Goal: Information Seeking & Learning: Learn about a topic

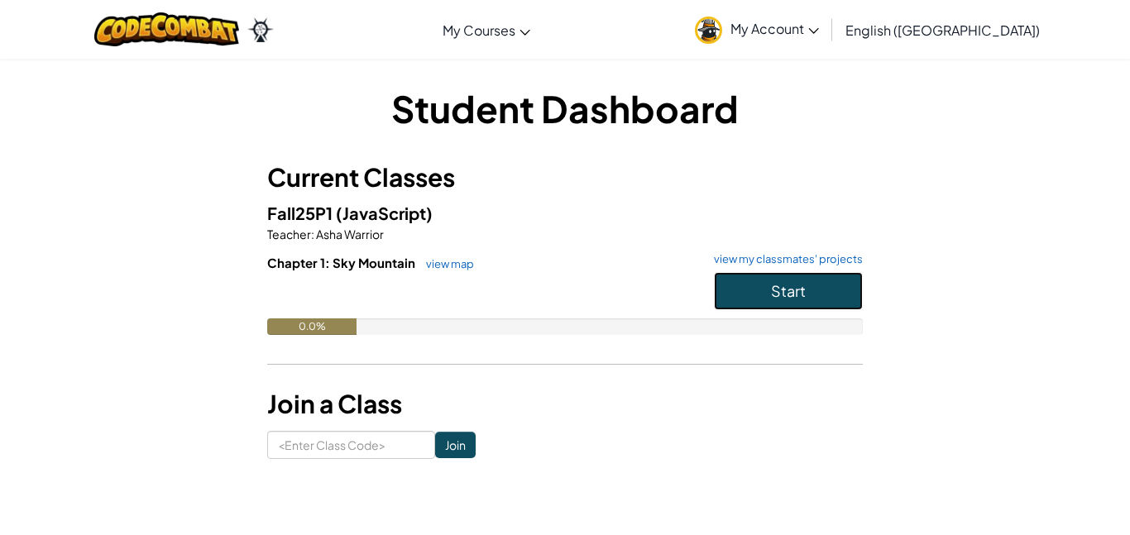
click at [777, 303] on button "Start" at bounding box center [788, 291] width 149 height 38
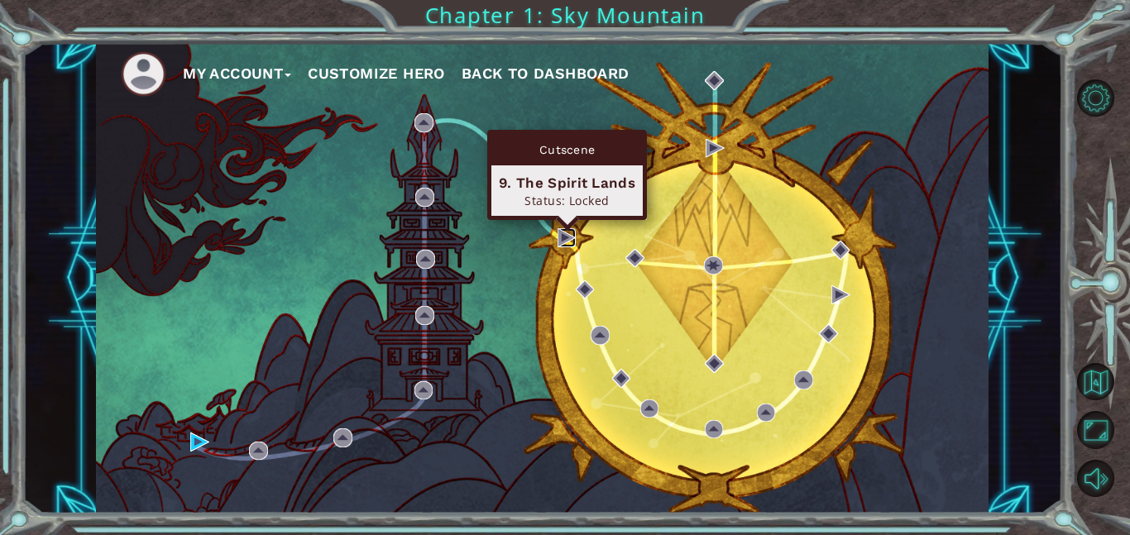
click at [563, 236] on img at bounding box center [566, 237] width 19 height 19
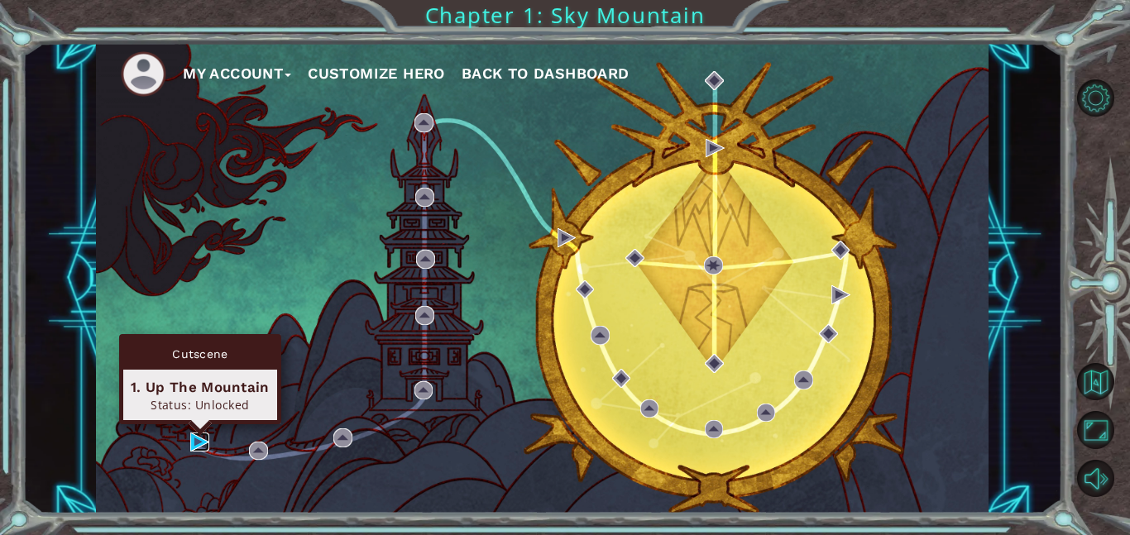
click at [202, 442] on img at bounding box center [199, 442] width 19 height 19
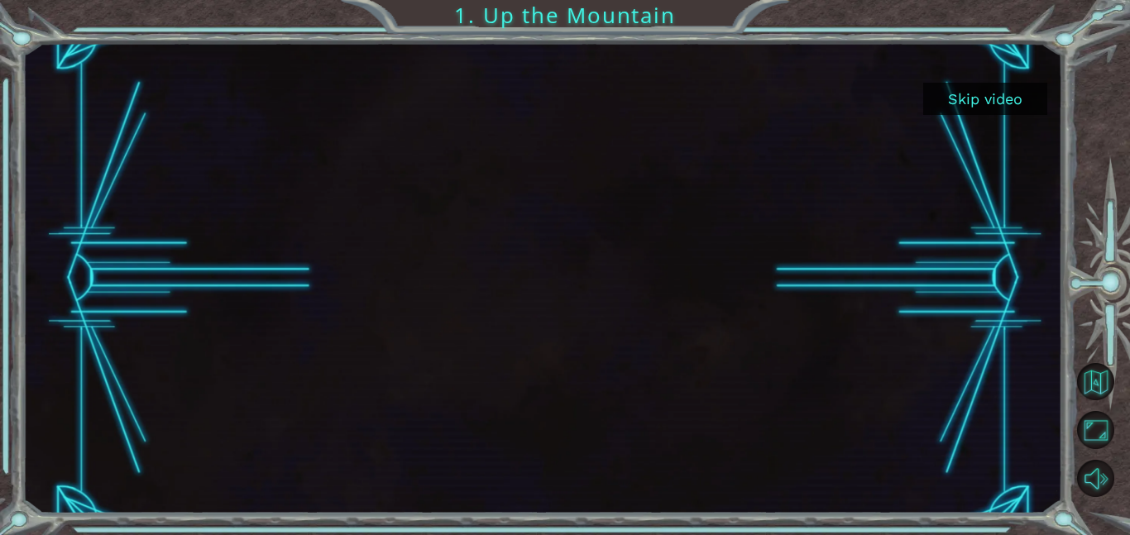
click at [720, 311] on div at bounding box center [542, 278] width 837 height 471
click at [970, 89] on button "Skip video" at bounding box center [985, 99] width 124 height 32
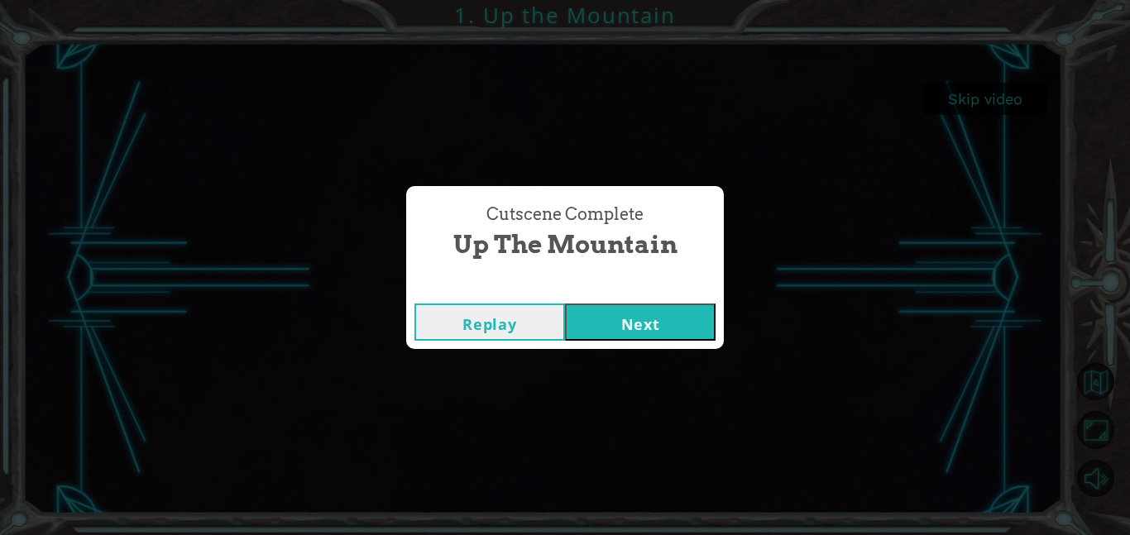
click at [607, 337] on button "Next" at bounding box center [640, 322] width 151 height 37
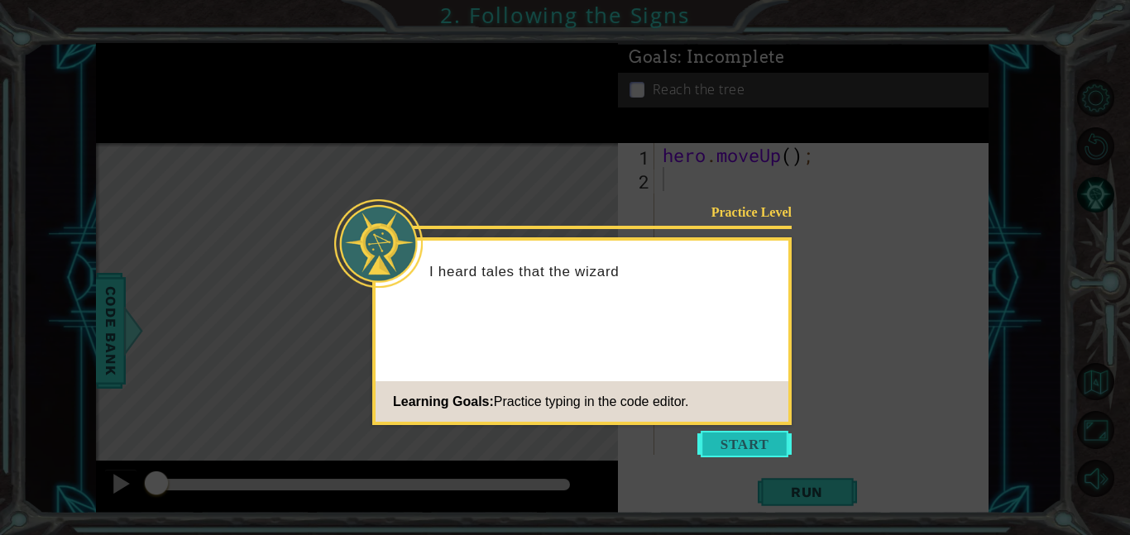
click at [773, 443] on button "Start" at bounding box center [744, 444] width 94 height 26
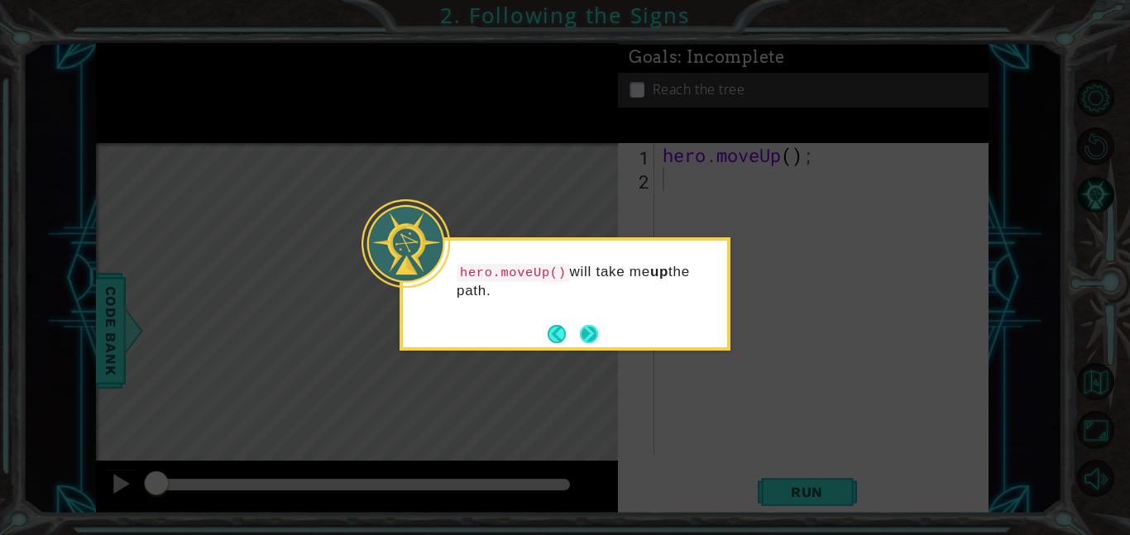
click at [586, 341] on button "Next" at bounding box center [589, 334] width 18 height 18
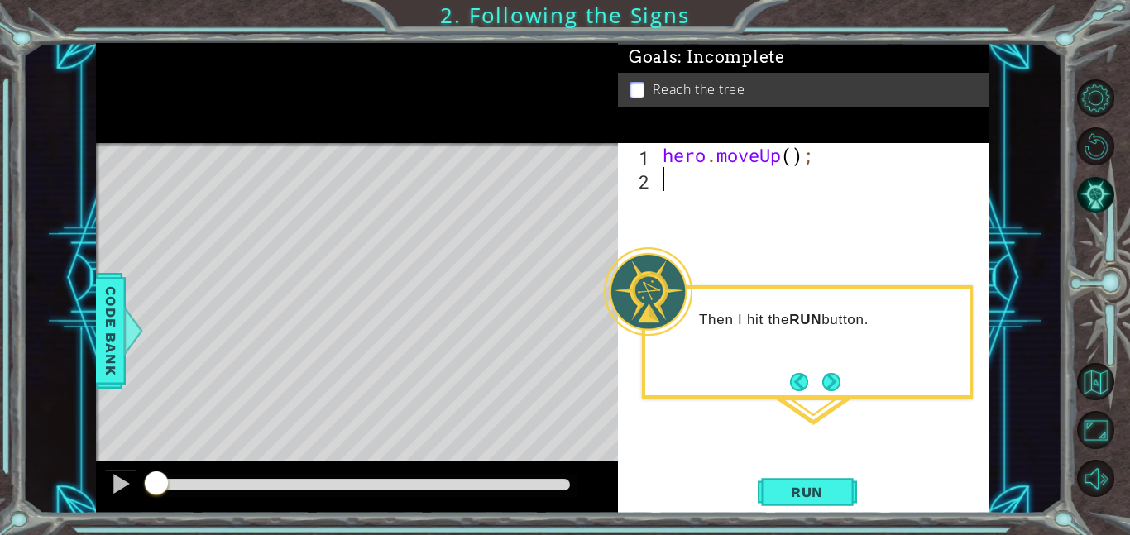
click at [792, 163] on div "hero . moveUp ( ) ;" at bounding box center [826, 323] width 334 height 360
type textarea "hero.moveUp(2);"
click at [790, 504] on button "Run" at bounding box center [807, 491] width 99 height 37
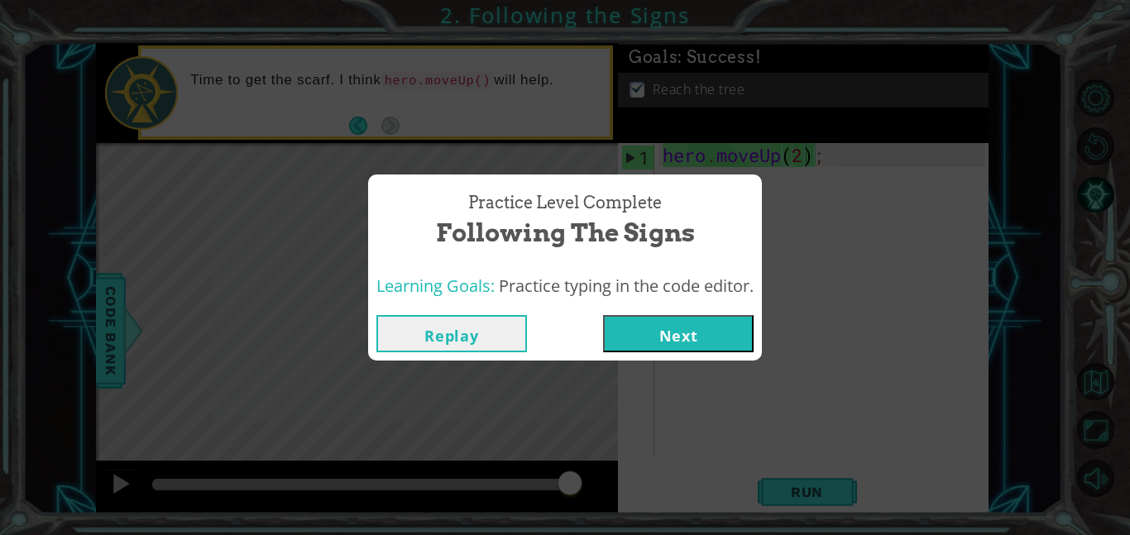
click at [644, 348] on button "Next" at bounding box center [678, 333] width 151 height 37
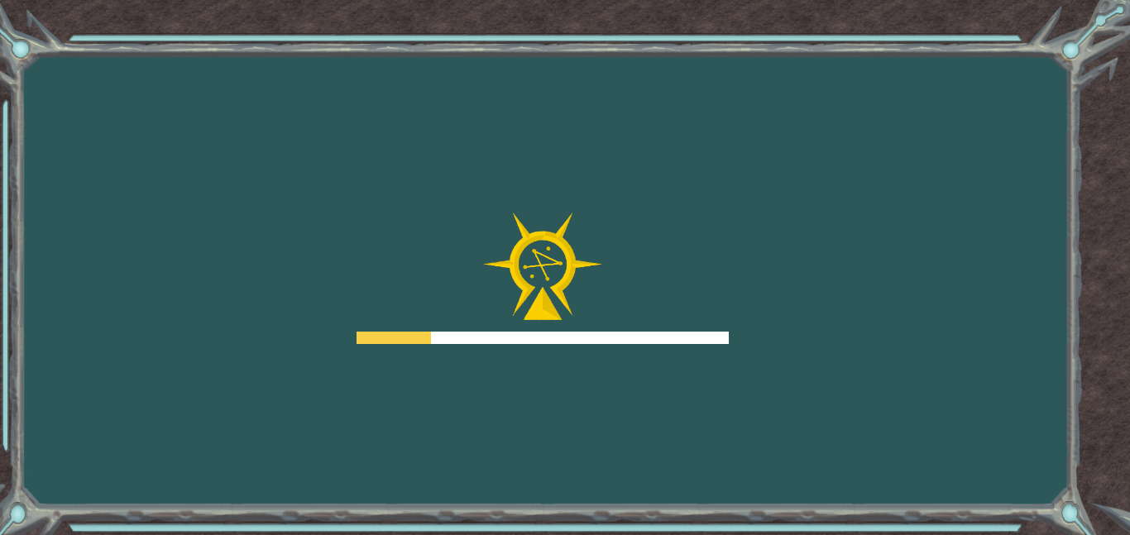
click at [722, 273] on div at bounding box center [543, 279] width 372 height 132
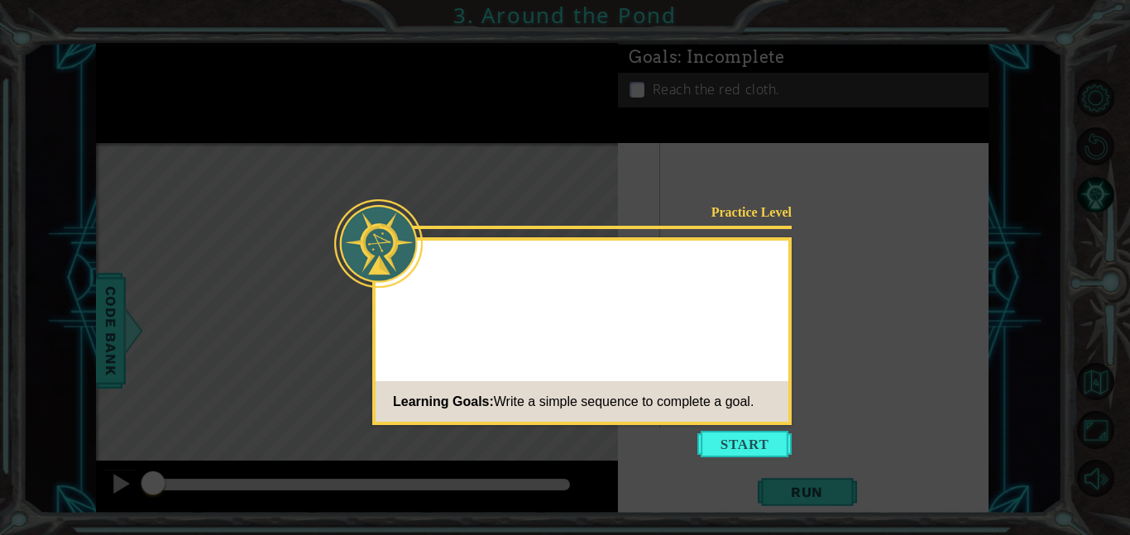
click at [722, 273] on div at bounding box center [582, 270] width 413 height 47
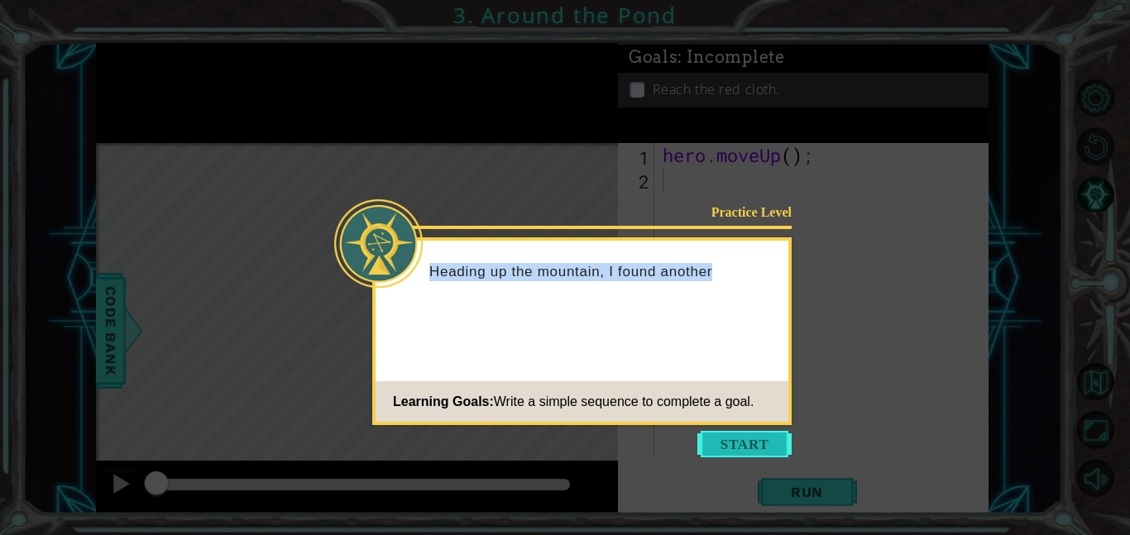
click at [725, 449] on button "Start" at bounding box center [744, 444] width 94 height 26
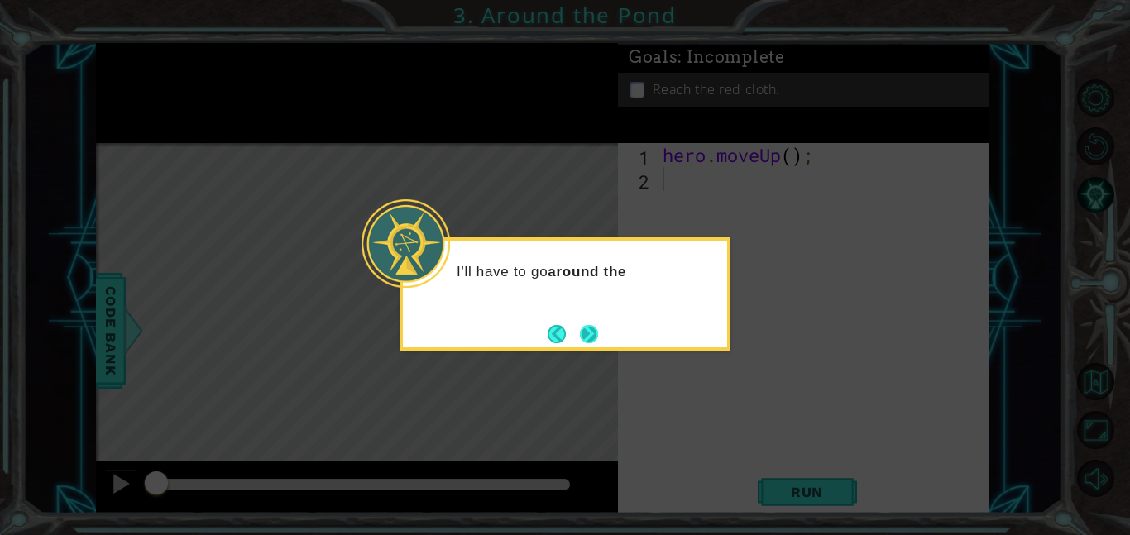
click at [584, 343] on button "Next" at bounding box center [589, 334] width 18 height 18
click at [584, 344] on icon at bounding box center [565, 267] width 1130 height 535
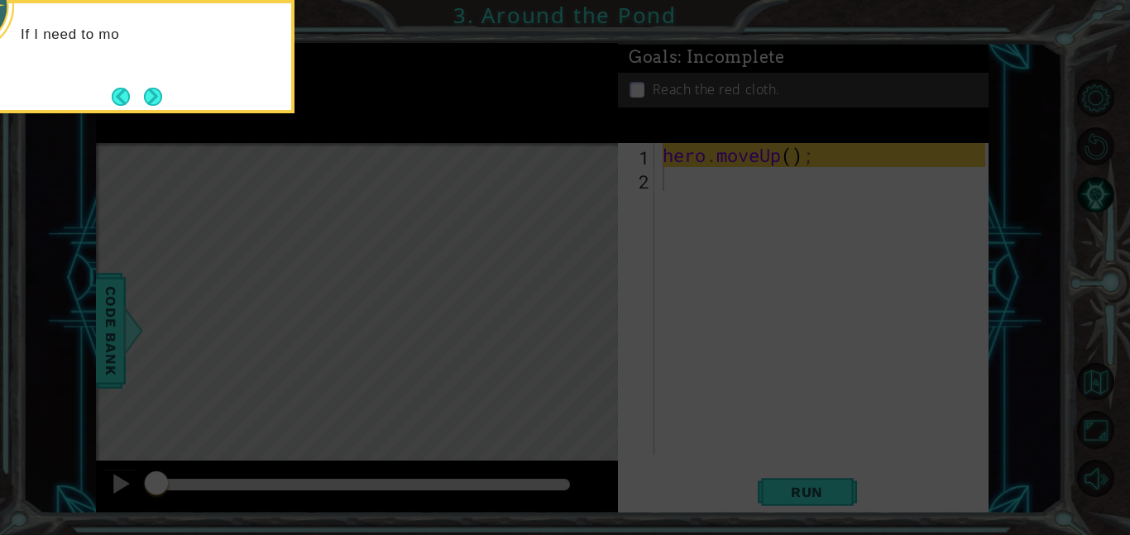
click at [707, 371] on icon at bounding box center [565, 80] width 1130 height 910
click at [147, 89] on button "Next" at bounding box center [153, 97] width 18 height 18
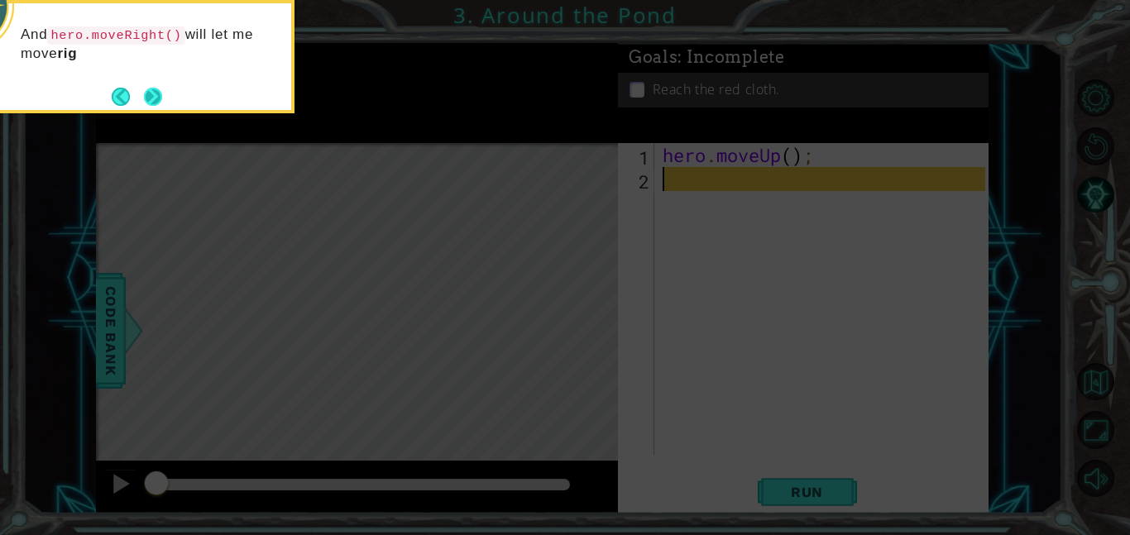
click at [154, 103] on button "Next" at bounding box center [153, 97] width 18 height 18
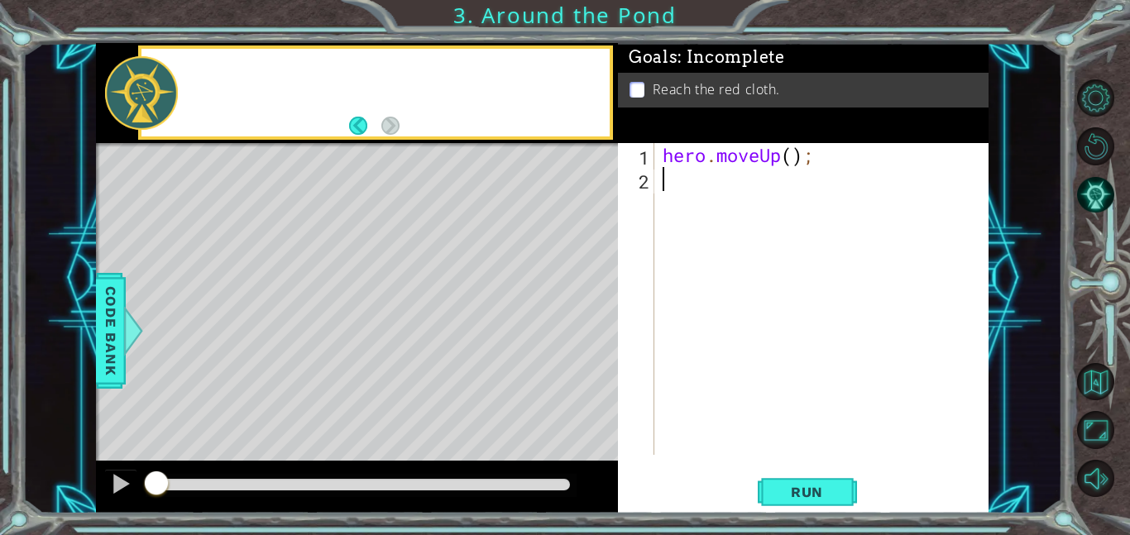
click at [154, 103] on div at bounding box center [141, 93] width 73 height 74
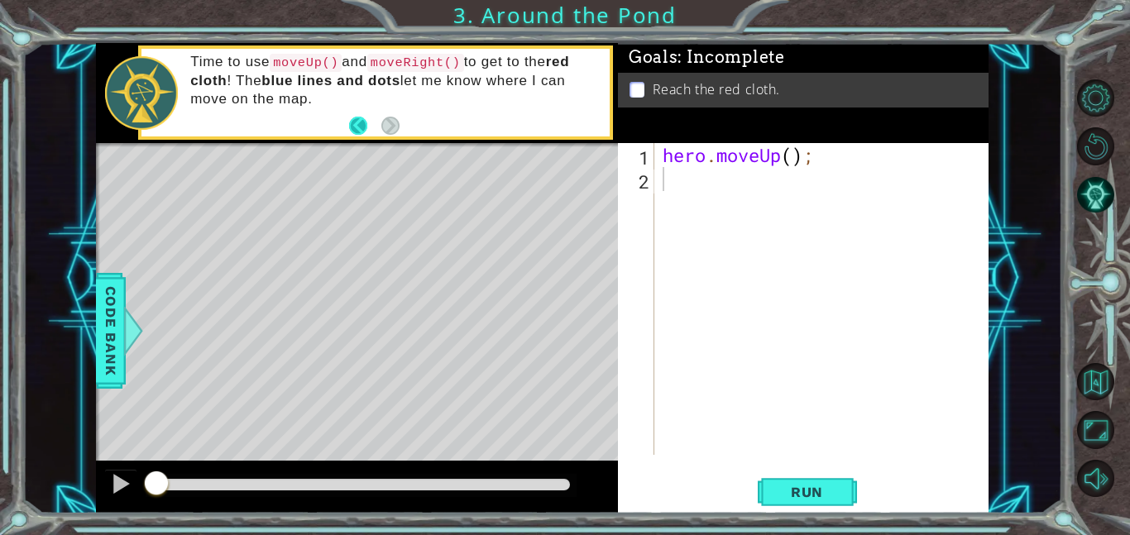
click at [360, 127] on button "Back" at bounding box center [365, 126] width 32 height 18
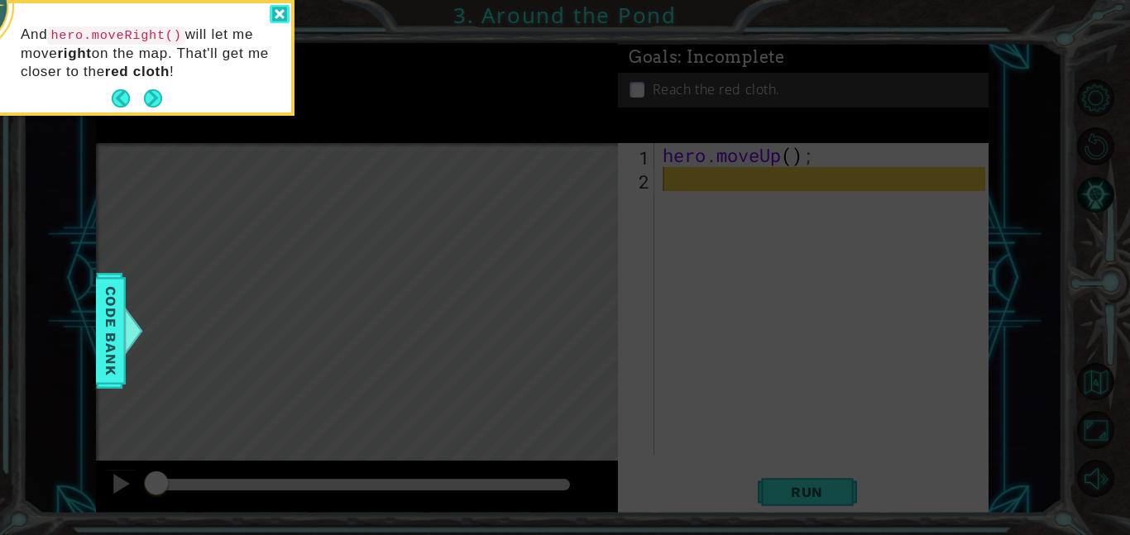
click at [279, 20] on div at bounding box center [280, 14] width 20 height 19
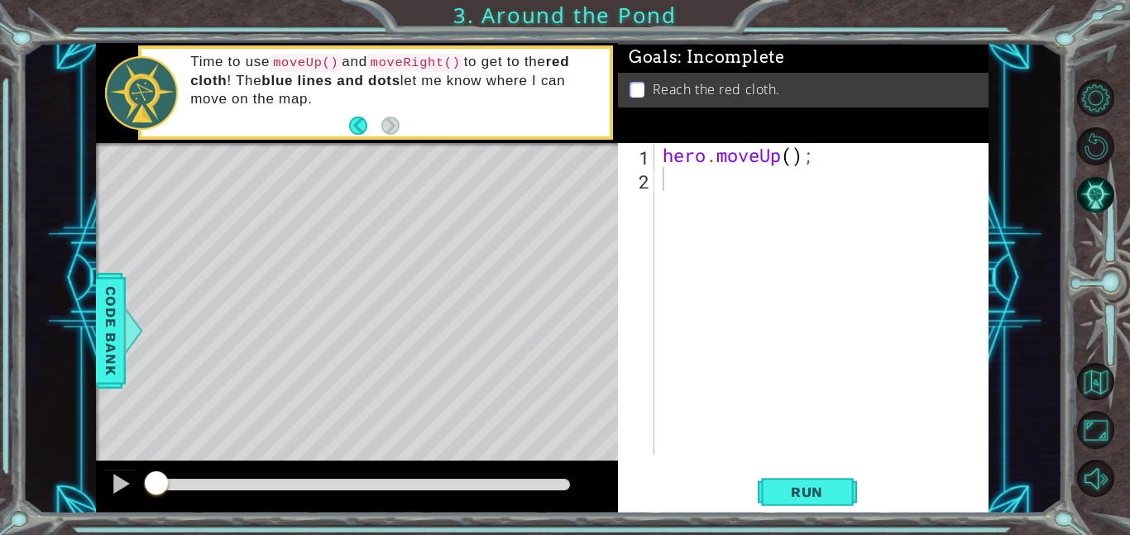
click at [349, 137] on footer at bounding box center [374, 125] width 50 height 25
click at [357, 120] on button "Back" at bounding box center [365, 126] width 32 height 18
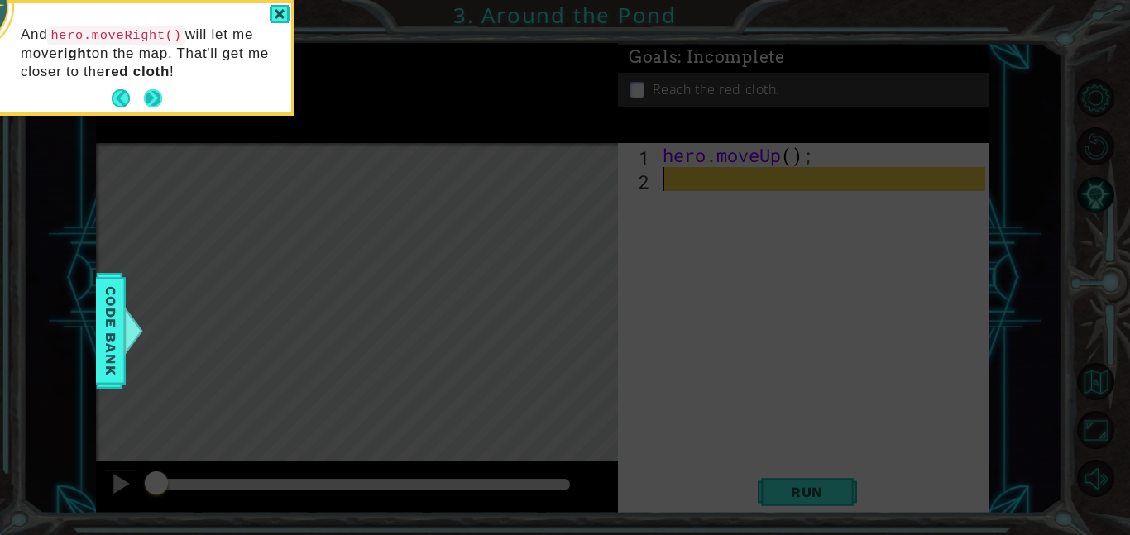
click at [149, 91] on button "Next" at bounding box center [153, 98] width 18 height 18
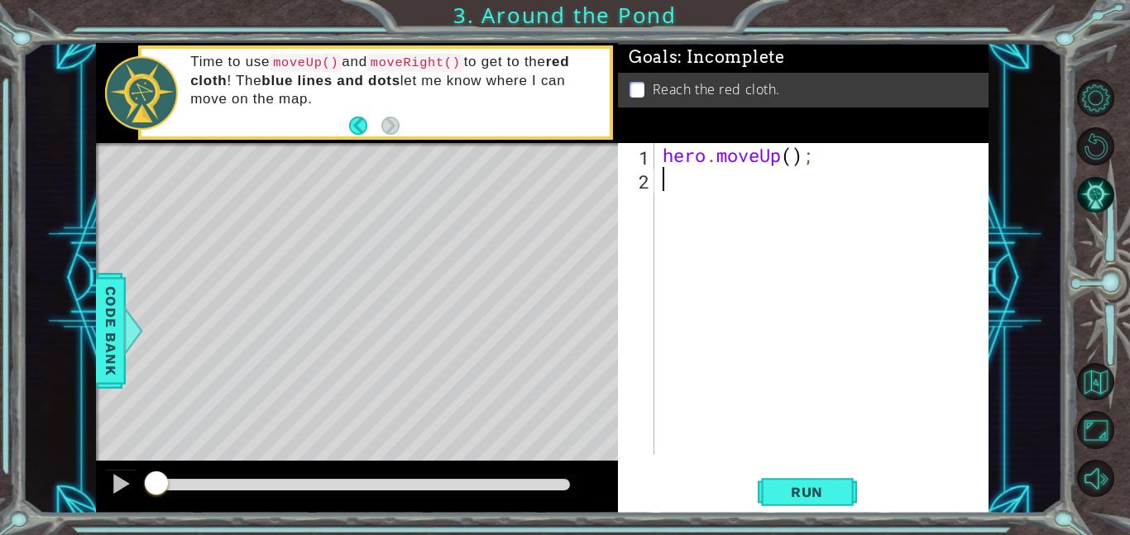
click at [758, 257] on div "hero . moveUp ( ) ;" at bounding box center [826, 323] width 334 height 360
click at [789, 160] on div "hero . moveUp ( ) ;" at bounding box center [826, 323] width 334 height 360
type textarea "hero.moveUp(2);"
click at [742, 186] on div "hero . moveUp ( 2 ) ;" at bounding box center [826, 323] width 334 height 360
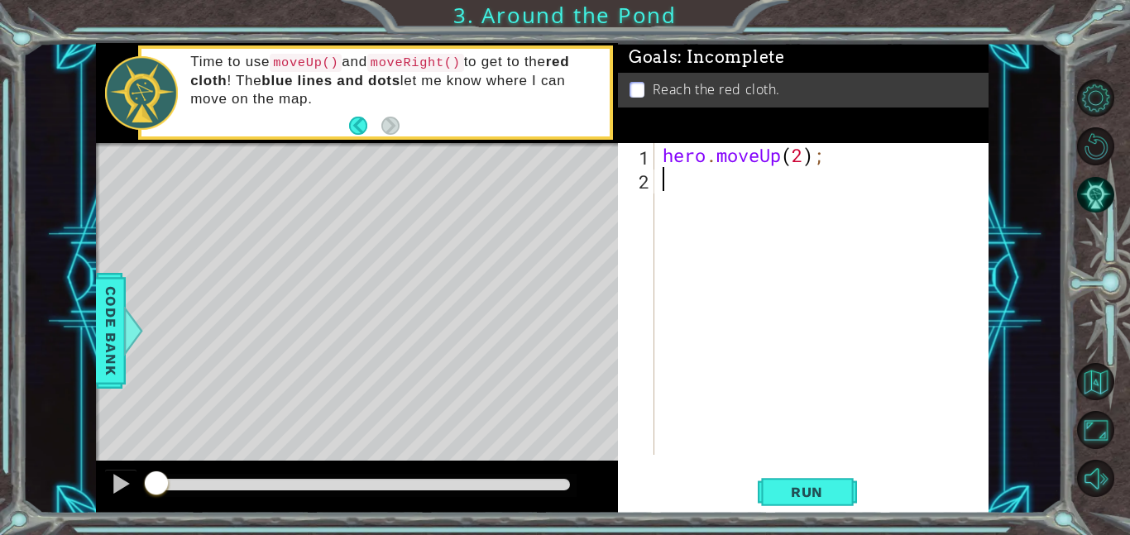
scroll to position [0, 0]
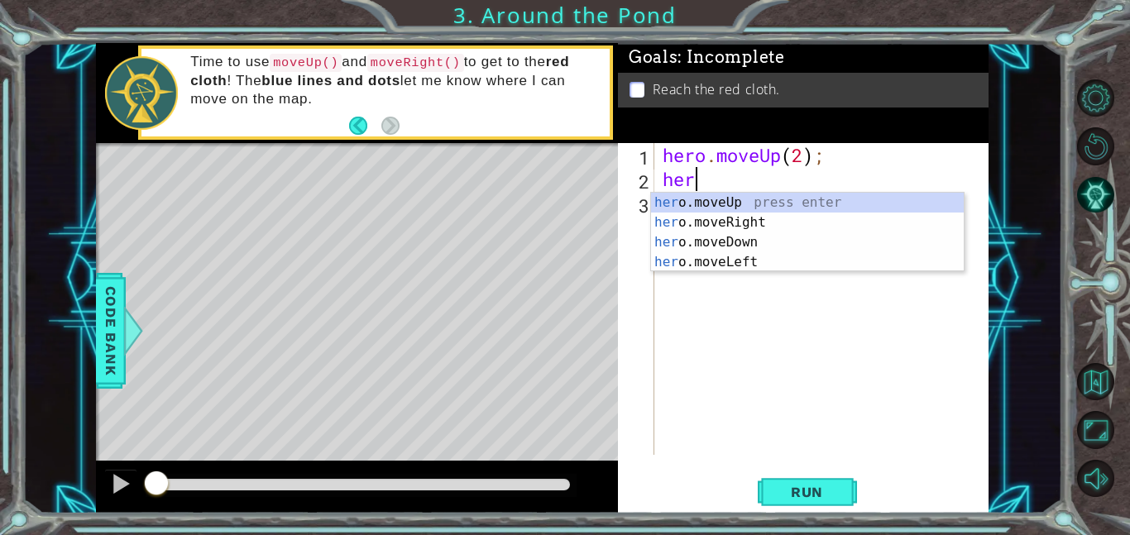
type textarea "hero"
click at [749, 221] on div "hero .moveUp press enter hero .moveRight press enter hero .moveDown press enter…" at bounding box center [807, 252] width 313 height 119
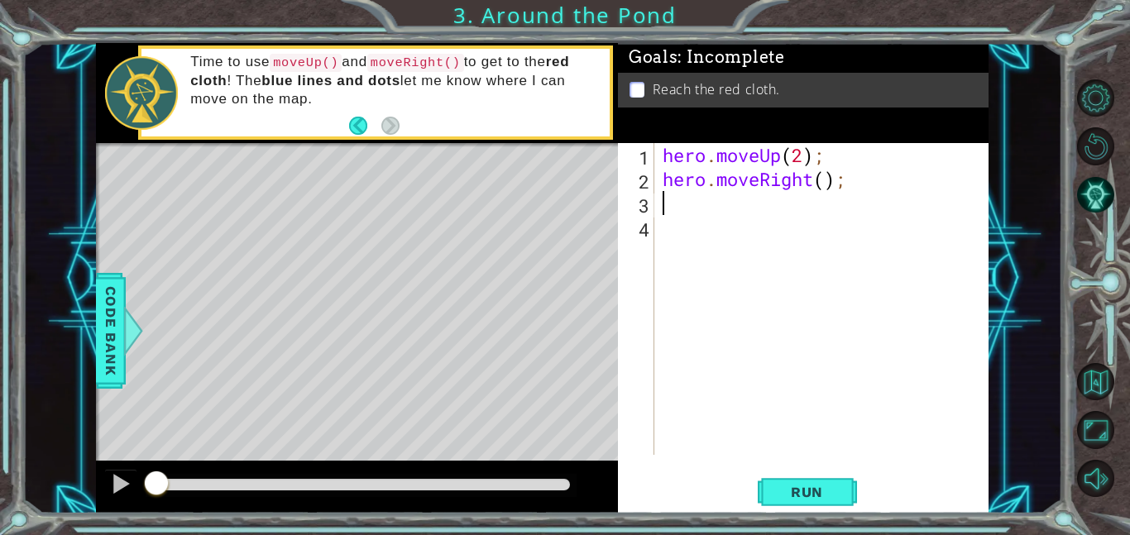
scroll to position [0, 0]
type textarea "1"
click at [826, 179] on div "hero . moveUp ( 2 ) ; hero . moveRight ( ) ;" at bounding box center [826, 323] width 334 height 360
type textarea "hero.moveRight(1);"
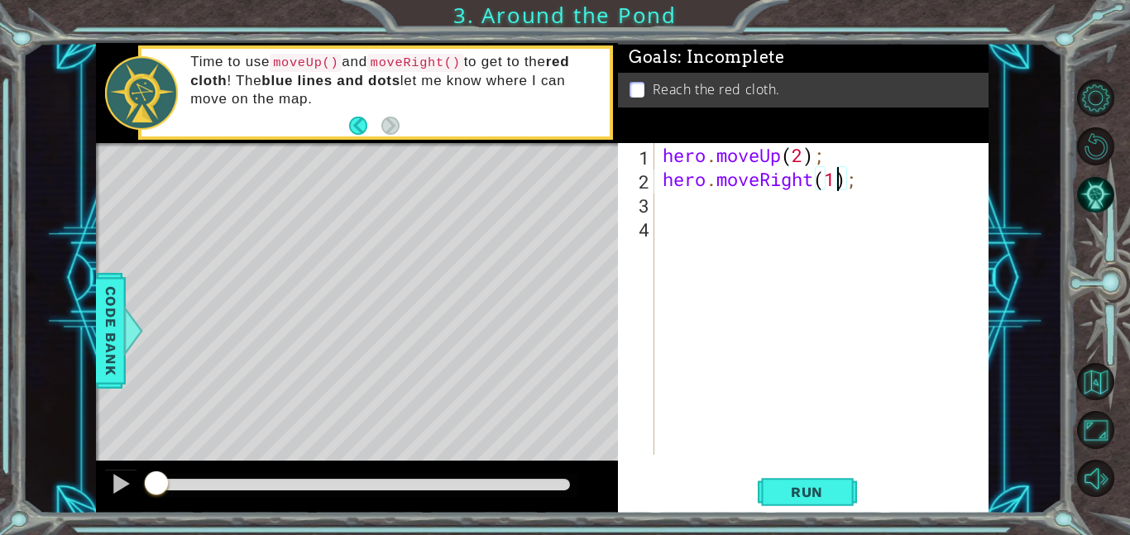
click at [730, 205] on div "hero . moveUp ( 2 ) ; hero . moveRight ( 1 ) ;" at bounding box center [826, 323] width 334 height 360
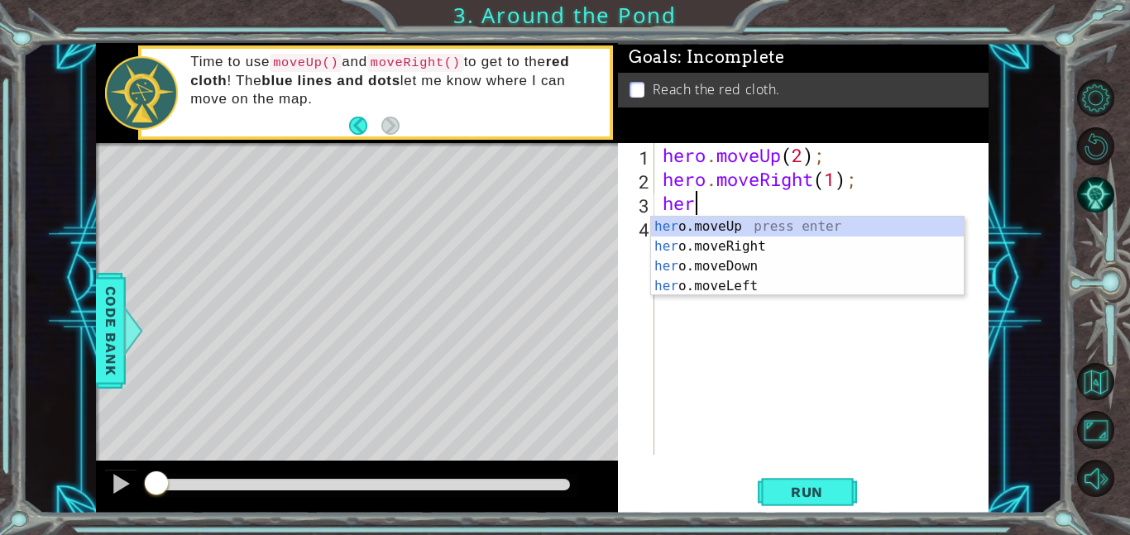
type textarea "hero"
click at [728, 227] on div "hero .moveUp press enter hero .moveRight press enter hero .moveDown press enter…" at bounding box center [807, 276] width 313 height 119
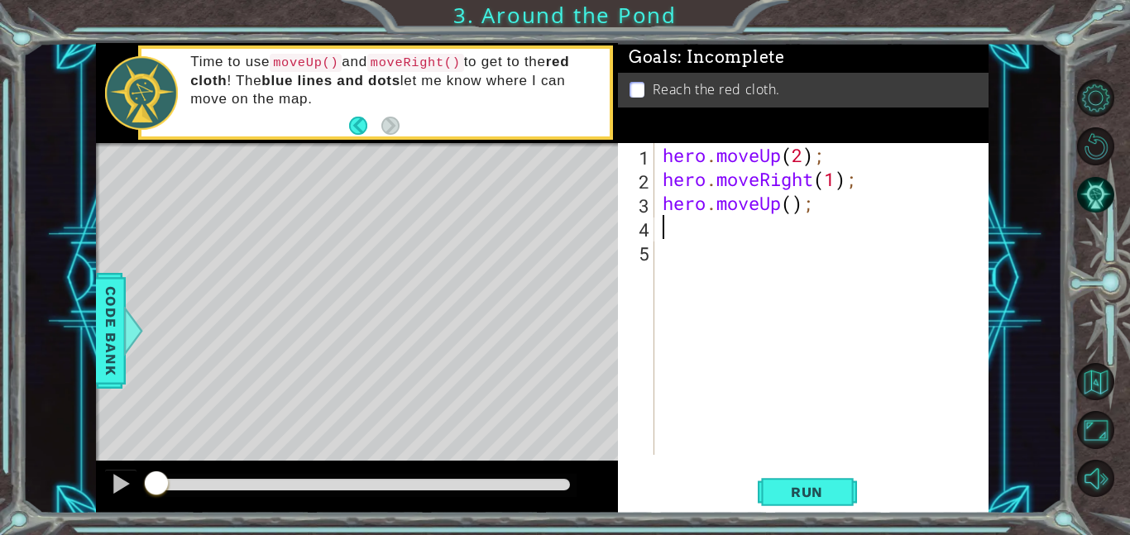
scroll to position [0, 0]
click at [797, 213] on div "hero . moveUp ( 2 ) ; hero . moveRight ( 1 ) ; hero . moveUp ( ) ;" at bounding box center [826, 323] width 334 height 360
type textarea "hero.moveUp(1);"
click at [803, 505] on button "Run" at bounding box center [807, 491] width 99 height 37
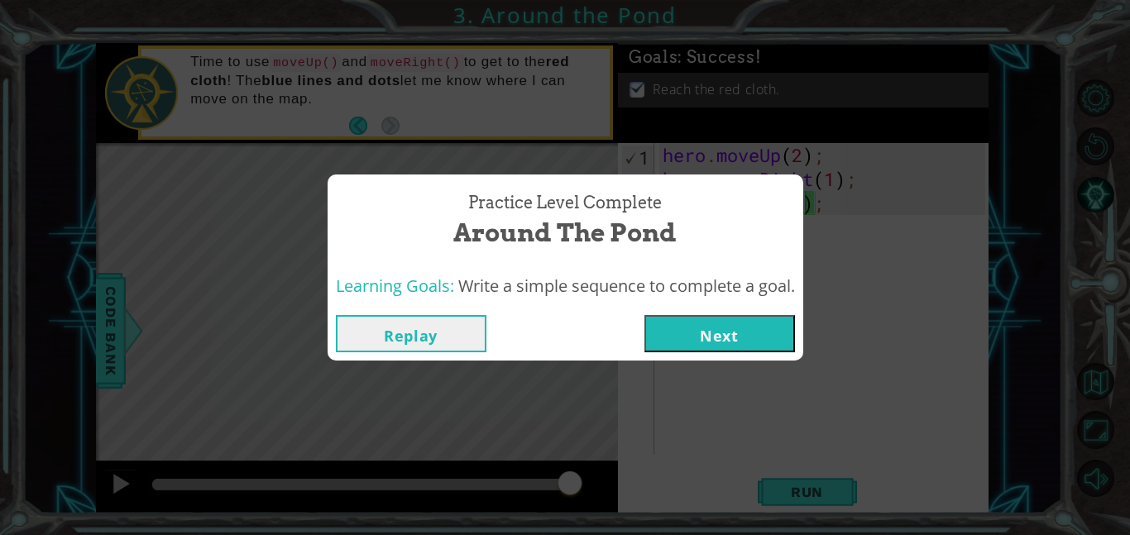
click at [660, 348] on button "Next" at bounding box center [719, 333] width 151 height 37
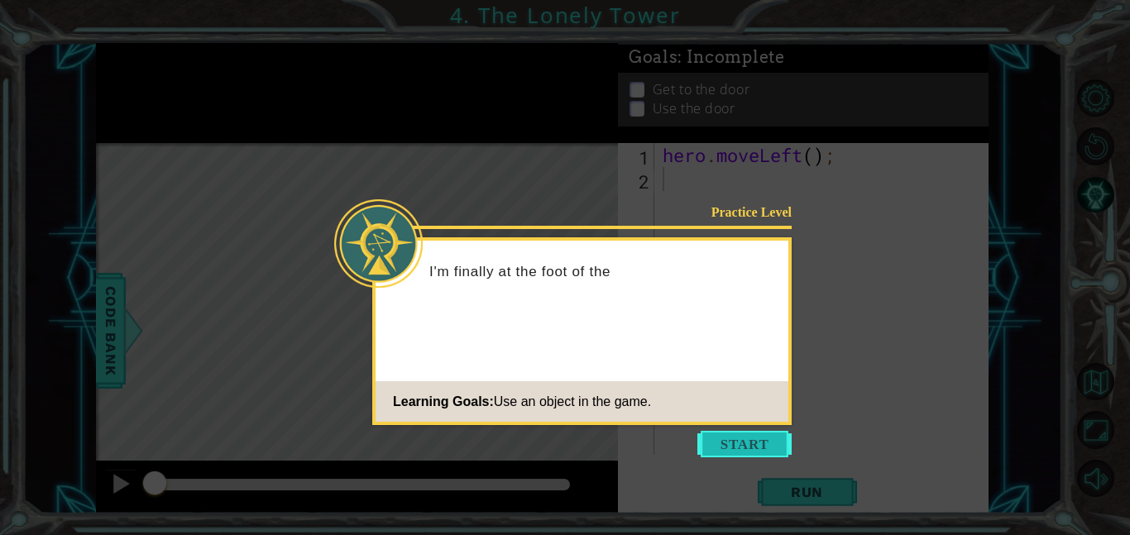
click at [723, 440] on button "Start" at bounding box center [744, 444] width 94 height 26
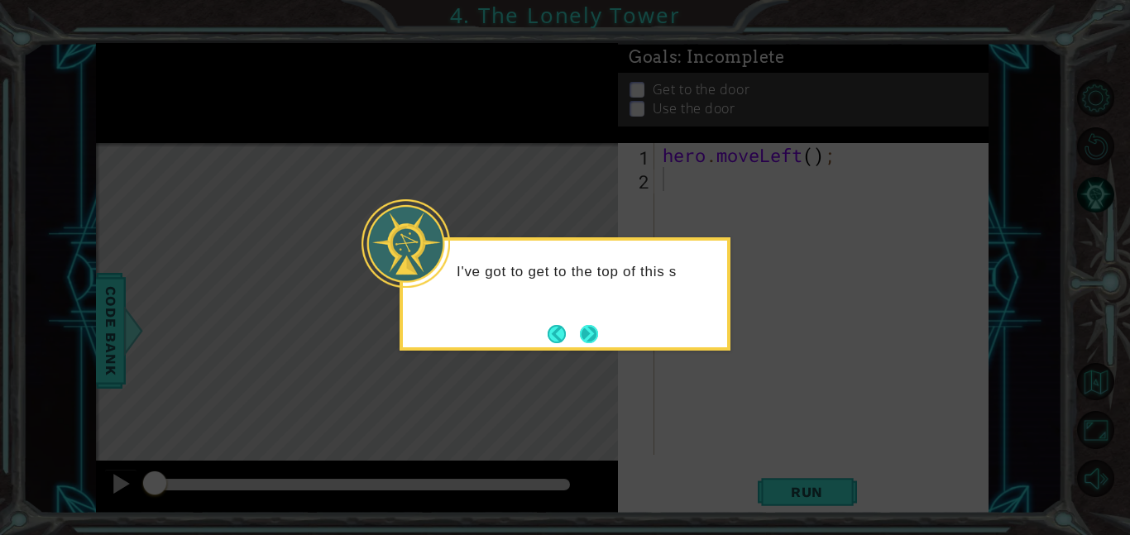
click at [580, 340] on button "Next" at bounding box center [589, 334] width 18 height 18
click at [590, 330] on button "Next" at bounding box center [589, 334] width 18 height 18
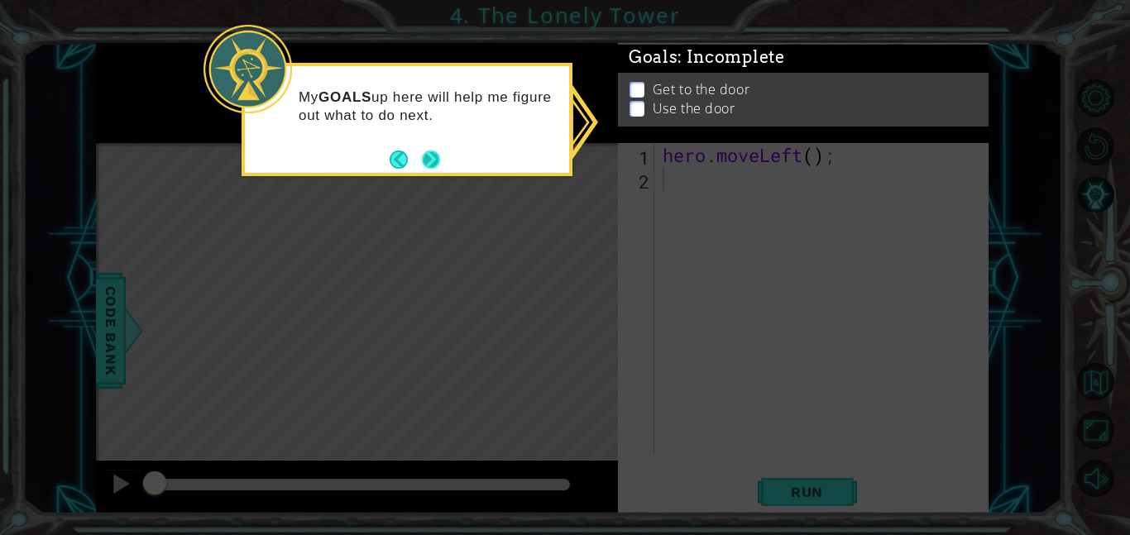
click at [424, 166] on button "Next" at bounding box center [431, 160] width 18 height 18
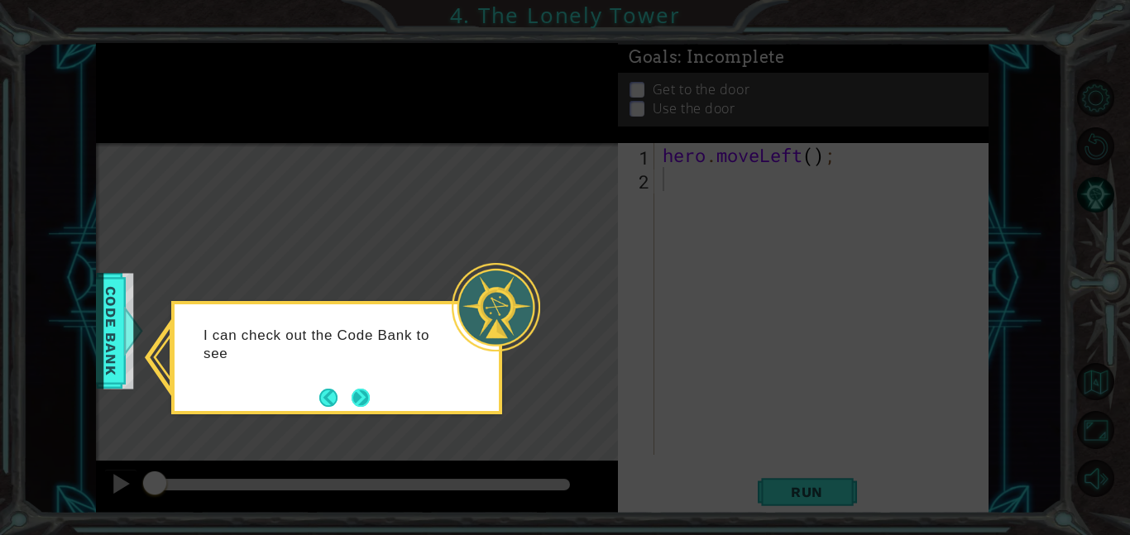
click at [363, 400] on button "Next" at bounding box center [361, 398] width 18 height 18
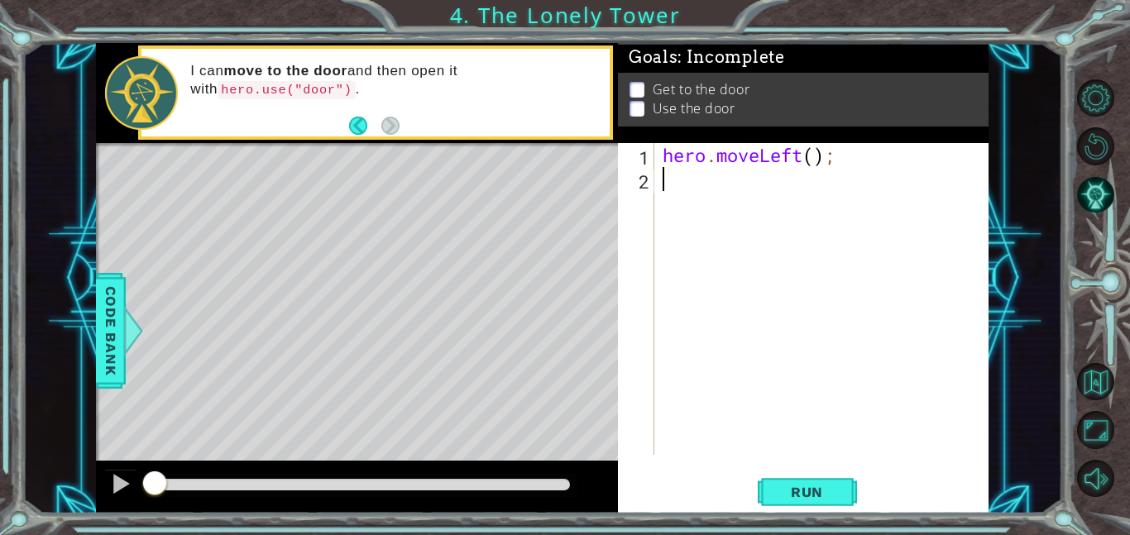
click at [808, 161] on div "hero . moveLeft ( ) ;" at bounding box center [826, 323] width 334 height 360
click at [814, 158] on div "hero . moveLeft ( ) ;" at bounding box center [826, 323] width 334 height 360
type textarea "hero.moveLeft(2);"
click at [725, 170] on div "hero . moveLeft ( 2 ) ;" at bounding box center [826, 323] width 334 height 360
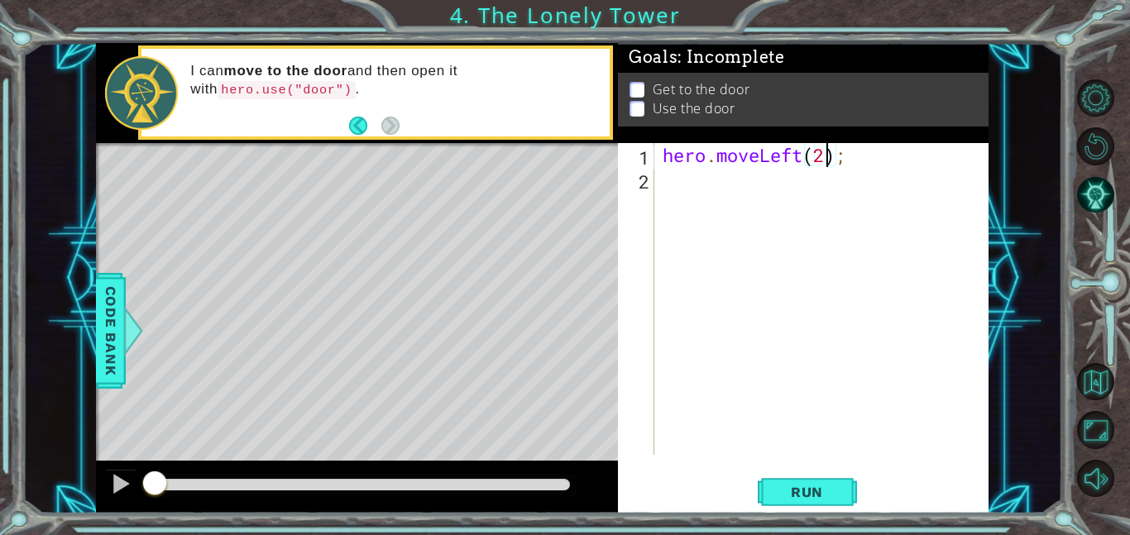
scroll to position [0, 0]
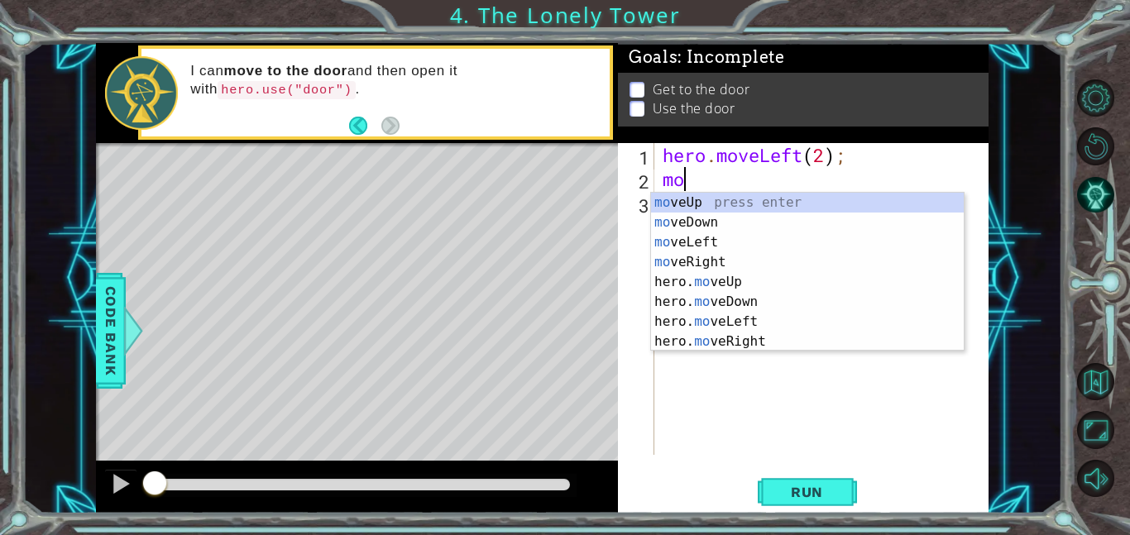
type textarea "mov"
click at [720, 202] on div "mov eUp press enter mov eDown press enter mov eLeft press enter mov eRight pres…" at bounding box center [807, 292] width 313 height 199
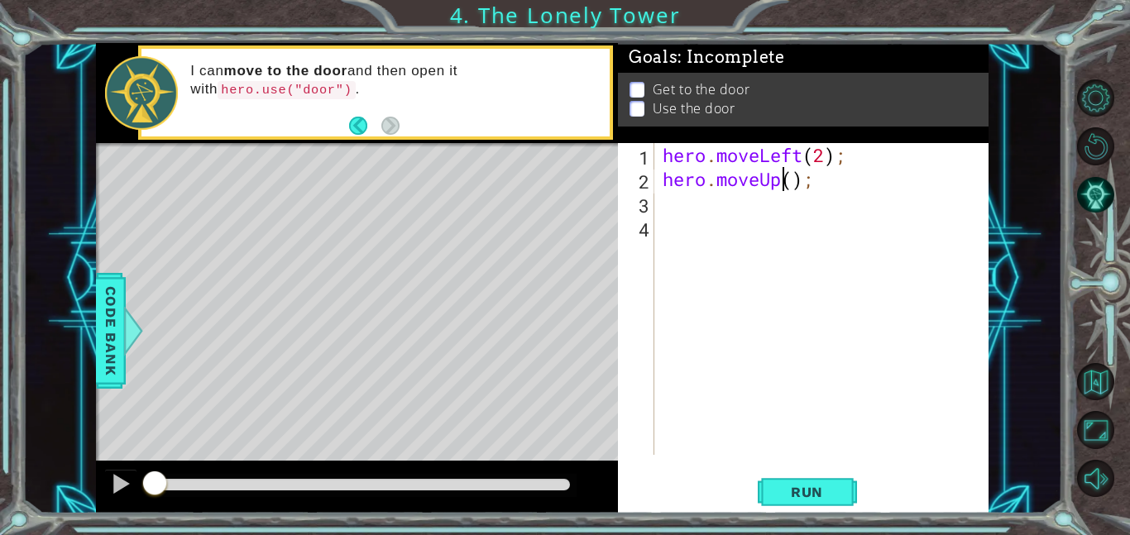
click at [787, 184] on div "hero . moveLeft ( 2 ) ; hero . moveUp ( ) ;" at bounding box center [826, 323] width 334 height 360
click at [793, 180] on div "hero . moveLeft ( 2 ) ; hero . moveUp ( ) ;" at bounding box center [826, 323] width 334 height 360
type textarea "hero.moveUp(2);"
click at [736, 208] on div "hero . moveLeft ( 2 ) ; hero . moveUp ( 2 ) ;" at bounding box center [826, 323] width 334 height 360
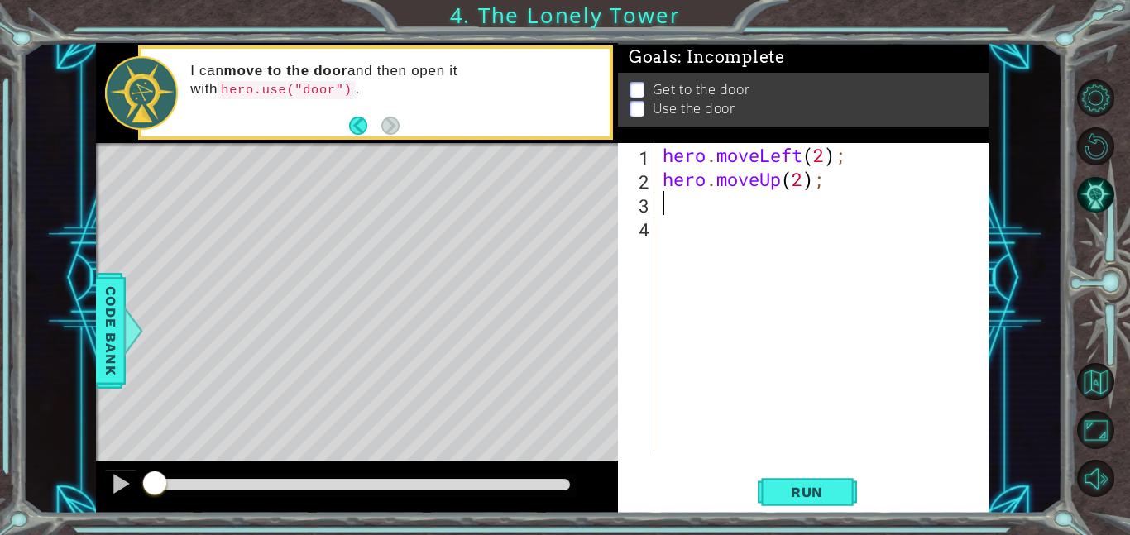
scroll to position [0, 0]
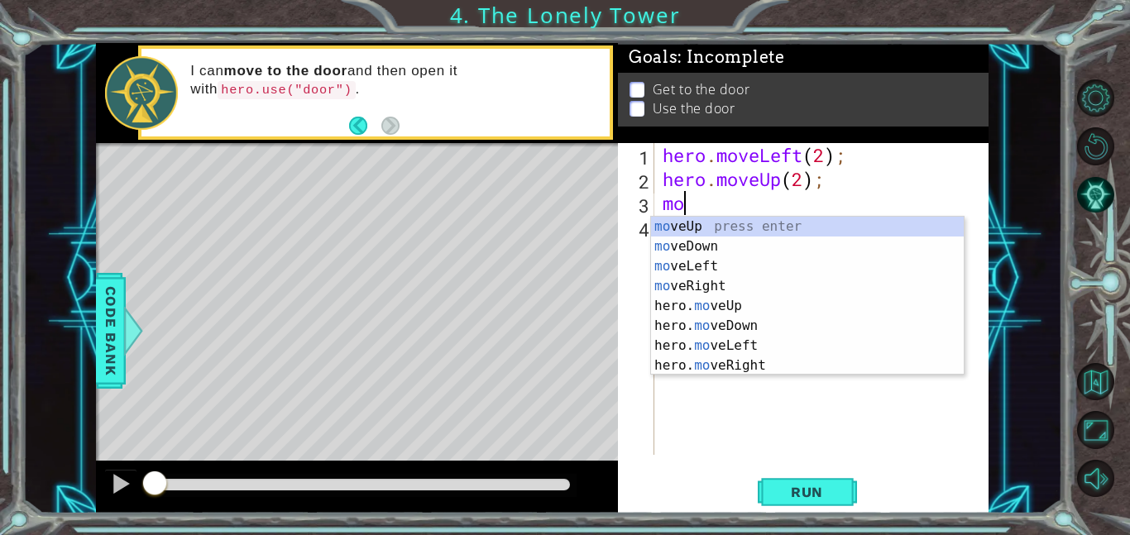
type textarea "mov"
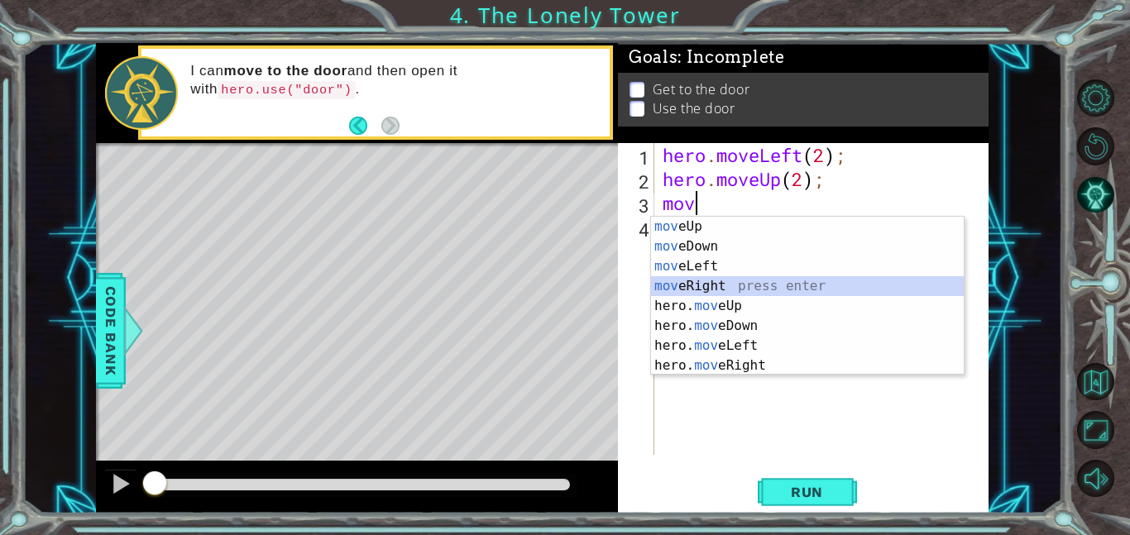
click at [715, 286] on div "mov eUp press enter mov eDown press enter mov eLeft press enter mov eRight pres…" at bounding box center [807, 316] width 313 height 199
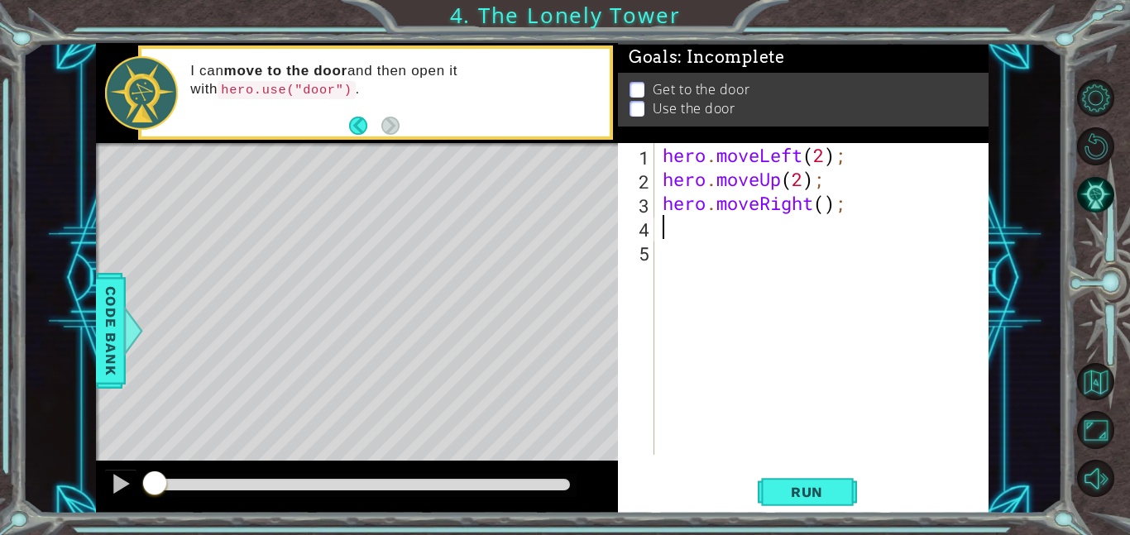
click at [821, 209] on div "hero . moveLeft ( 2 ) ; hero . moveUp ( 2 ) ; hero . moveRight ( ) ;" at bounding box center [826, 323] width 334 height 360
click at [823, 209] on div "hero . moveLeft ( 2 ) ; hero . moveUp ( 2 ) ; hero . moveRight ( ) ;" at bounding box center [826, 323] width 334 height 360
type textarea "hero.moveRight(2);"
click at [682, 233] on div "hero . moveLeft ( 2 ) ; hero . moveUp ( 2 ) ; hero . moveRight ( 2 ) ;" at bounding box center [826, 323] width 334 height 360
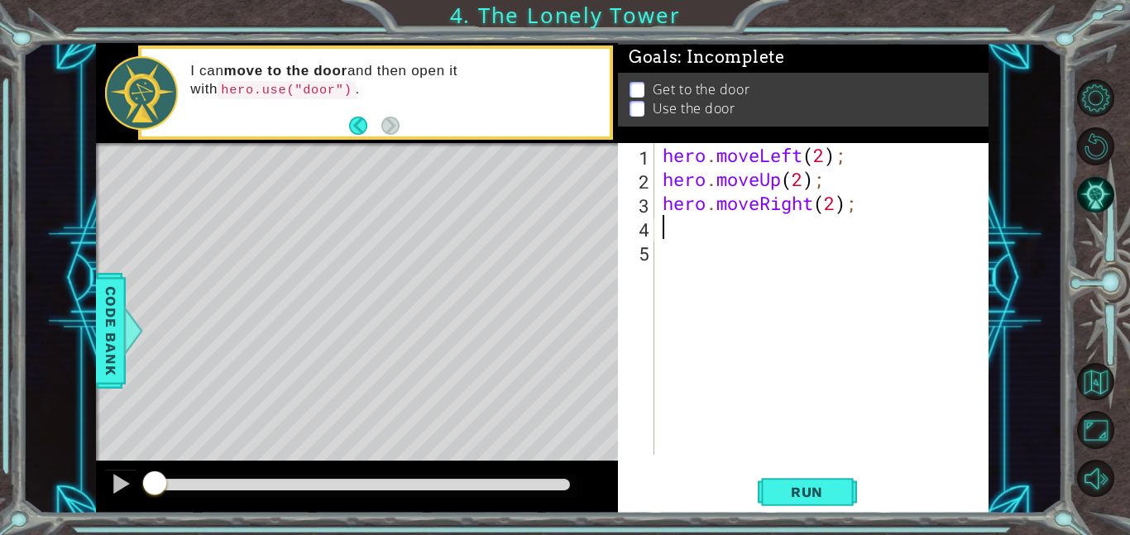
scroll to position [0, 0]
click at [123, 356] on div at bounding box center [133, 331] width 21 height 50
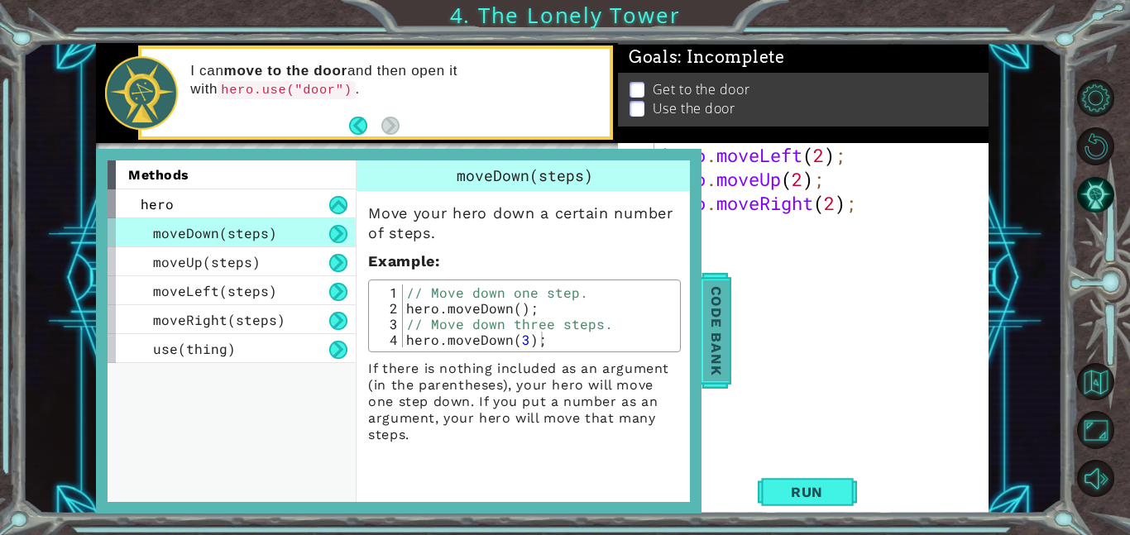
click at [705, 338] on span "Code Bank" at bounding box center [716, 330] width 26 height 101
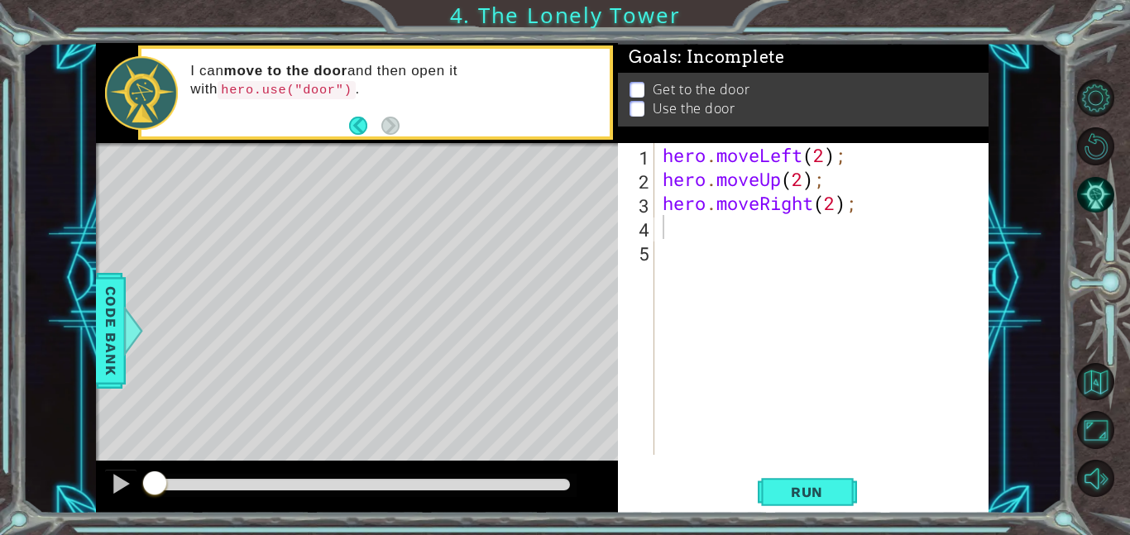
click at [741, 226] on div "hero . moveLeft ( 2 ) ; hero . moveUp ( 2 ) ; hero . moveRight ( 2 ) ;" at bounding box center [826, 323] width 334 height 360
click at [738, 246] on div "hero. use press enter" at bounding box center [807, 271] width 313 height 60
type textarea "hero.use("door");"
click at [845, 499] on button "Run" at bounding box center [807, 491] width 99 height 37
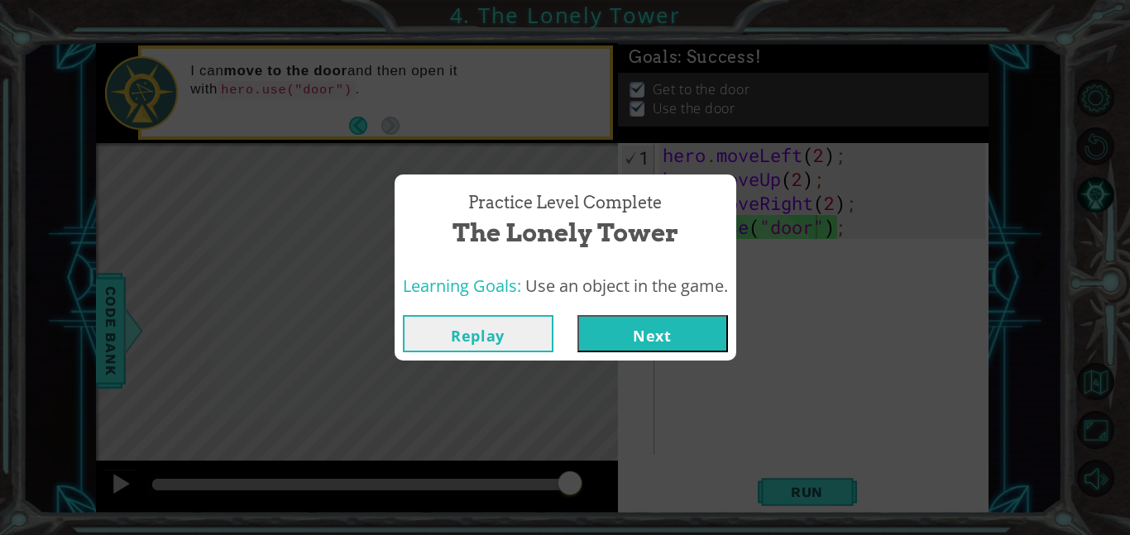
click at [648, 331] on button "Next" at bounding box center [652, 333] width 151 height 37
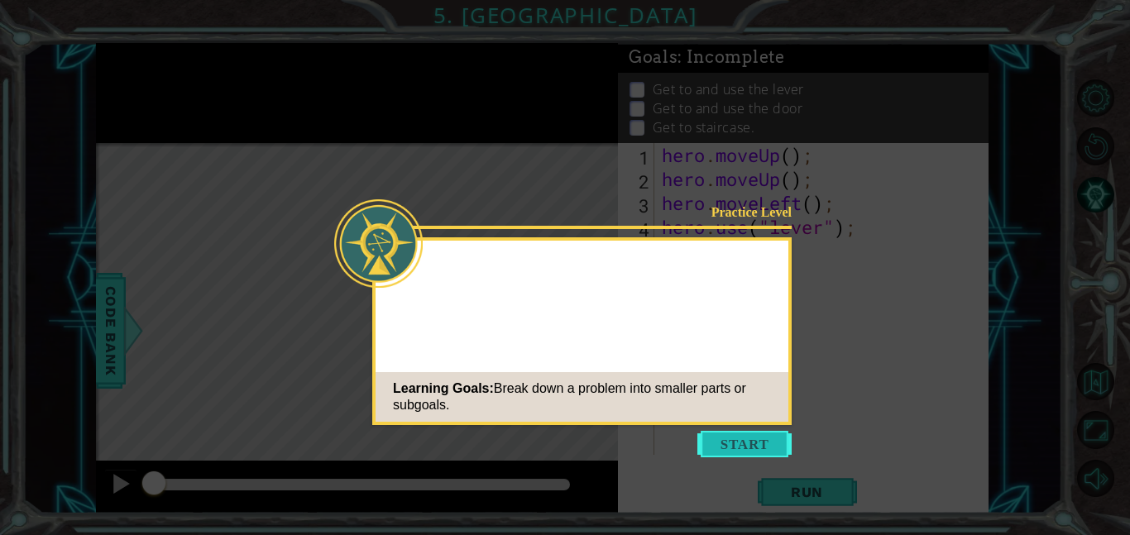
click at [727, 440] on button "Start" at bounding box center [744, 444] width 94 height 26
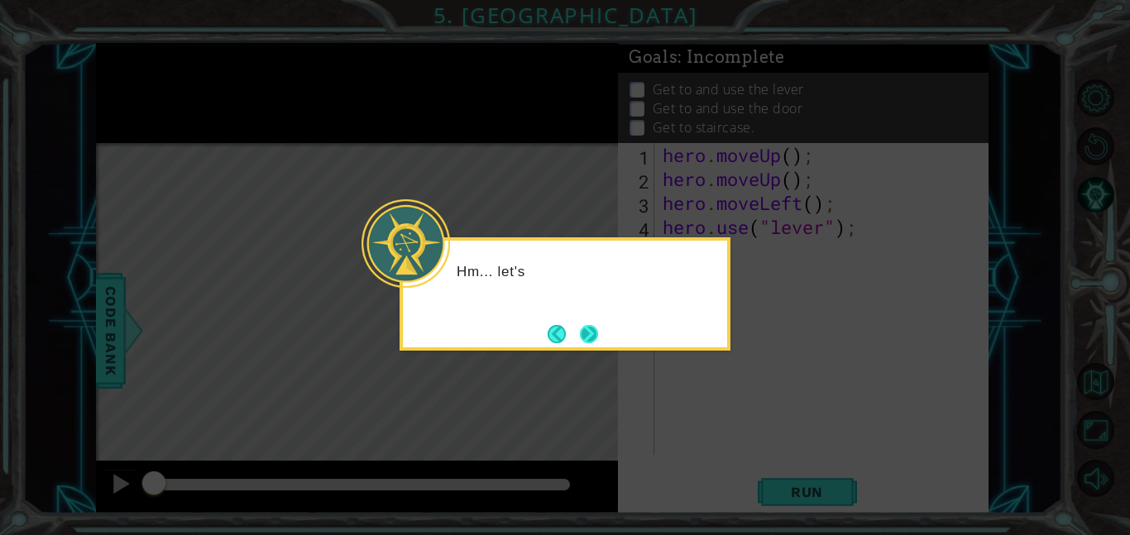
click at [582, 339] on button "Next" at bounding box center [589, 333] width 19 height 19
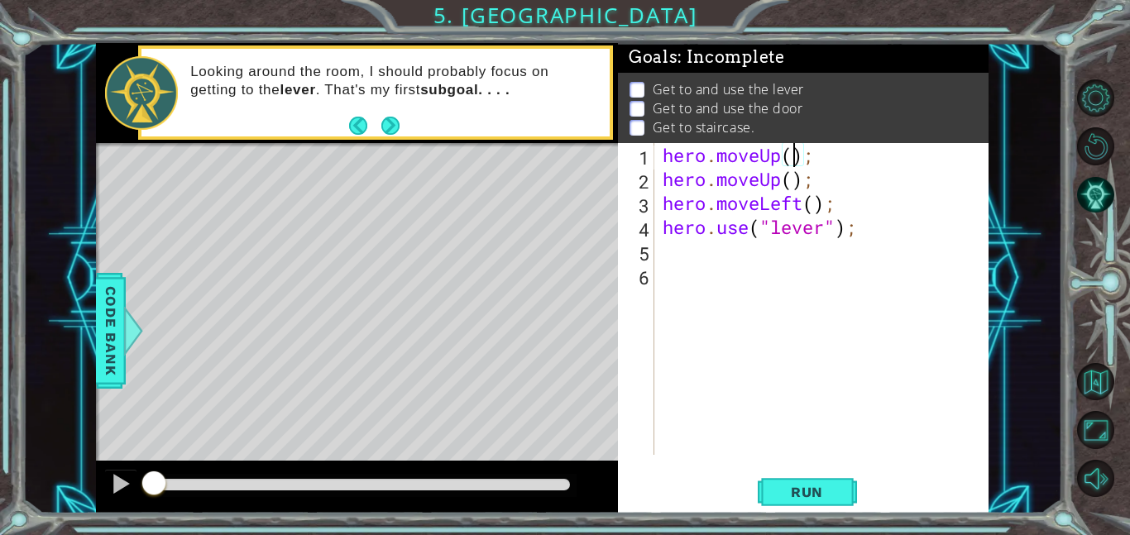
click at [788, 164] on div "hero . moveUp ( ) ; hero . moveUp ( ) ; hero . moveLeft ( ) ; hero . use ( "lev…" at bounding box center [826, 323] width 334 height 360
click at [777, 179] on div "hero . moveUp ( 2 ) ; hero . moveUp ( ) ; hero . moveLeft ( ) ; hero . use ( "l…" at bounding box center [826, 323] width 334 height 360
click at [781, 182] on div "hero . moveUp ( 2 ) ; hero . moveUp ( ) ; hero . moveLeft ( ) ; hero . use ( "l…" at bounding box center [826, 323] width 334 height 360
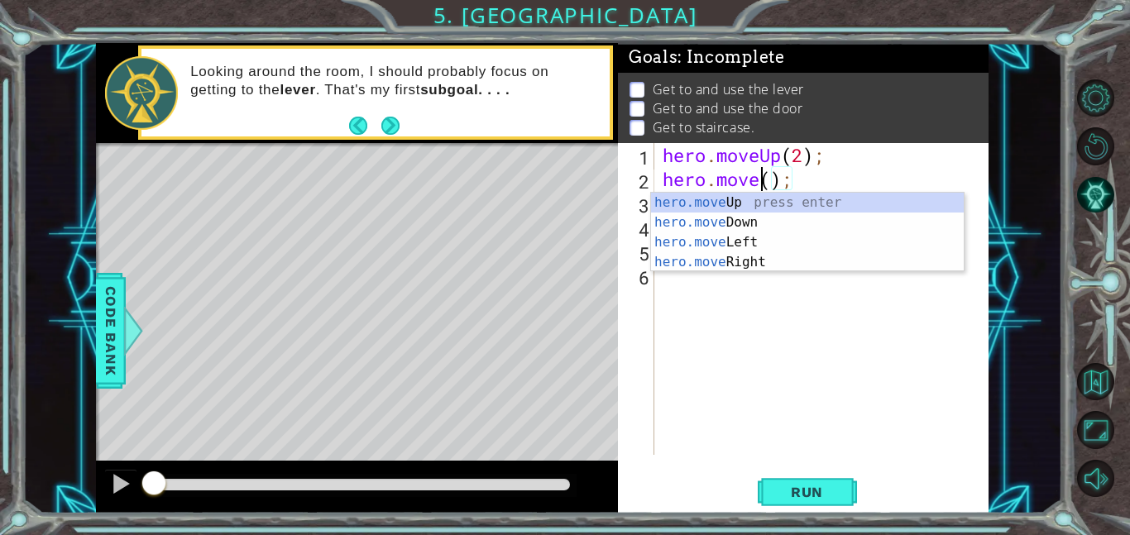
scroll to position [0, 5]
click at [755, 257] on div "hero.mov eUp press enter hero.mov eDown press enter hero.mov eLeft press enter …" at bounding box center [807, 252] width 313 height 119
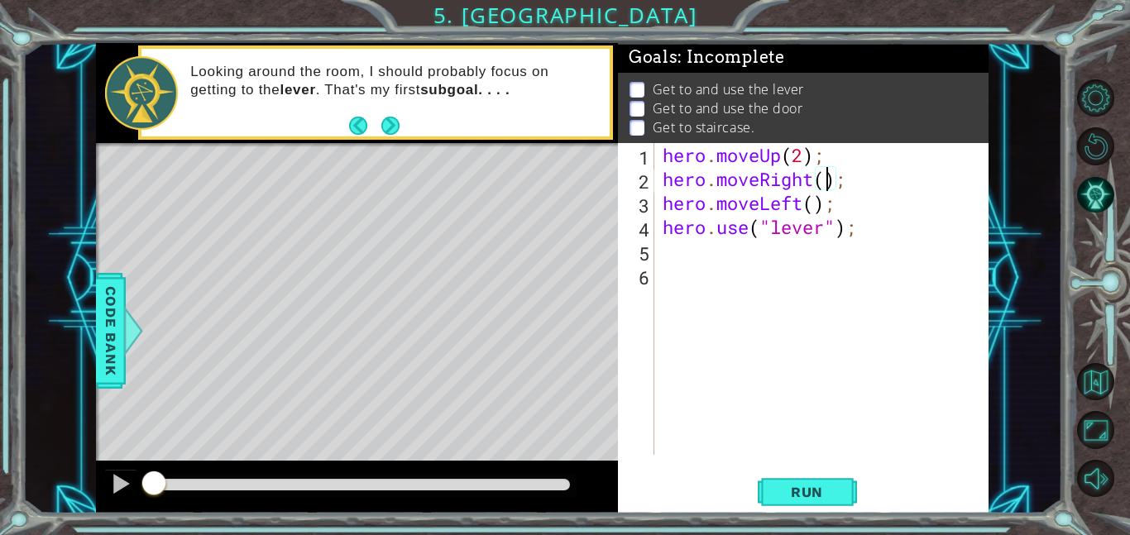
click at [821, 184] on div "hero . moveUp ( 2 ) ; hero . moveRight ( ) ; hero . moveLeft ( ) ; hero . use (…" at bounding box center [826, 323] width 334 height 360
click at [816, 186] on div "hero . moveUp ( 2 ) ; hero . moveRight ( ) ; hero . moveLeft ( ) ; hero . use (…" at bounding box center [826, 323] width 334 height 360
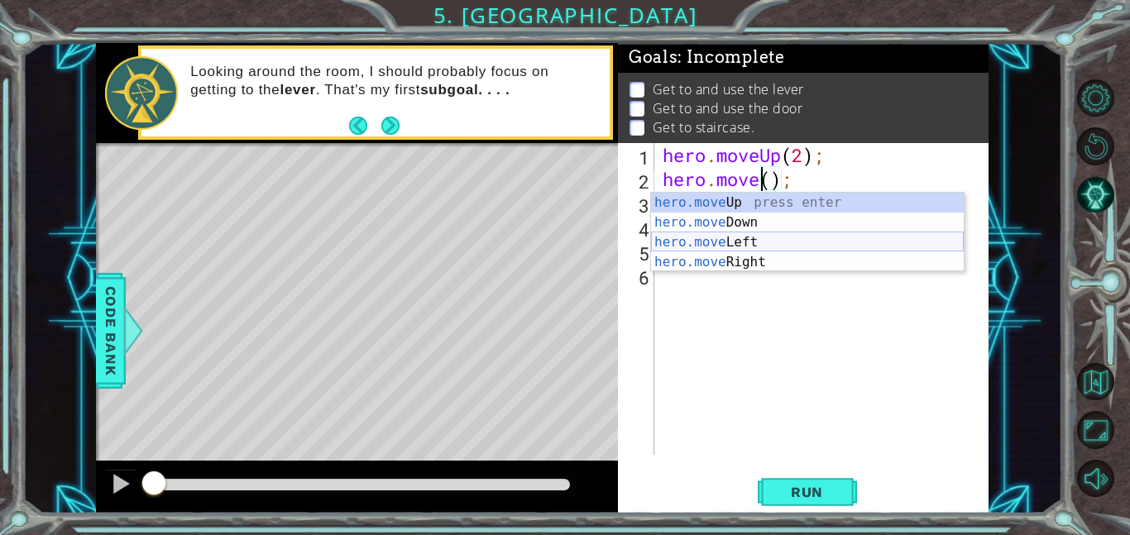
click at [773, 237] on div "hero.move Up press enter hero.move Down press enter hero.move Left press enter …" at bounding box center [807, 252] width 313 height 119
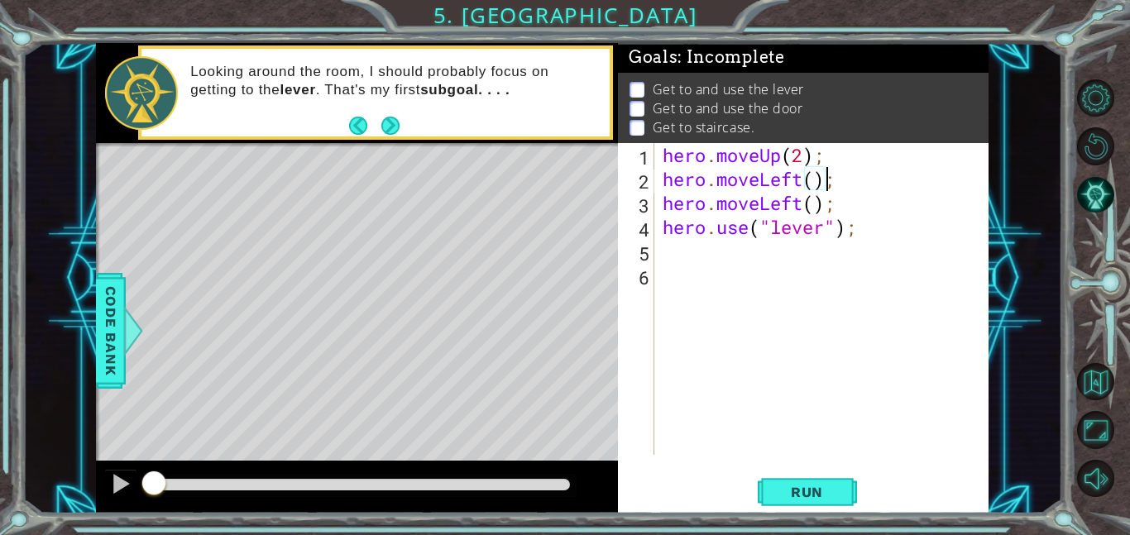
click at [816, 188] on div "hero . moveUp ( 2 ) ; hero . moveLeft ( ) ; hero . moveLeft ( ) ; hero . use ( …" at bounding box center [826, 323] width 334 height 360
drag, startPoint x: 848, startPoint y: 208, endPoint x: 658, endPoint y: 212, distance: 190.3
click at [658, 212] on div "hero.moveLeft(1); 1 2 3 4 5 6 hero . moveUp ( 2 ) ; hero . moveLeft ( 1 ) ; her…" at bounding box center [801, 299] width 367 height 312
type textarea "hero.moveLeft();"
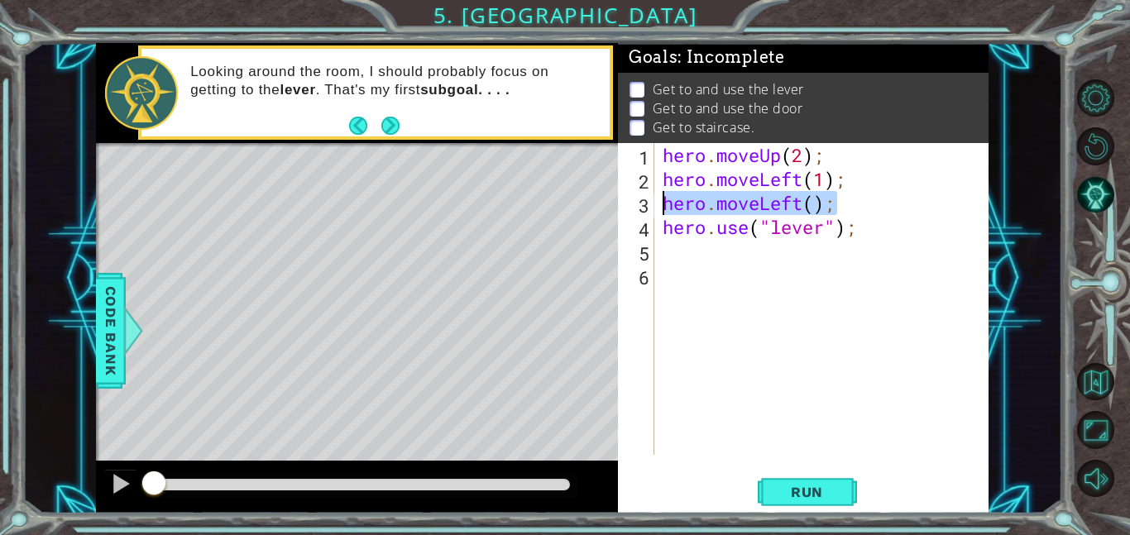
scroll to position [0, 0]
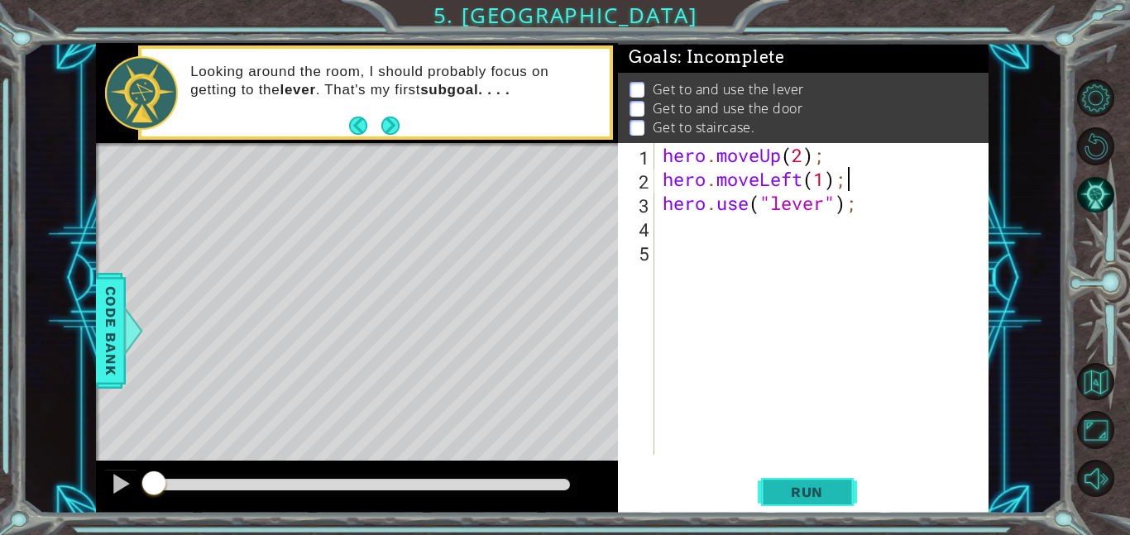
type textarea "hero.moveLeft(1);"
click at [802, 493] on span "Run" at bounding box center [806, 492] width 65 height 17
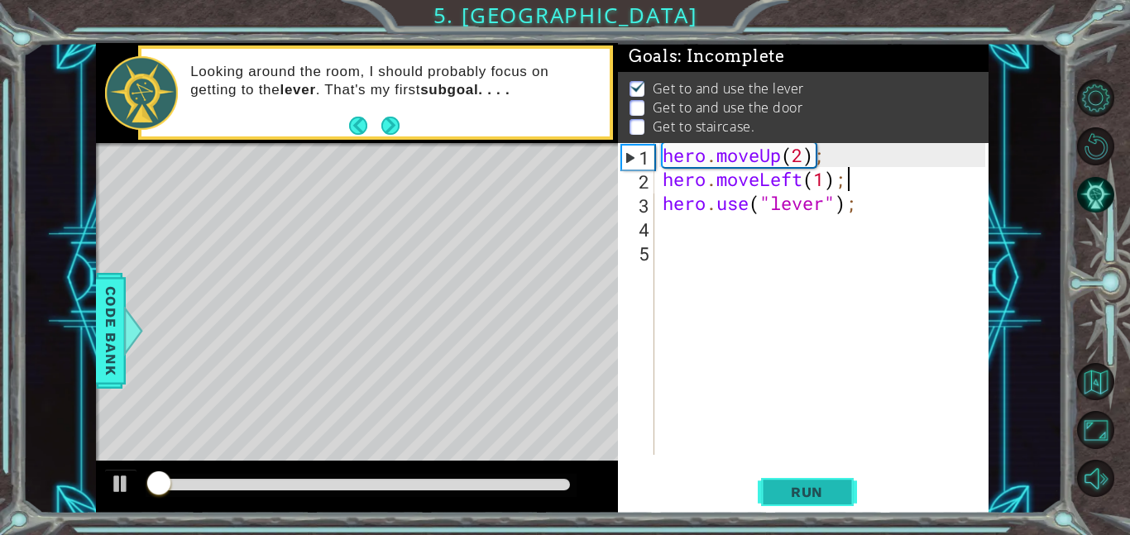
scroll to position [2, 0]
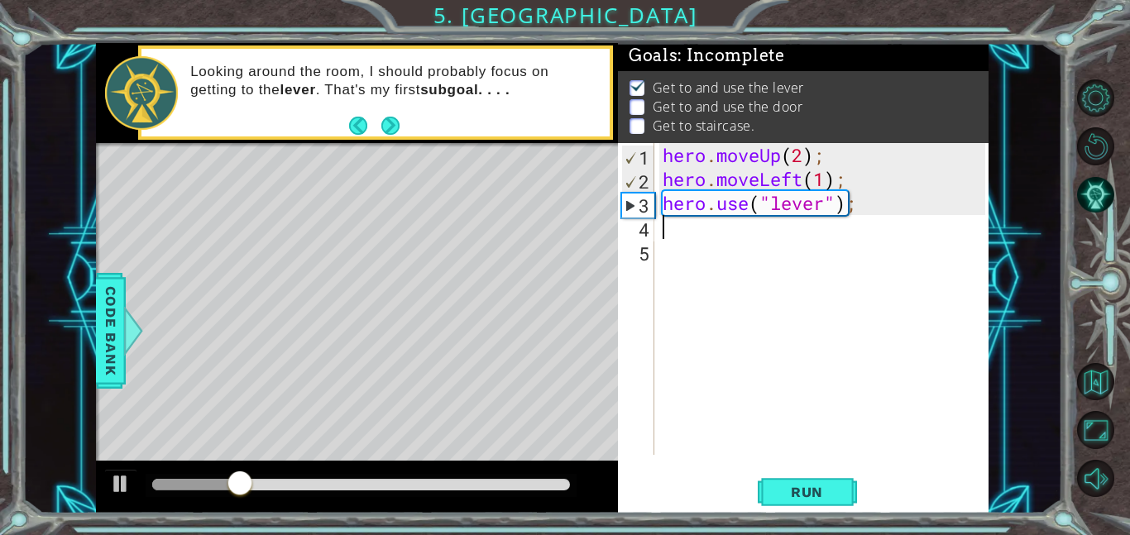
click at [813, 230] on div "hero . moveUp ( 2 ) ; hero . moveLeft ( 1 ) ; hero . use ( "lever" ) ;" at bounding box center [826, 323] width 334 height 360
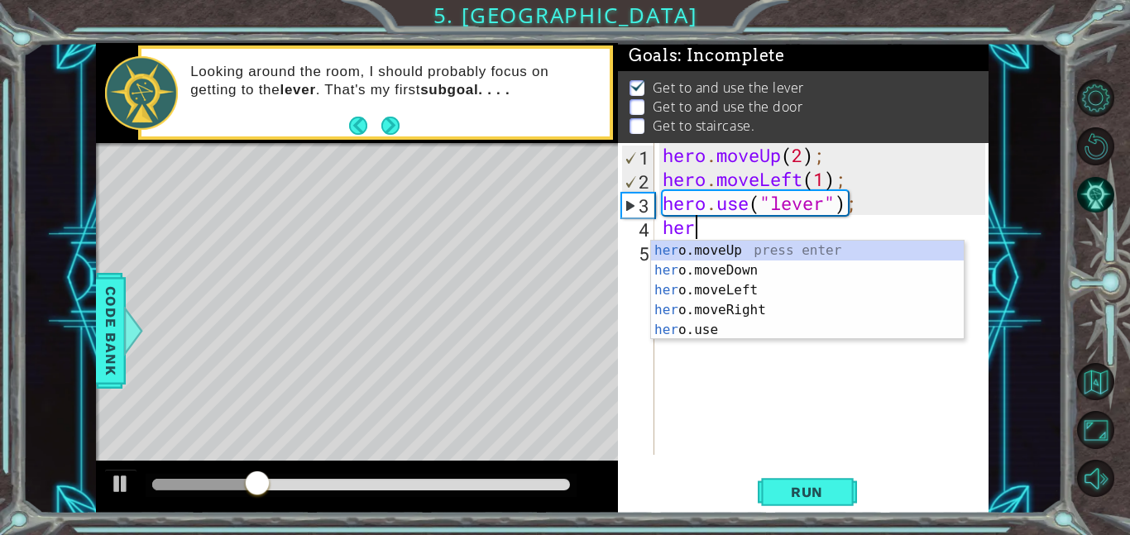
type textarea "hero"
click at [776, 309] on div "hero .moveUp press enter hero .moveDown press enter hero .moveLeft press enter …" at bounding box center [807, 310] width 313 height 139
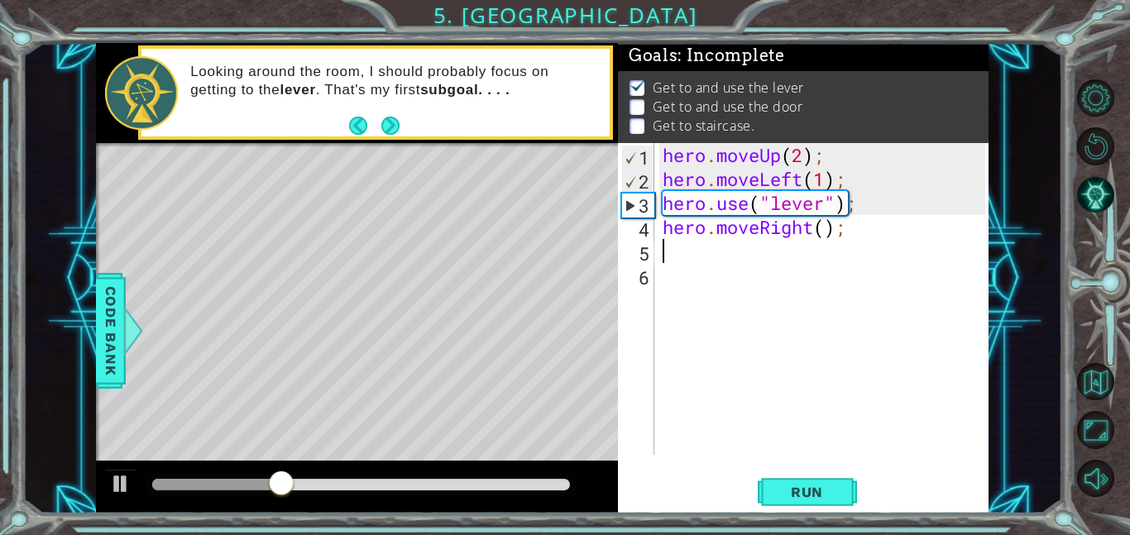
scroll to position [0, 0]
click at [825, 232] on div "hero . moveUp ( 2 ) ; hero . moveLeft ( 1 ) ; hero . use ( "lever" ) ; hero . m…" at bounding box center [826, 323] width 334 height 360
type textarea "hero.moveRight(3);"
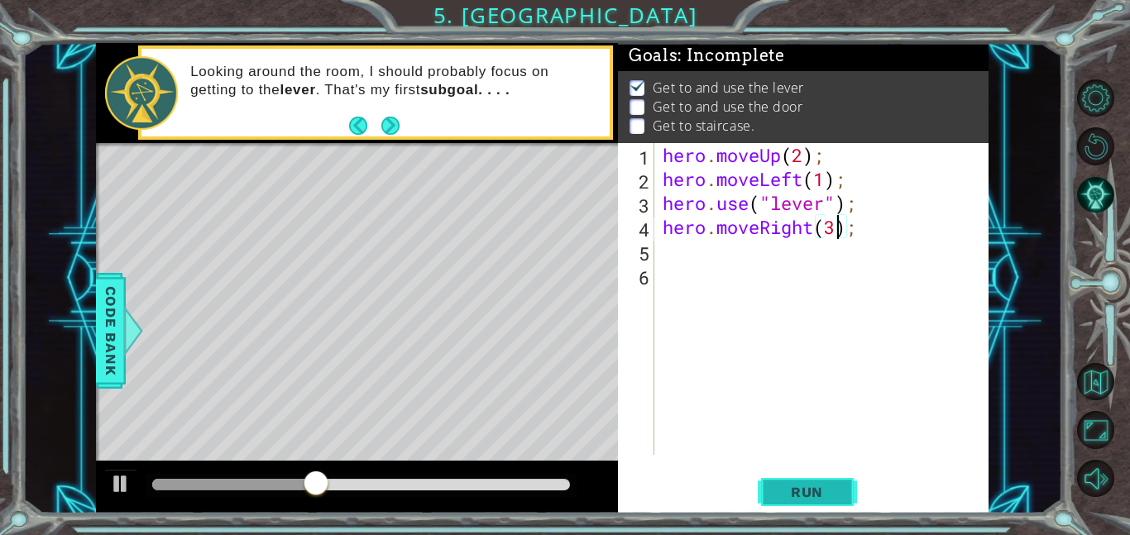
scroll to position [0, 7]
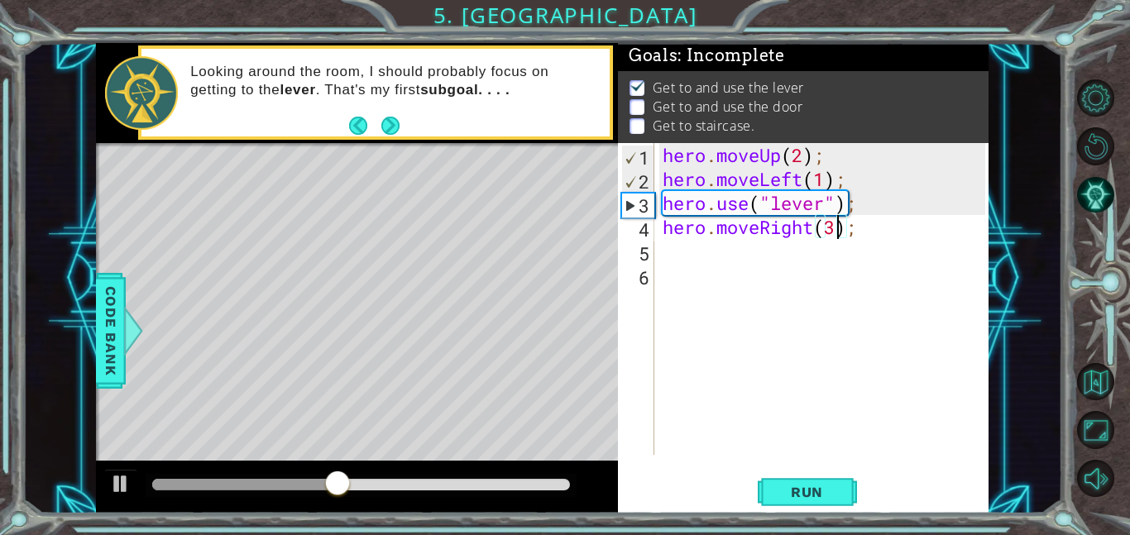
click at [703, 261] on div "hero . moveUp ( 2 ) ; hero . moveLeft ( 1 ) ; hero . use ( "lever" ) ; hero . m…" at bounding box center [826, 323] width 334 height 360
type textarea "y"
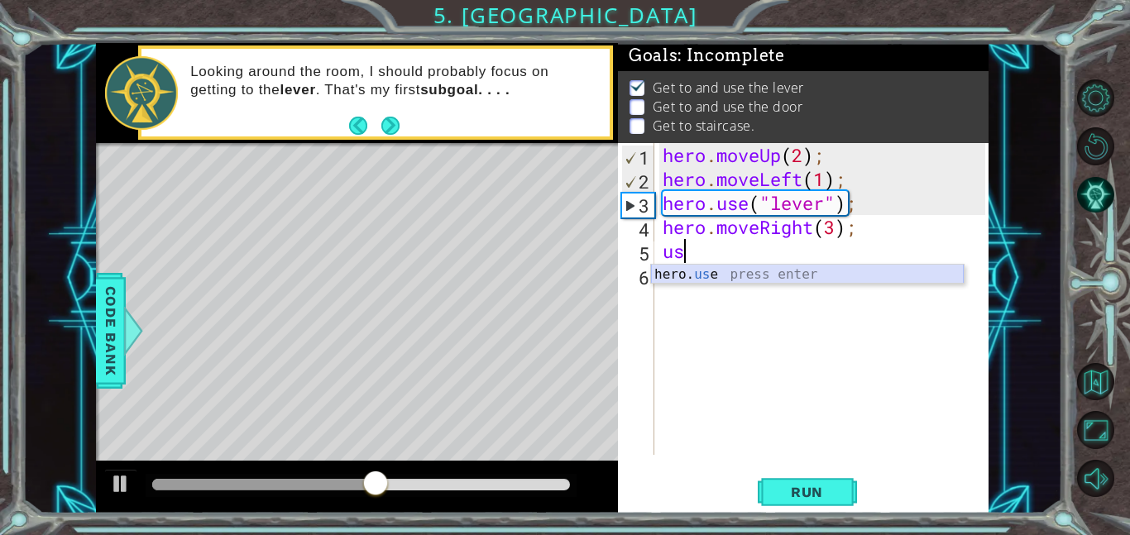
click at [717, 273] on div "hero. us e press enter" at bounding box center [807, 295] width 313 height 60
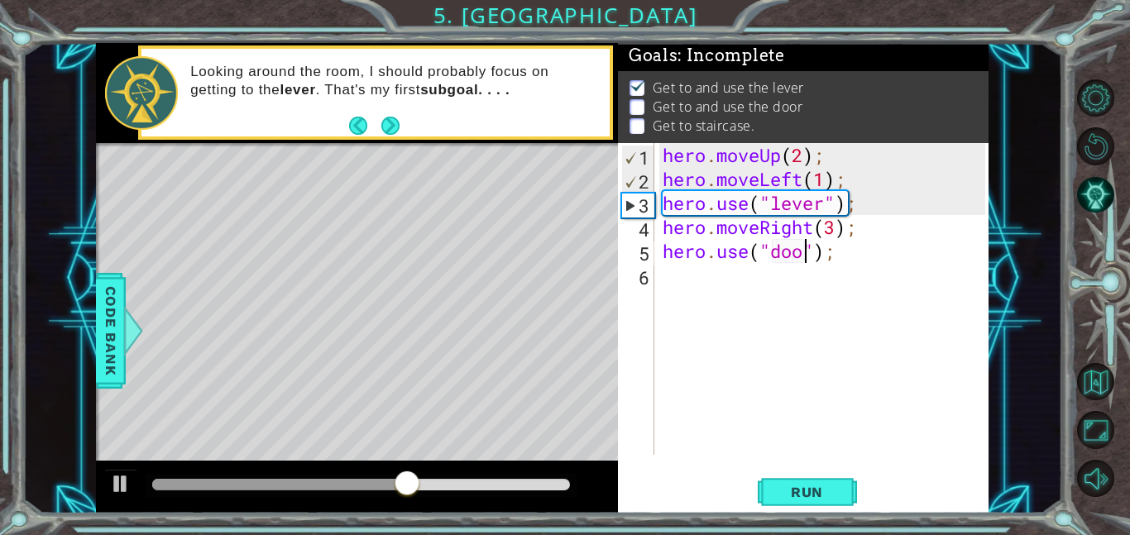
scroll to position [0, 7]
type textarea "hero.use("door");"
click at [817, 489] on span "Run" at bounding box center [806, 492] width 65 height 17
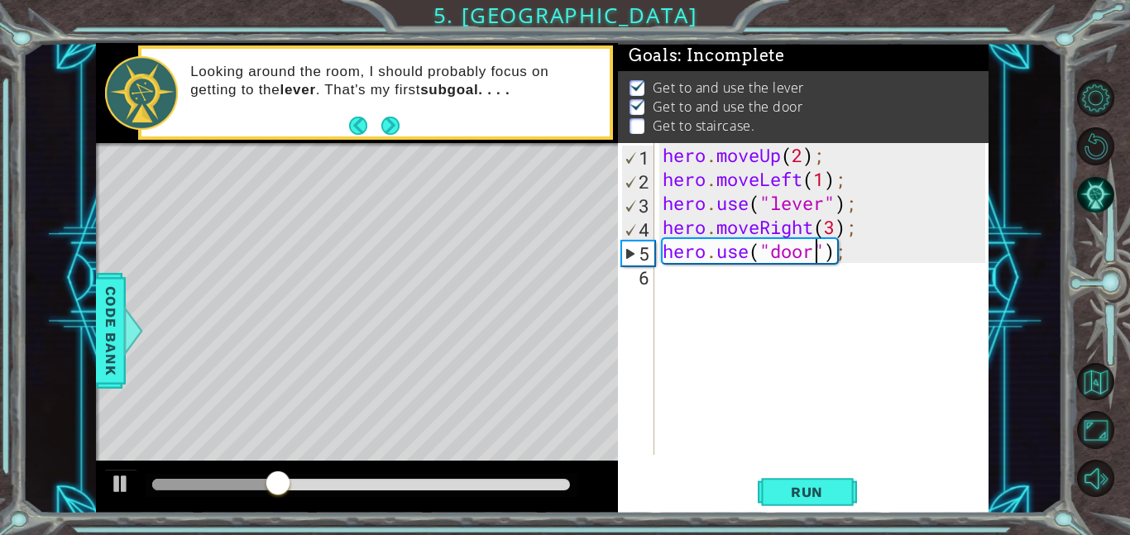
click at [731, 279] on div "hero . moveUp ( 2 ) ; hero . moveLeft ( 1 ) ; hero . use ( "lever" ) ; hero . m…" at bounding box center [826, 323] width 334 height 360
type textarea "h"
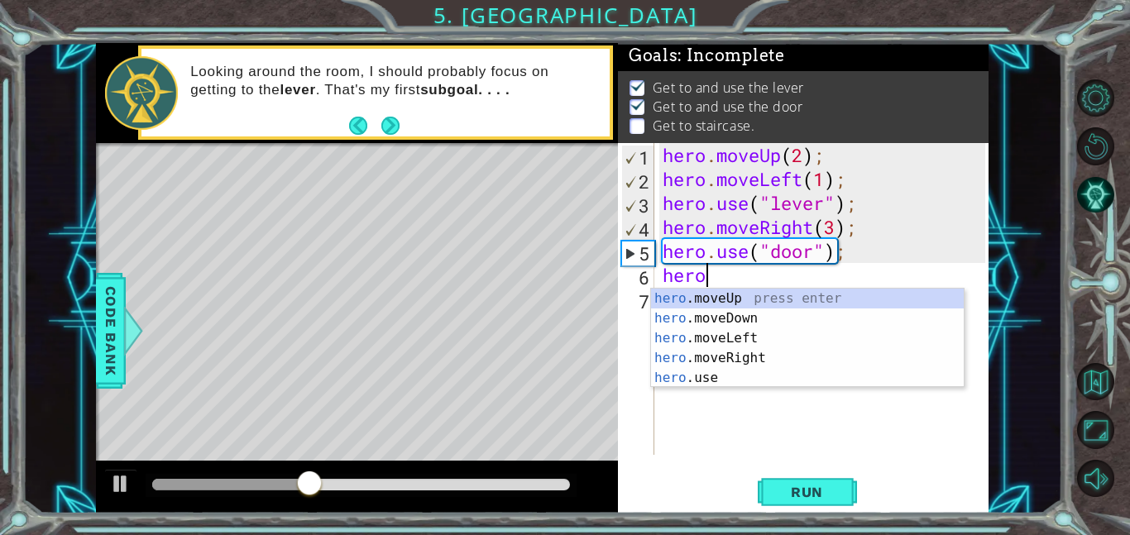
type textarea "hero"
click at [727, 302] on div "hero .moveUp press enter hero .moveDown press enter hero .moveLeft press enter …" at bounding box center [807, 358] width 313 height 139
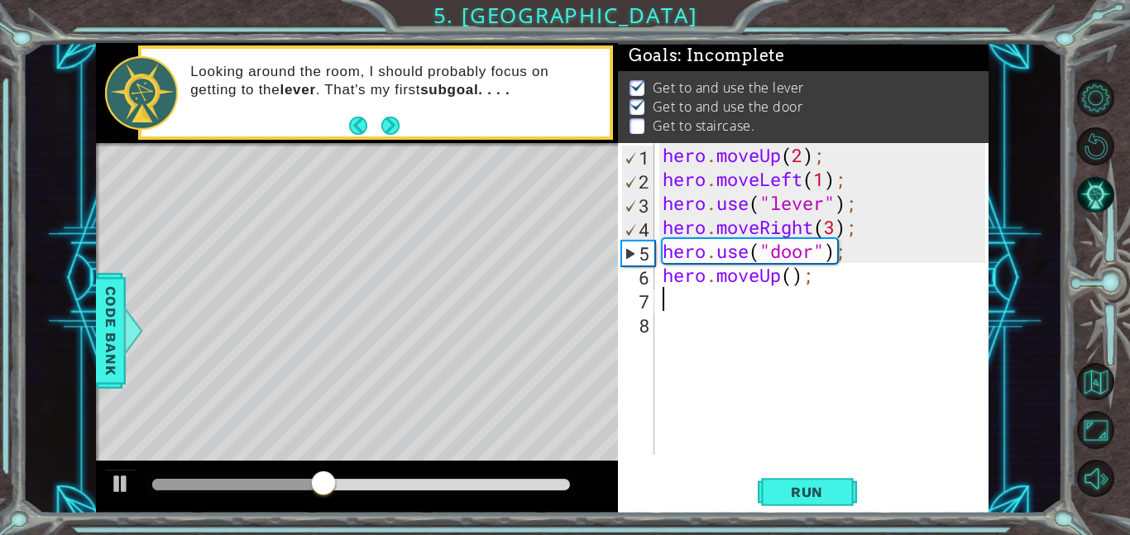
scroll to position [0, 0]
click at [796, 275] on div "hero . moveUp ( 2 ) ; hero . moveLeft ( 1 ) ; hero . use ( "lever" ) ; hero . m…" at bounding box center [826, 323] width 334 height 360
type textarea "hero.moveUp(2);"
click at [739, 293] on div "hero . moveUp ( 2 ) ; hero . moveLeft ( 1 ) ; hero . use ( "lever" ) ; hero . m…" at bounding box center [826, 323] width 334 height 360
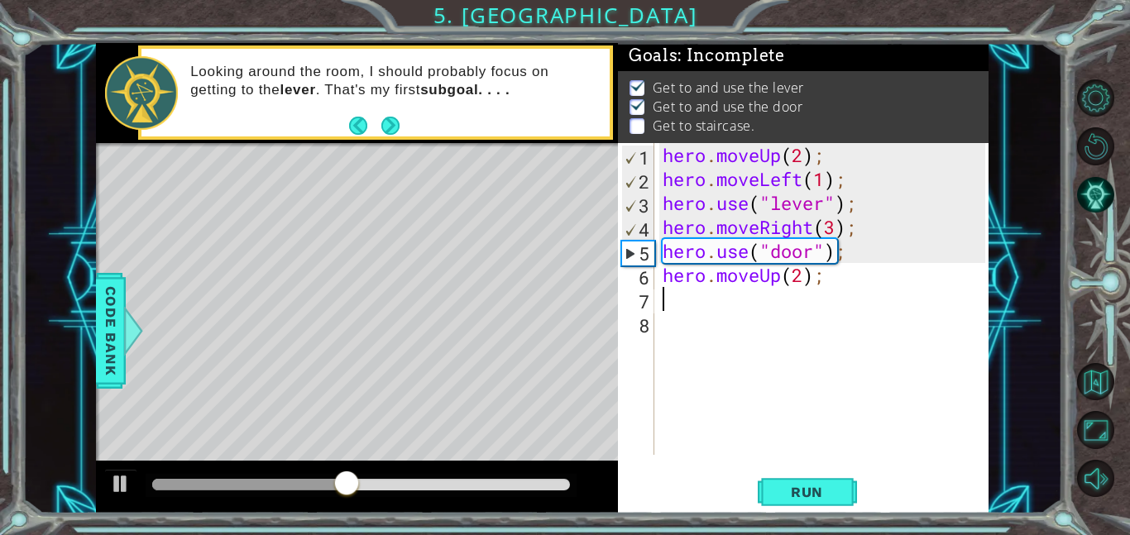
scroll to position [0, 0]
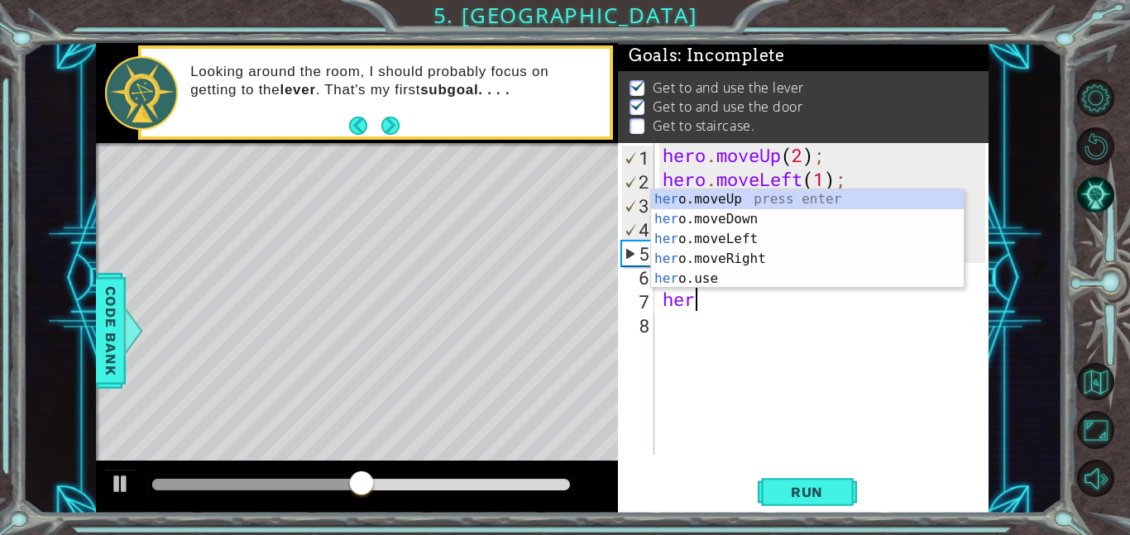
type textarea "hero"
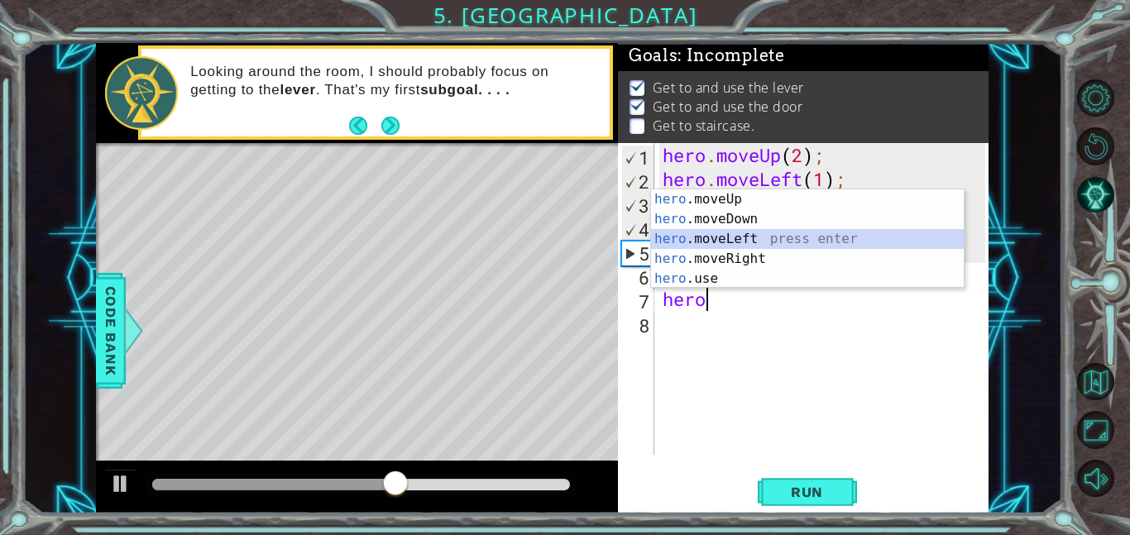
click at [744, 238] on div "hero .moveUp press enter hero .moveDown press enter hero .moveLeft press enter …" at bounding box center [807, 258] width 313 height 139
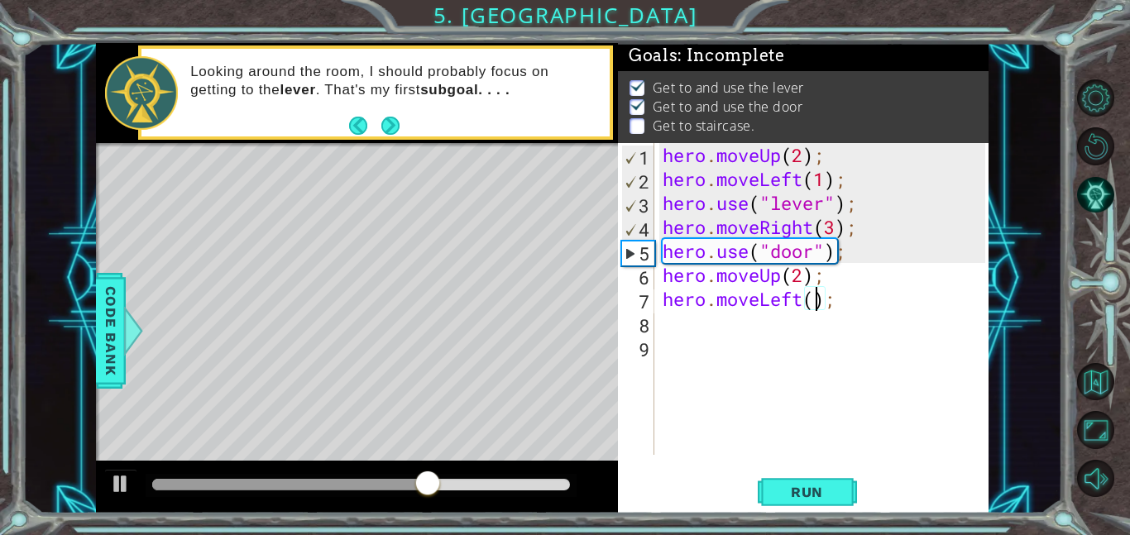
click at [818, 306] on div "hero . moveUp ( 2 ) ; hero . moveLeft ( 1 ) ; hero . use ( "lever" ) ; hero . m…" at bounding box center [826, 323] width 334 height 360
type textarea "hero.moveLeft(4);"
click at [685, 321] on div "hero . moveUp ( 2 ) ; hero . moveLeft ( 1 ) ; hero . use ( "lever" ) ; hero . m…" at bounding box center [826, 323] width 334 height 360
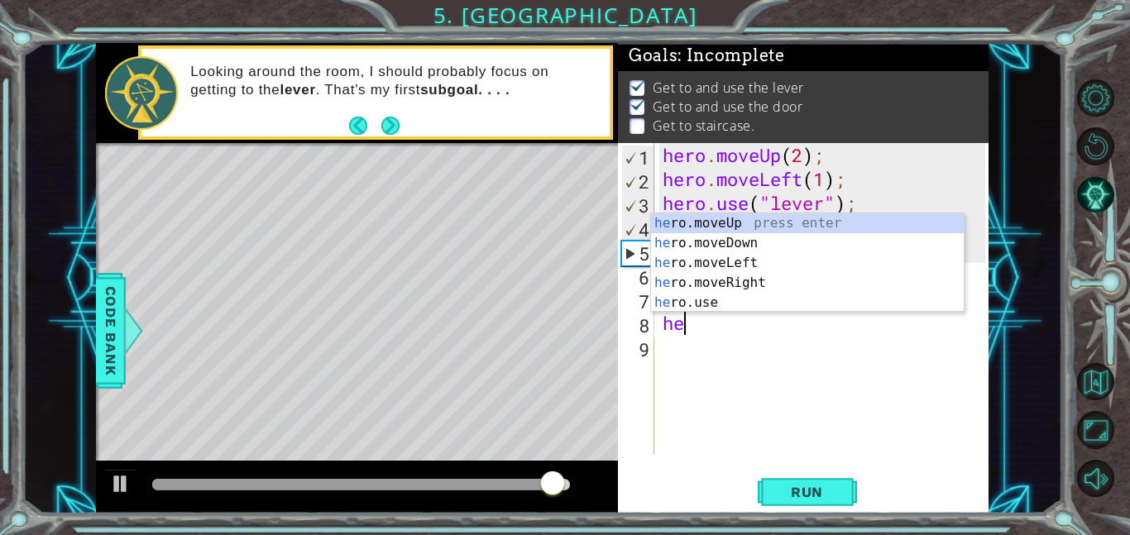
type textarea "hero"
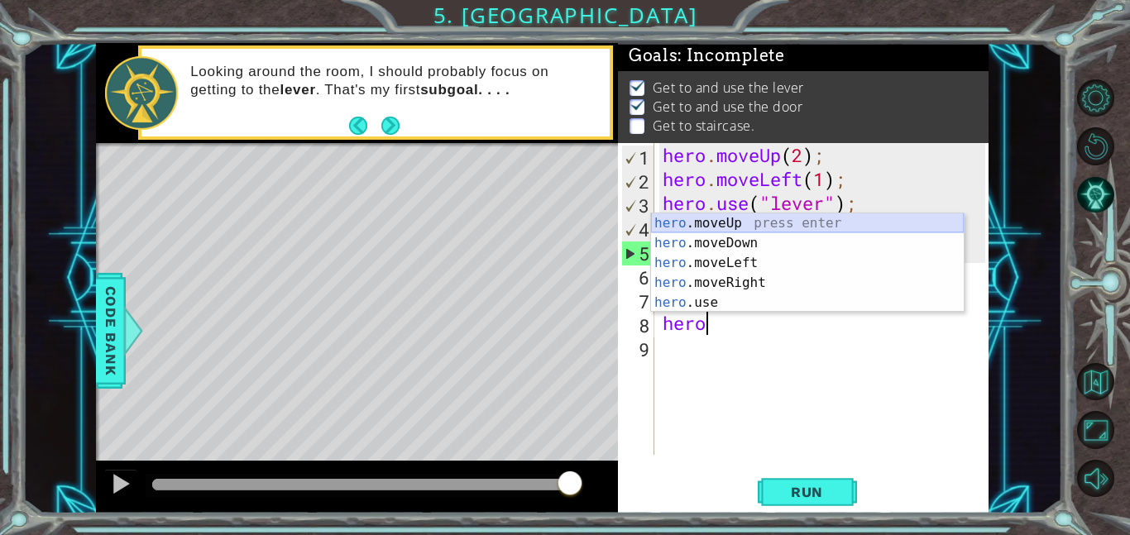
click at [731, 225] on div "hero .moveUp press enter hero .moveDown press enter hero .moveLeft press enter …" at bounding box center [807, 282] width 313 height 139
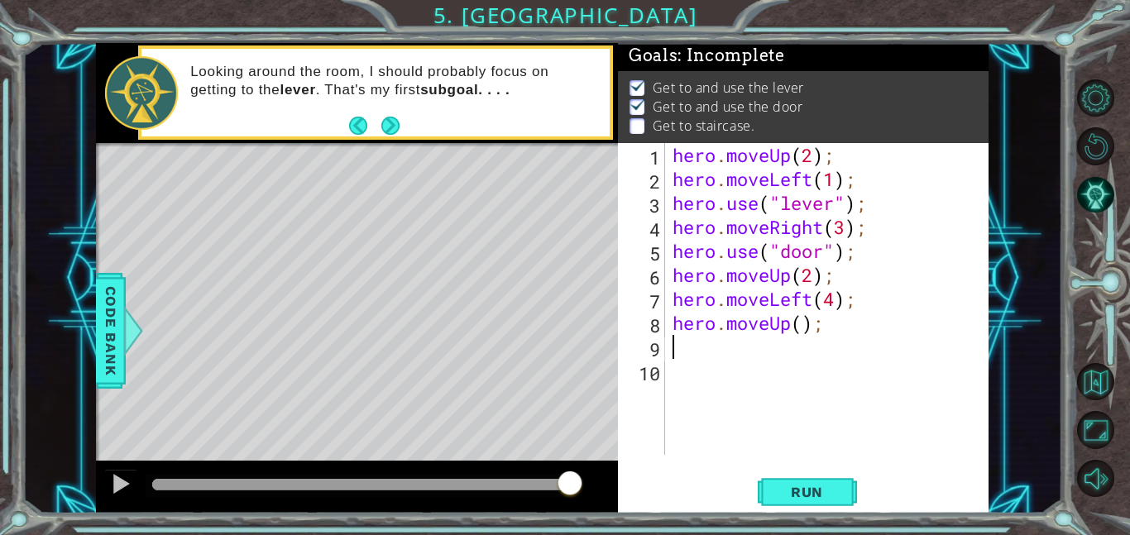
scroll to position [0, 0]
click at [806, 330] on div "hero . moveUp ( 2 ) ; hero . moveLeft ( 1 ) ; hero . use ( "lever" ) ; hero . m…" at bounding box center [831, 323] width 324 height 360
type textarea "hero.moveUp(1);"
click at [805, 482] on button "Run" at bounding box center [807, 491] width 99 height 37
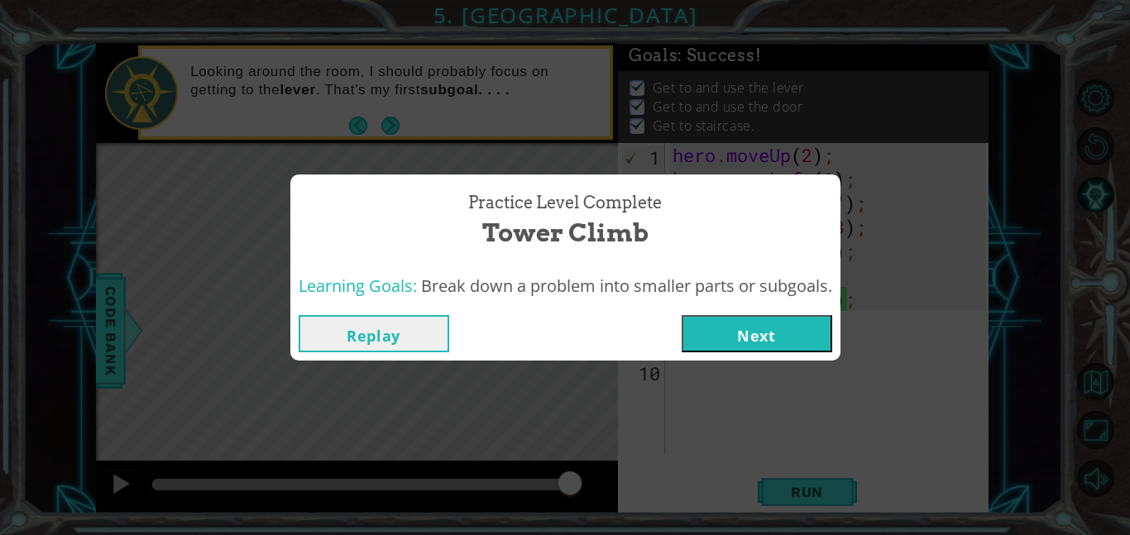
click at [732, 328] on button "Next" at bounding box center [757, 333] width 151 height 37
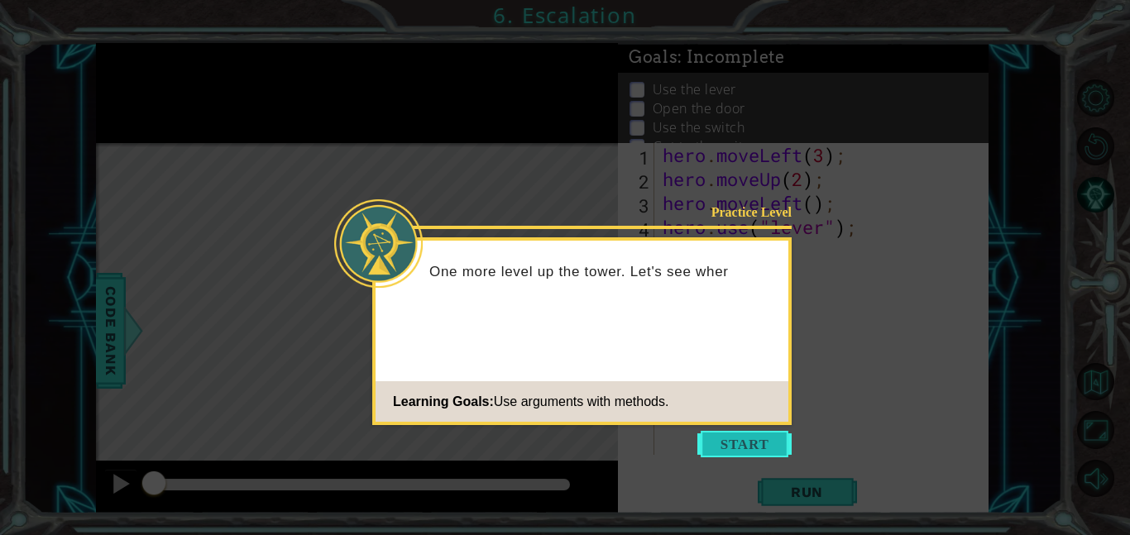
click at [768, 452] on button "Start" at bounding box center [744, 444] width 94 height 26
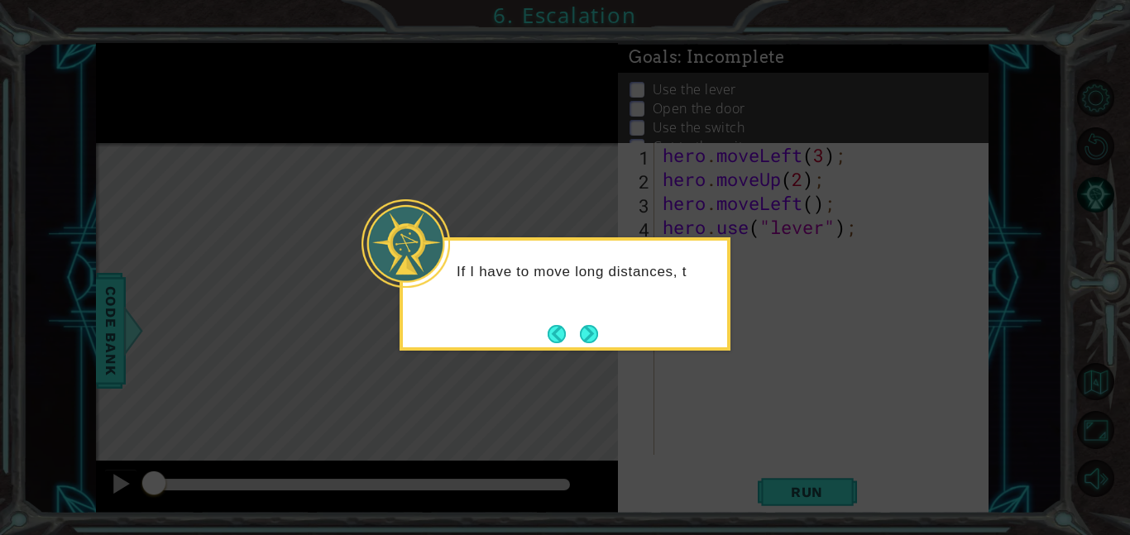
click at [596, 350] on div "If I have to move long distances, t" at bounding box center [565, 293] width 331 height 113
click at [592, 341] on button "Next" at bounding box center [589, 334] width 18 height 18
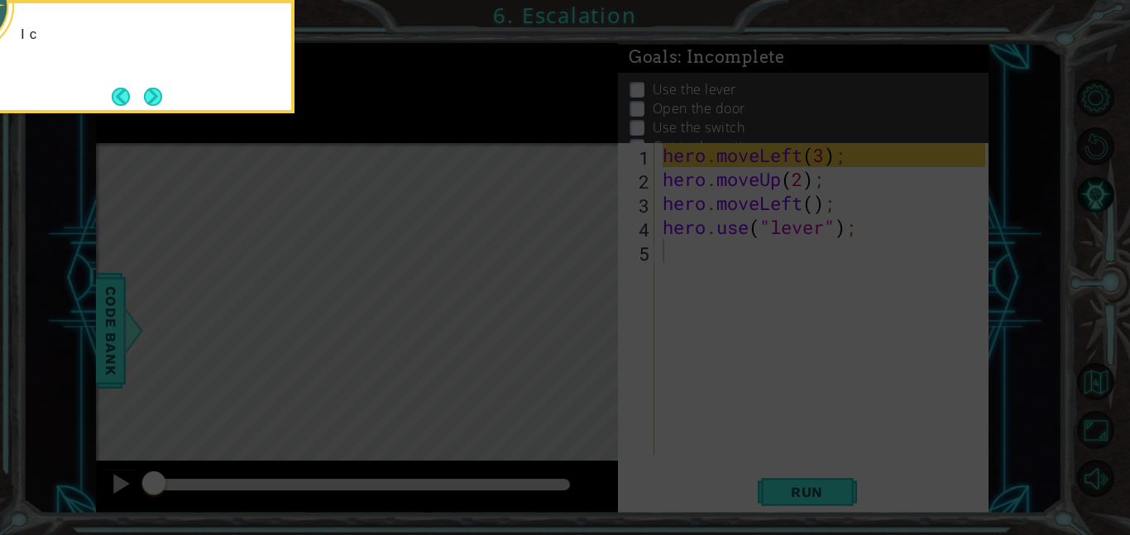
click at [592, 341] on icon at bounding box center [565, 80] width 1130 height 910
click at [160, 84] on div "I can put a number 3 into hero.moveLeft(3)" at bounding box center [129, 48] width 324 height 91
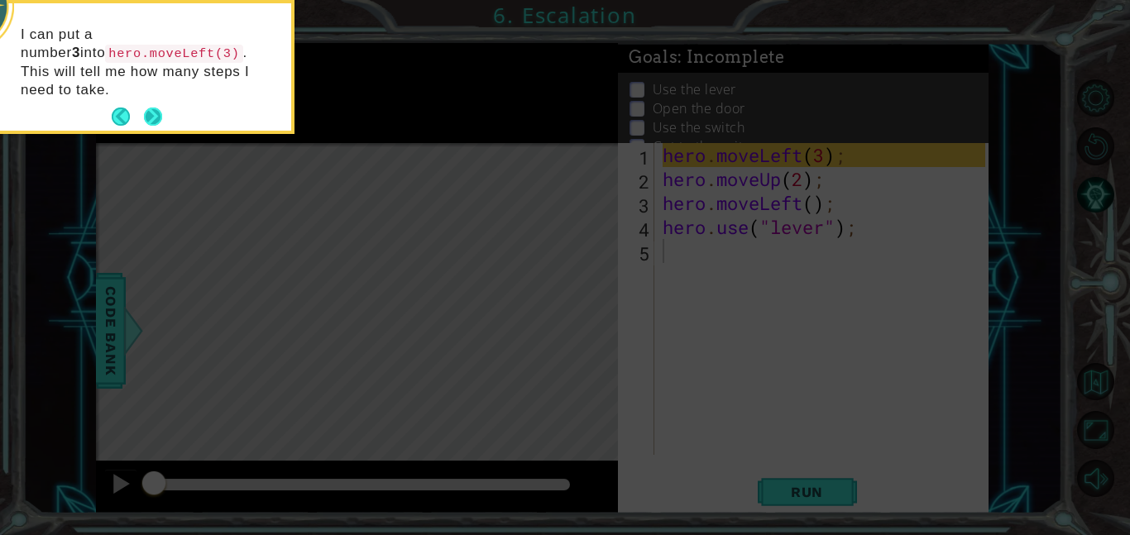
click at [154, 108] on button "Next" at bounding box center [153, 117] width 18 height 18
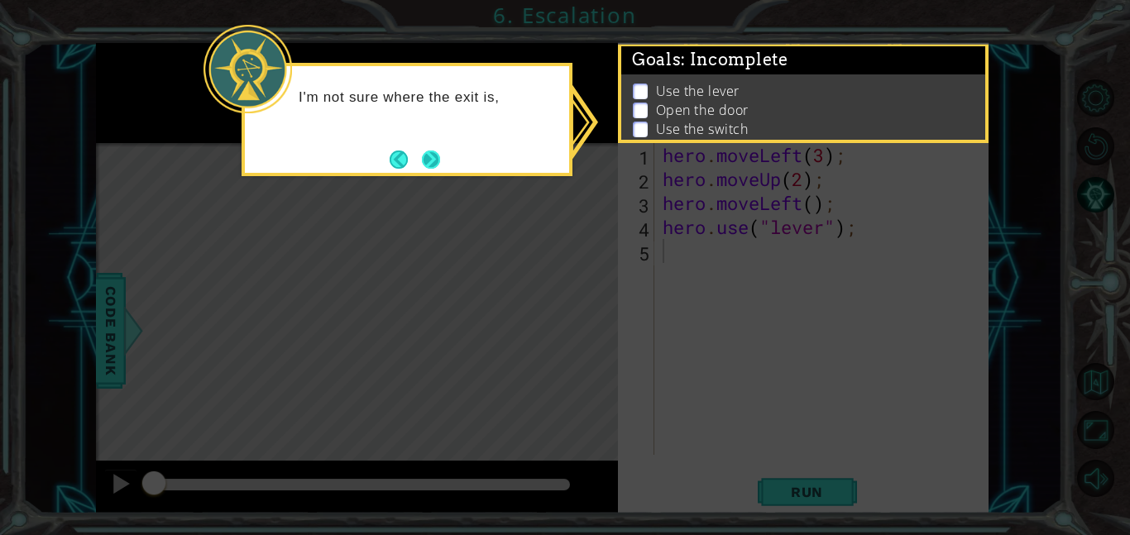
click at [435, 162] on button "Next" at bounding box center [431, 160] width 18 height 18
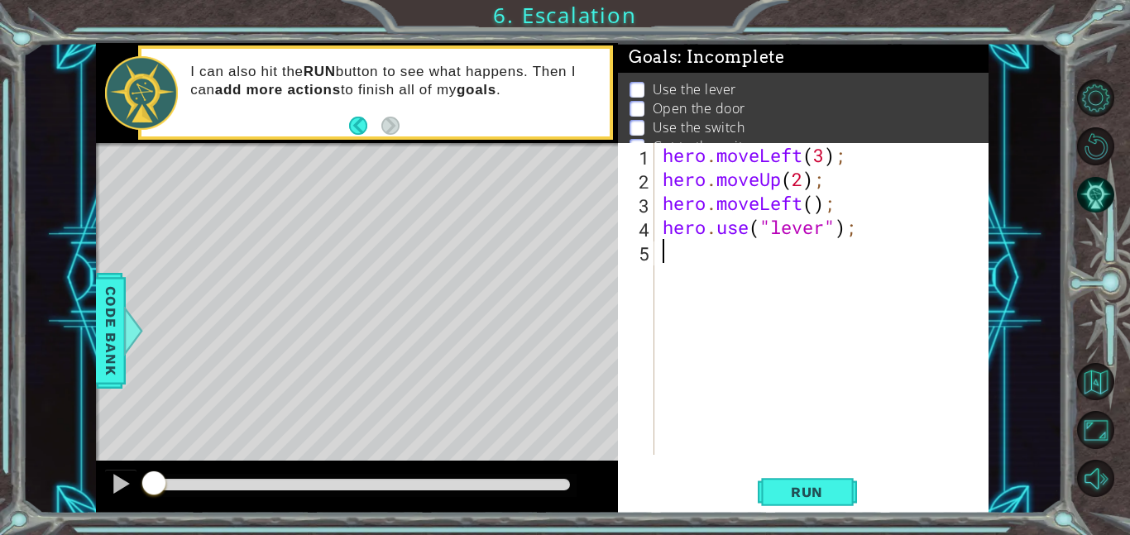
click at [816, 213] on div "hero . moveLeft ( 3 ) ; hero . moveUp ( 2 ) ; hero . moveLeft ( ) ; hero . use …" at bounding box center [826, 323] width 334 height 360
type textarea "hero.moveLeft(1);"
click at [864, 242] on div "hero . moveLeft ( 3 ) ; hero . moveUp ( 2 ) ; hero . moveLeft ( 1 ) ; hero . us…" at bounding box center [826, 323] width 334 height 360
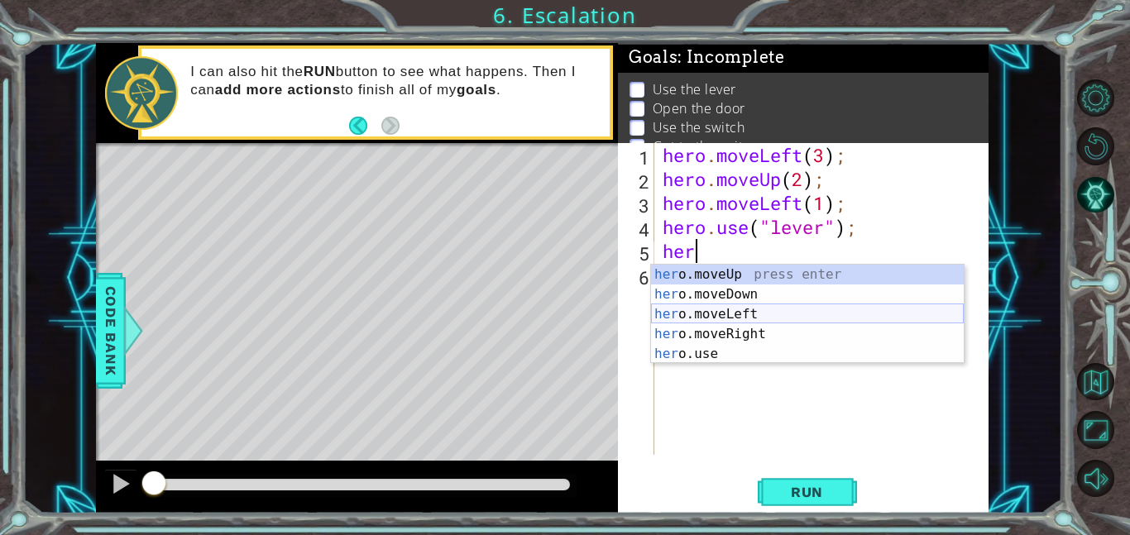
click at [775, 317] on div "her o.moveUp press enter her o.moveDown press enter her o.moveLeft press enter …" at bounding box center [807, 334] width 313 height 139
type textarea "hero.moveLeft(1);"
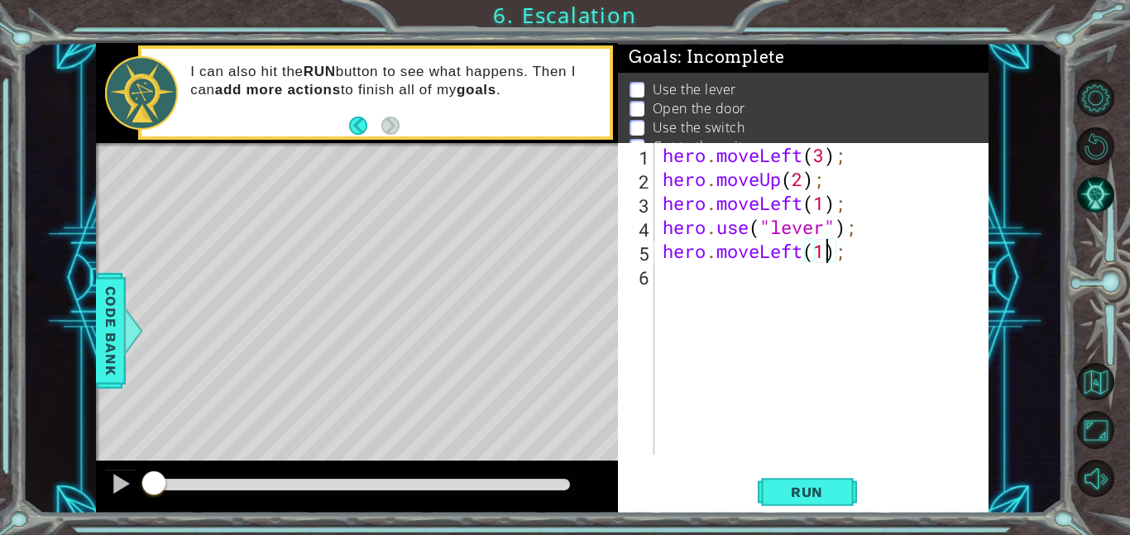
scroll to position [0, 7]
click at [748, 273] on div "hero . moveLeft ( 3 ) ; hero . moveUp ( 2 ) ; hero . moveLeft ( 1 ) ; hero . us…" at bounding box center [826, 323] width 334 height 360
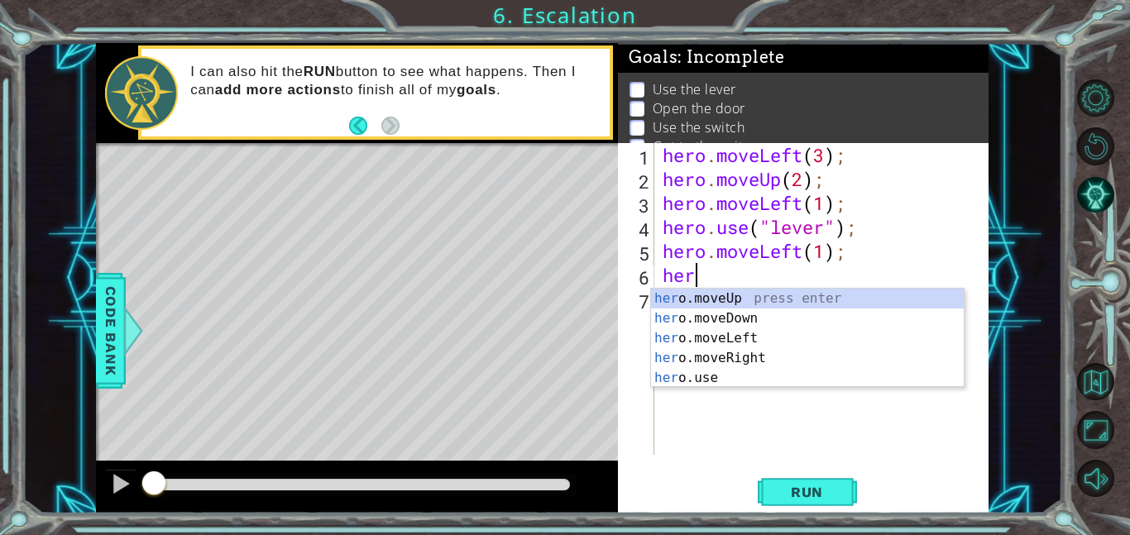
scroll to position [0, 1]
click at [735, 379] on div "hero .moveUp press enter hero .moveDown press enter hero .moveLeft press enter …" at bounding box center [807, 358] width 313 height 139
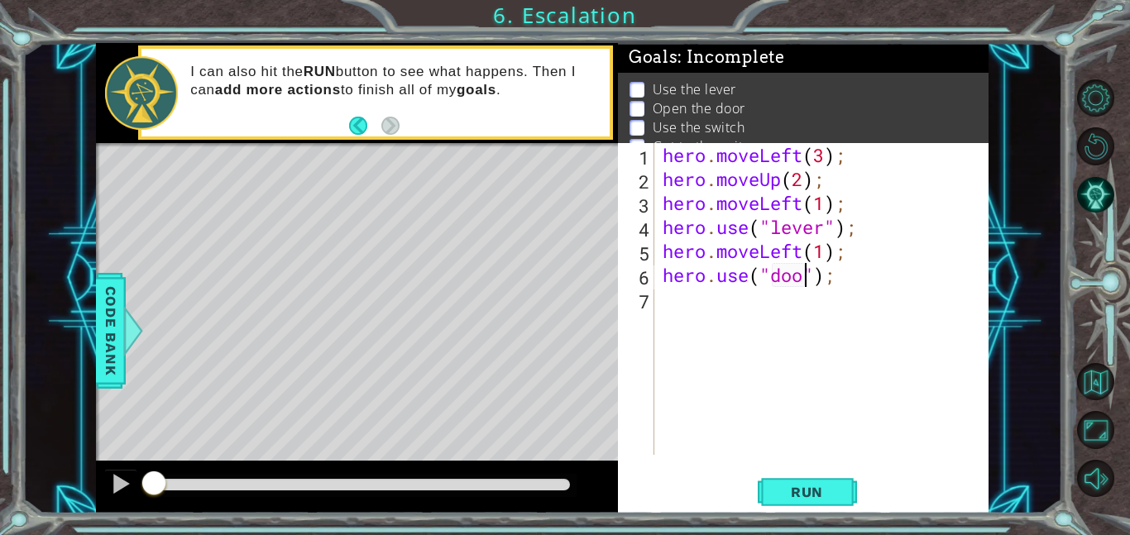
type textarea "hero.use("door");"
click at [812, 312] on div "hero . moveLeft ( 3 ) ; hero . moveUp ( 2 ) ; hero . moveLeft ( 1 ) ; hero . us…" at bounding box center [826, 323] width 334 height 360
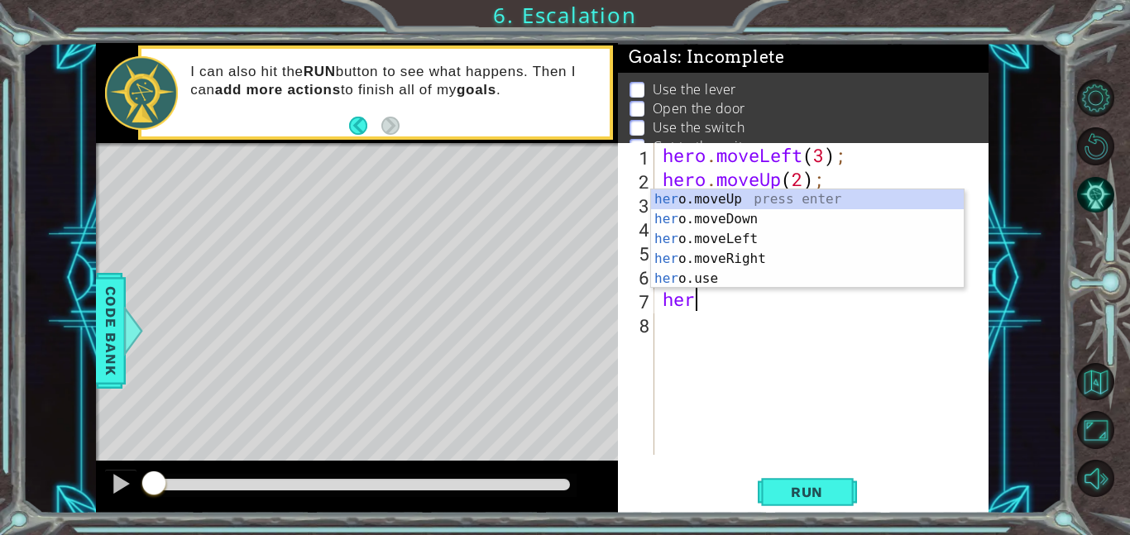
scroll to position [0, 1]
click at [743, 199] on div "hero .moveUp press enter hero .moveDown press enter hero .moveLeft press enter …" at bounding box center [807, 258] width 313 height 139
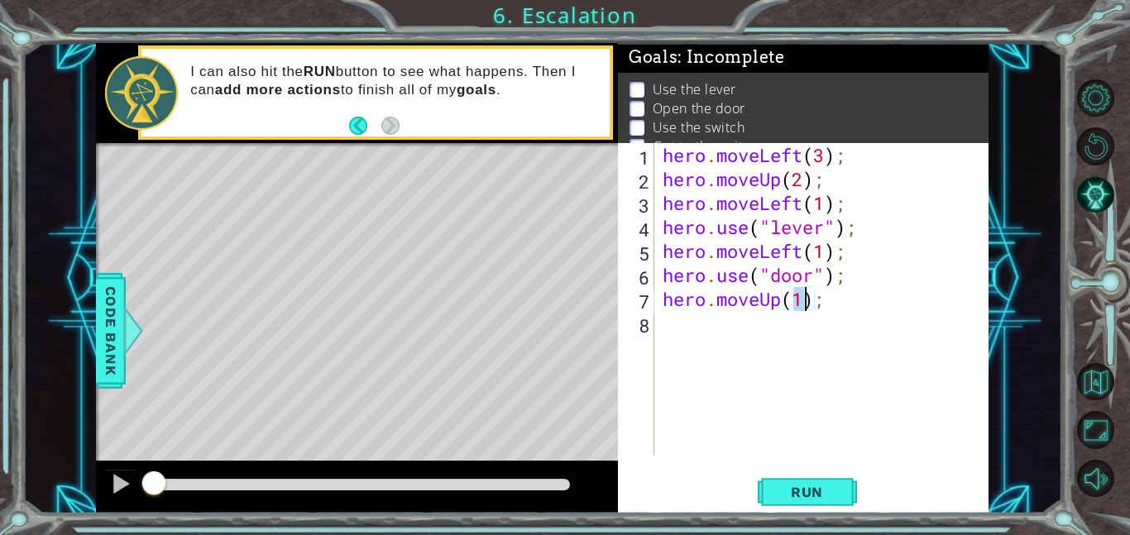
type textarea "hero.moveUp(2);"
click at [698, 338] on div "hero . moveLeft ( 3 ) ; hero . moveUp ( 2 ) ; hero . moveLeft ( 1 ) ; hero . us…" at bounding box center [826, 323] width 334 height 360
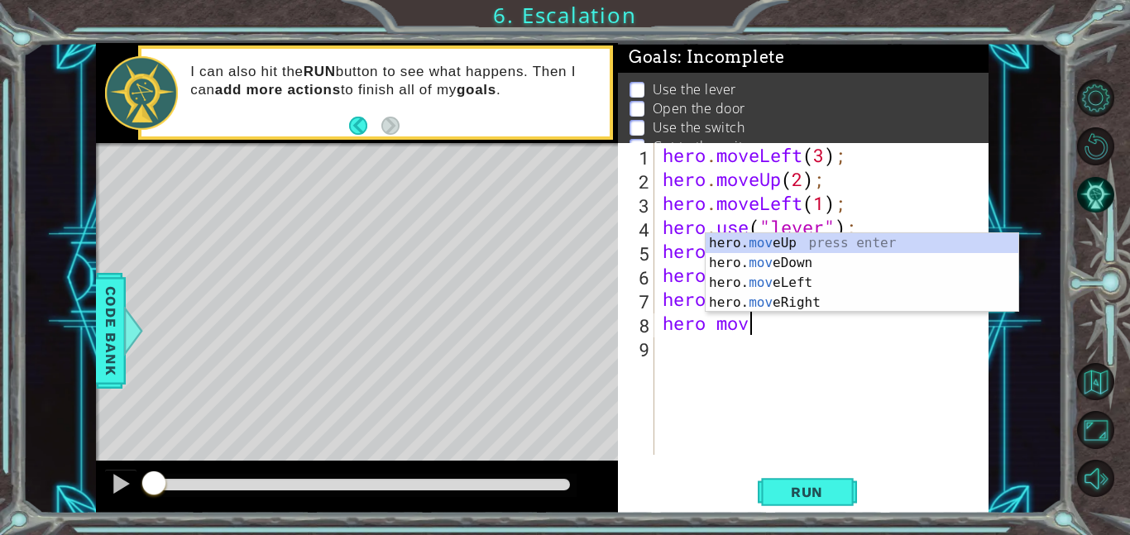
scroll to position [0, 3]
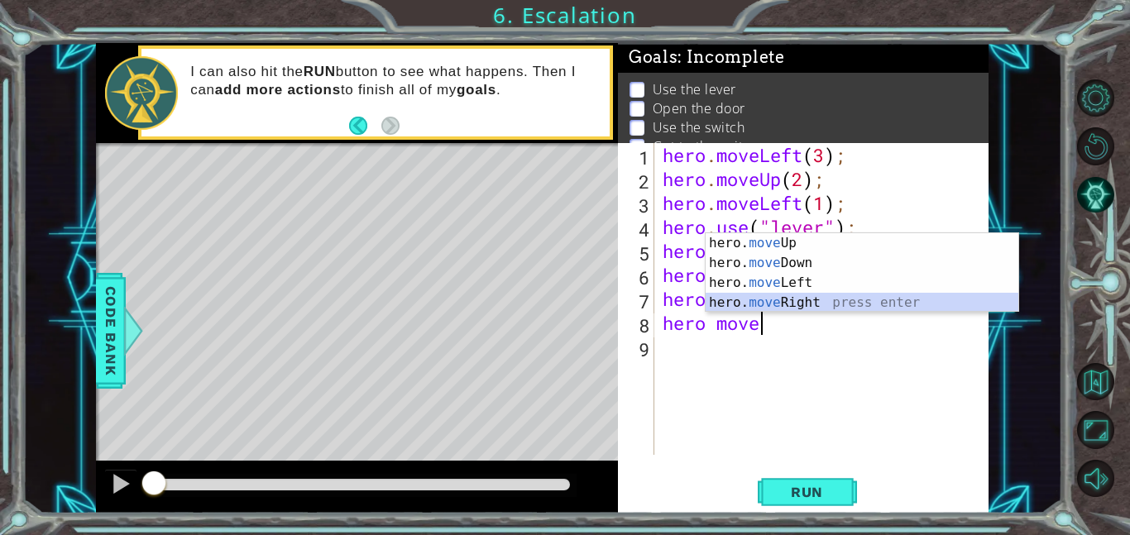
click at [811, 303] on div "hero. move Up press enter hero. move Down press enter hero. move Left press ent…" at bounding box center [862, 292] width 313 height 119
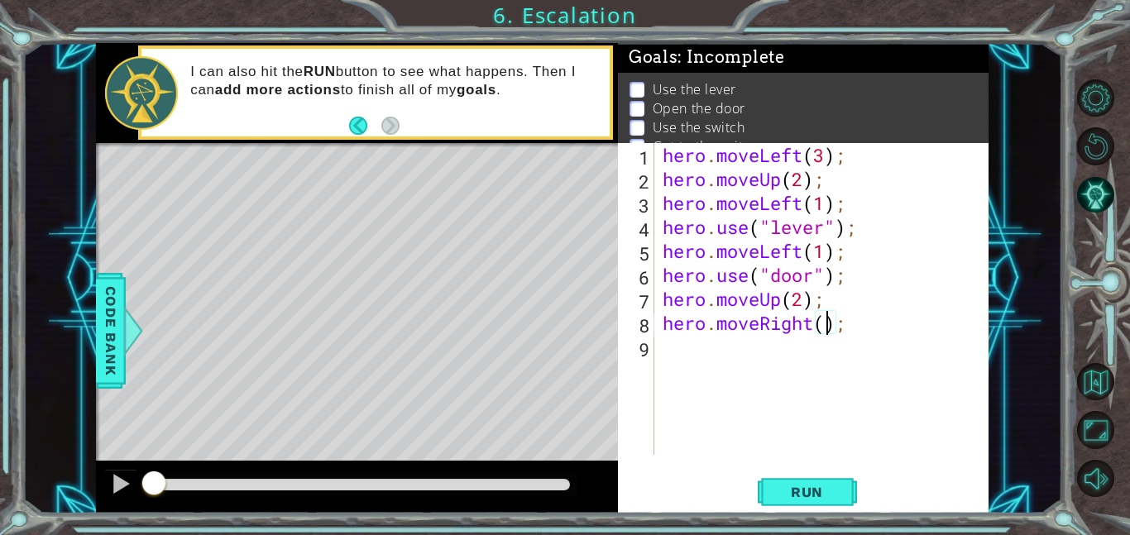
type textarea "hero.moveRight(2);"
click at [802, 361] on div "hero . moveLeft ( 3 ) ; hero . moveUp ( 2 ) ; hero . moveLeft ( 1 ) ; hero . us…" at bounding box center [826, 323] width 334 height 360
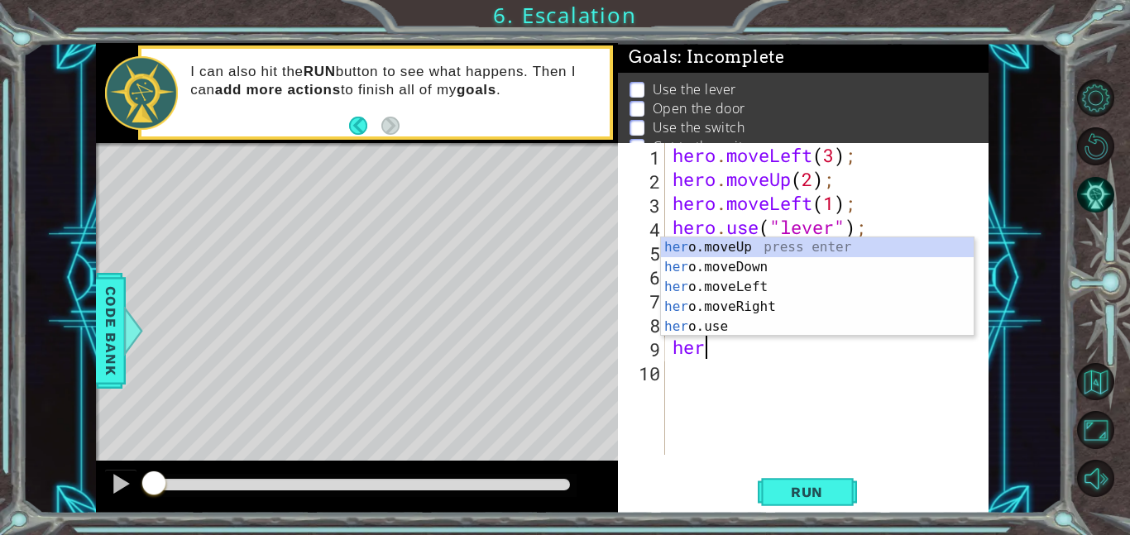
scroll to position [0, 1]
click at [753, 325] on div "hero .moveUp press enter hero .moveDown press enter hero .moveLeft press enter …" at bounding box center [817, 306] width 313 height 139
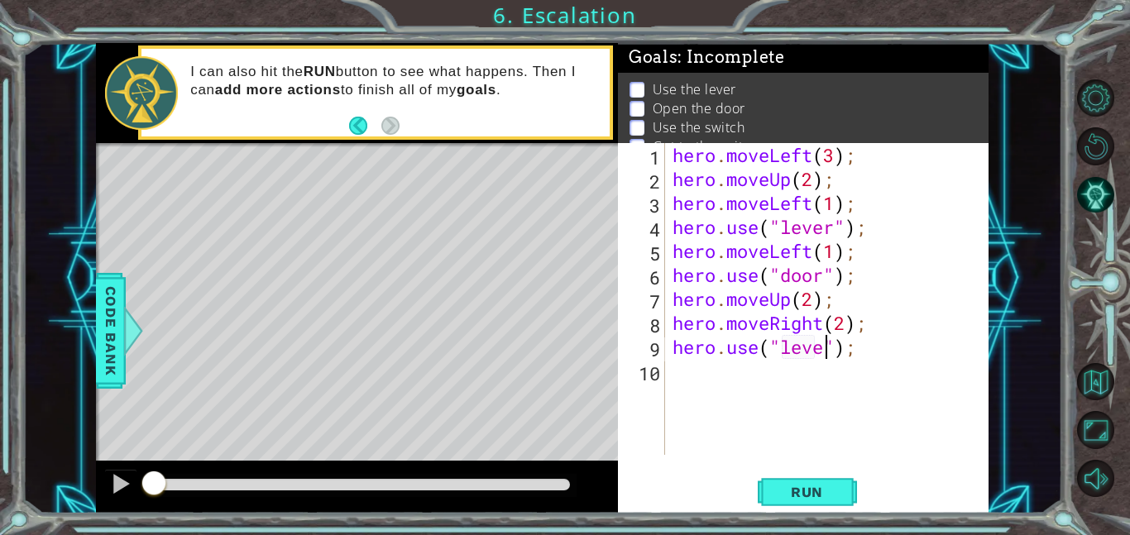
scroll to position [0, 7]
click at [890, 352] on div "hero . moveLeft ( 3 ) ; hero . moveUp ( 2 ) ; hero . moveLeft ( 1 ) ; hero . us…" at bounding box center [831, 323] width 324 height 360
type textarea "hero.use("lever");"
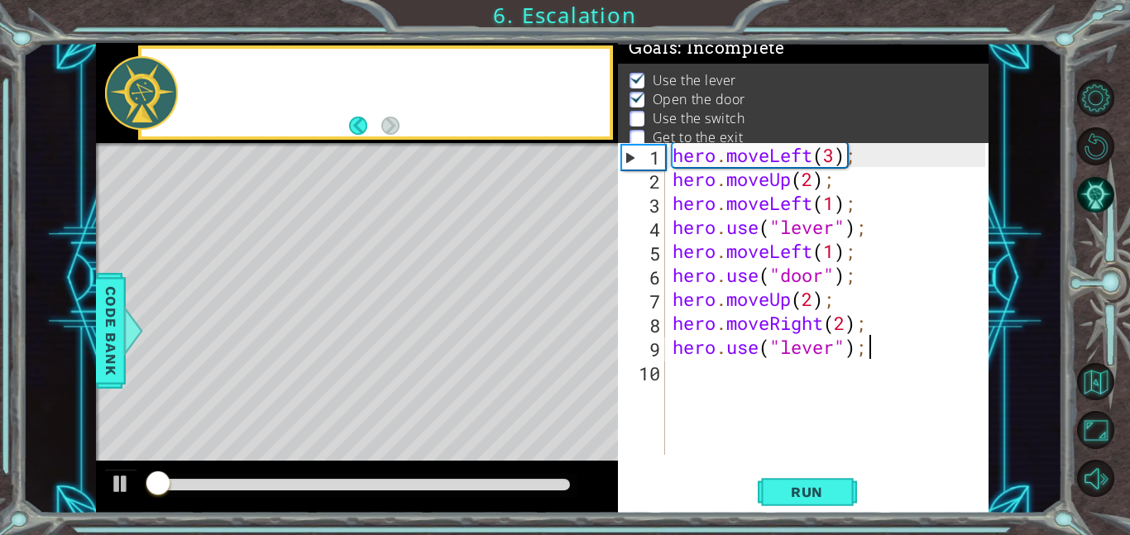
scroll to position [11, 0]
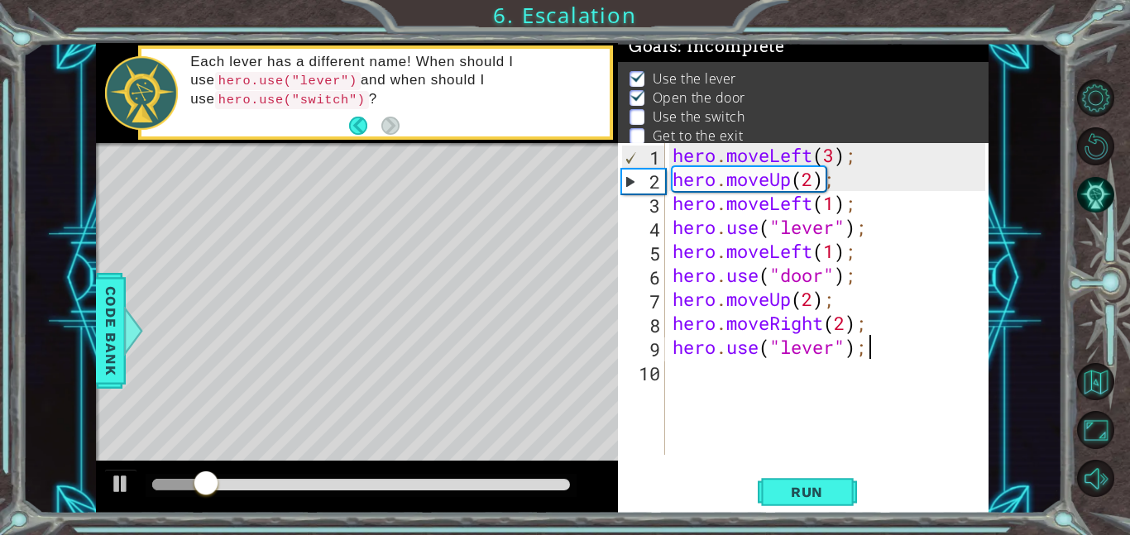
click at [757, 369] on div "hero . moveLeft ( 3 ) ; hero . moveUp ( 2 ) ; hero . moveLeft ( 1 ) ; hero . us…" at bounding box center [831, 323] width 324 height 360
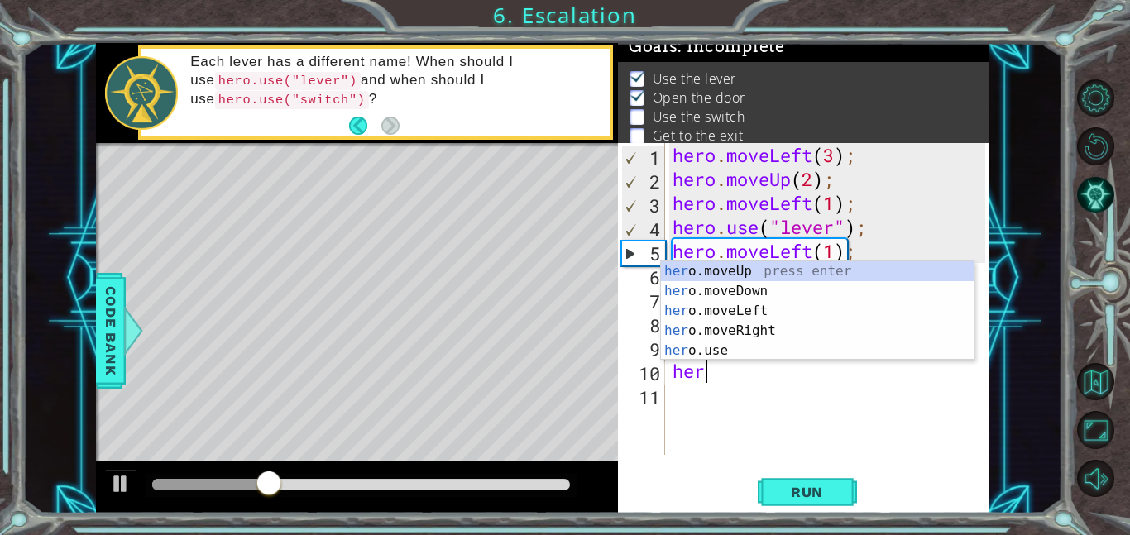
scroll to position [0, 1]
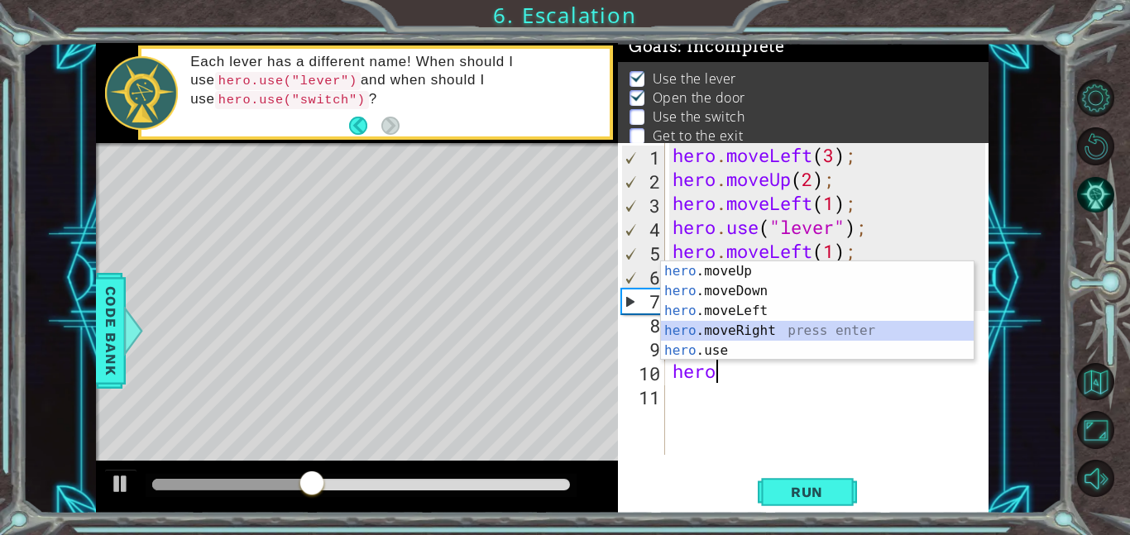
click at [775, 327] on div "hero .moveUp press enter hero .moveDown press enter hero .moveLeft press enter …" at bounding box center [817, 330] width 313 height 139
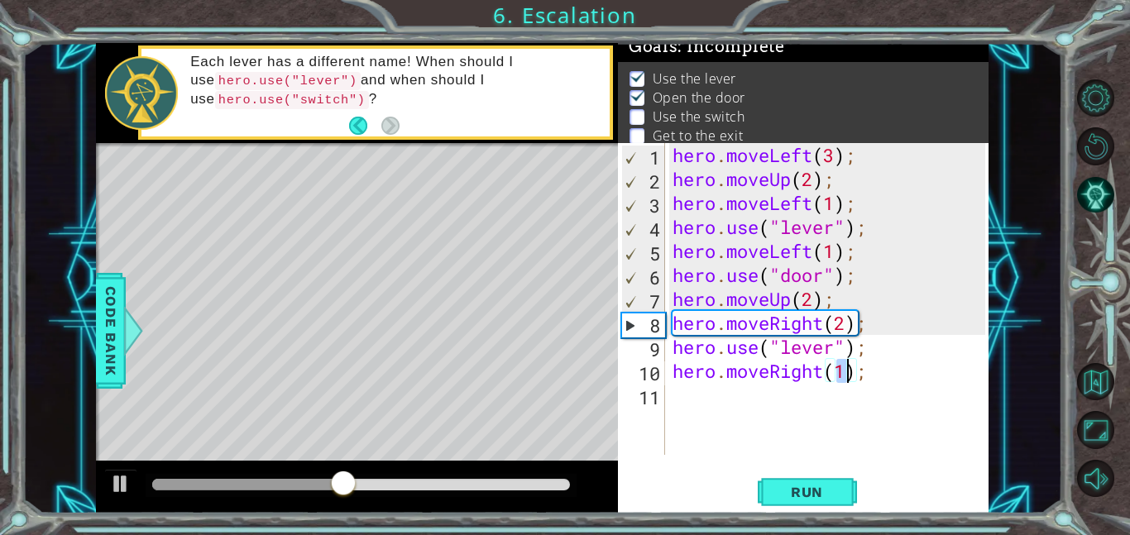
scroll to position [0, 7]
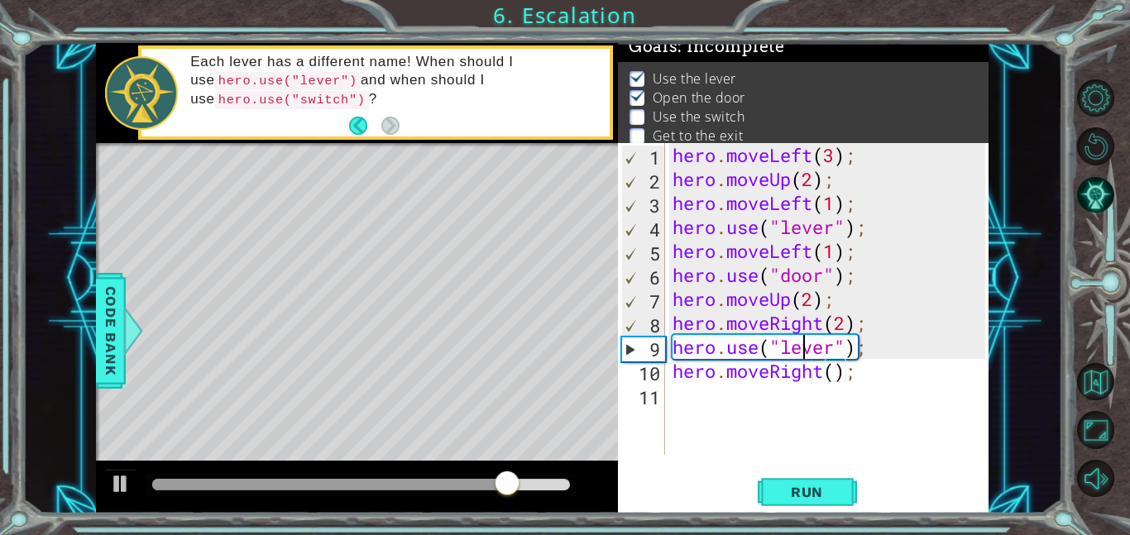
click at [807, 348] on div "hero . moveLeft ( 3 ) ; hero . moveUp ( 2 ) ; hero . moveLeft ( 1 ) ; hero . us…" at bounding box center [831, 323] width 324 height 360
click at [823, 349] on div "hero . moveLeft ( 3 ) ; hero . moveUp ( 2 ) ; hero . moveLeft ( 1 ) ; hero . us…" at bounding box center [831, 323] width 324 height 360
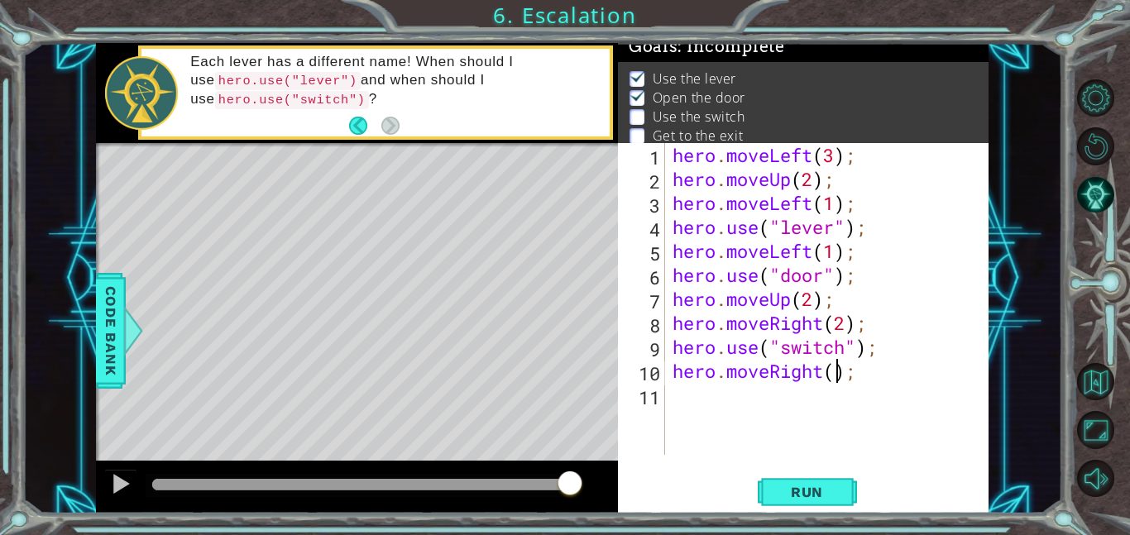
click at [838, 377] on div "hero . moveLeft ( 3 ) ; hero . moveUp ( 2 ) ; hero . moveLeft ( 1 ) ; hero . us…" at bounding box center [831, 323] width 324 height 360
type textarea "hero.moveRight(1);"
click at [888, 391] on div "hero . moveLeft ( 3 ) ; hero . moveUp ( 2 ) ; hero . moveLeft ( 1 ) ; hero . us…" at bounding box center [831, 323] width 324 height 360
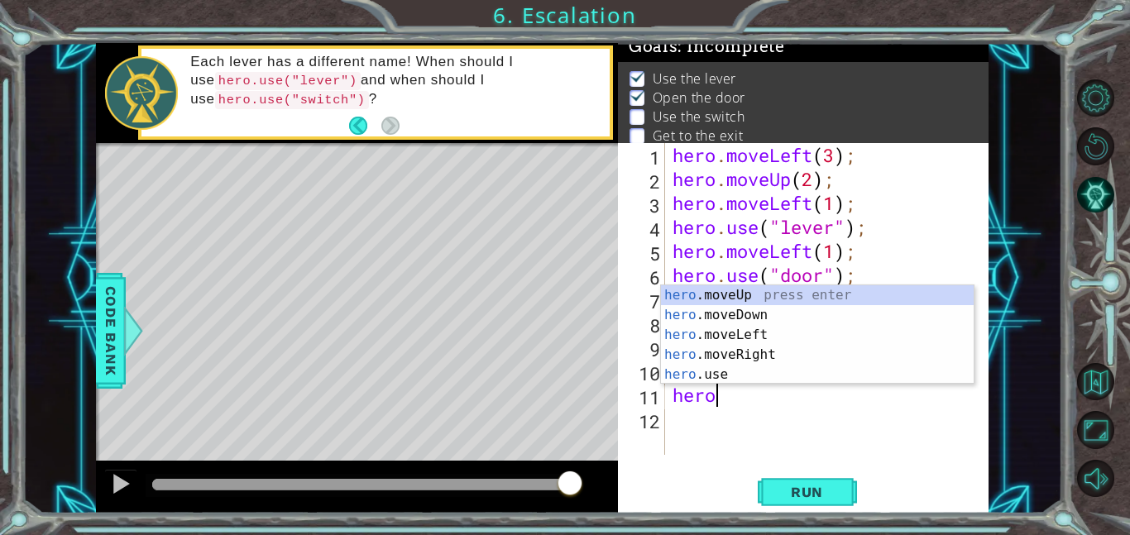
scroll to position [0, 1]
click at [776, 298] on div "hero .moveUp press enter hero .moveDown press enter hero .moveLeft press enter …" at bounding box center [817, 354] width 313 height 139
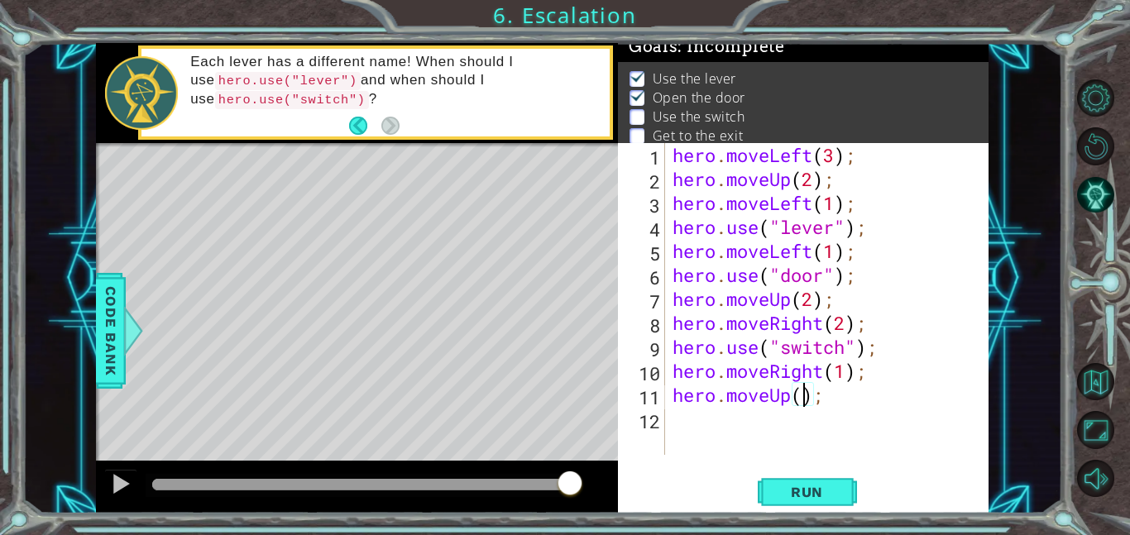
scroll to position [0, 6]
type textarea "hero.moveUp(1);"
click at [816, 492] on span "Run" at bounding box center [806, 492] width 65 height 17
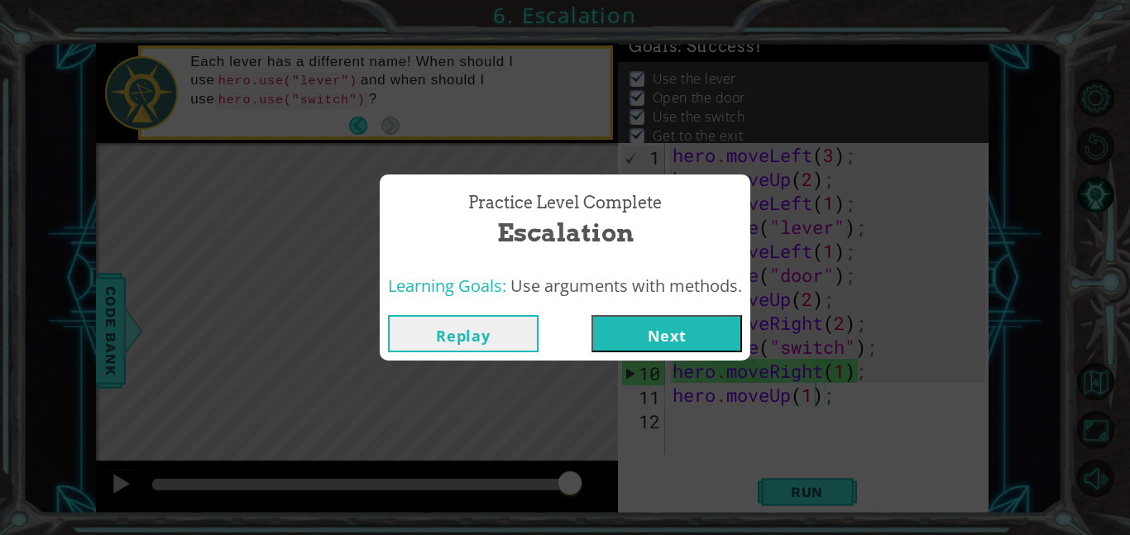
click at [677, 351] on button "Next" at bounding box center [666, 333] width 151 height 37
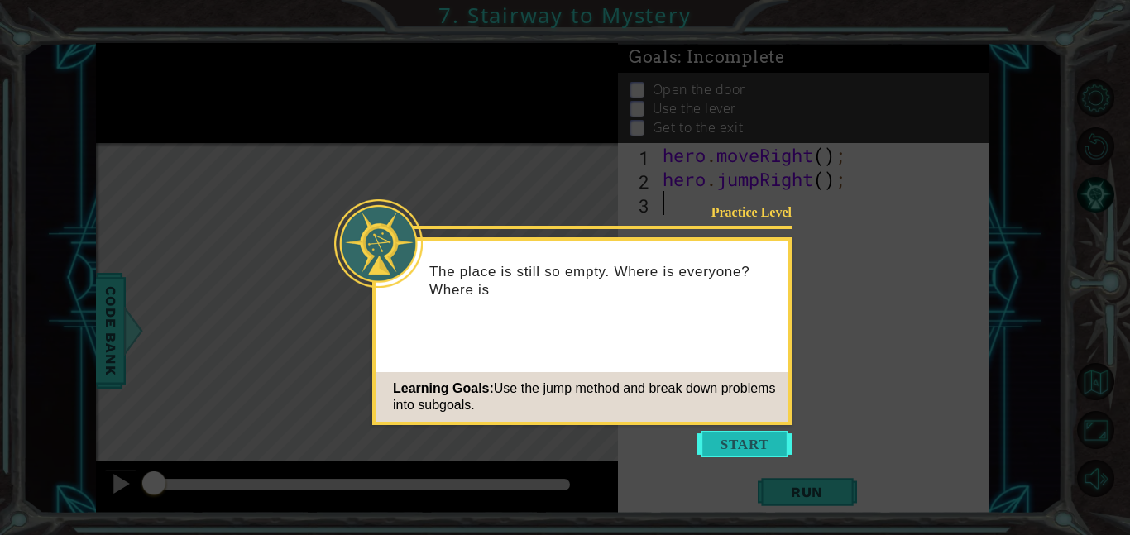
click at [741, 456] on button "Start" at bounding box center [744, 444] width 94 height 26
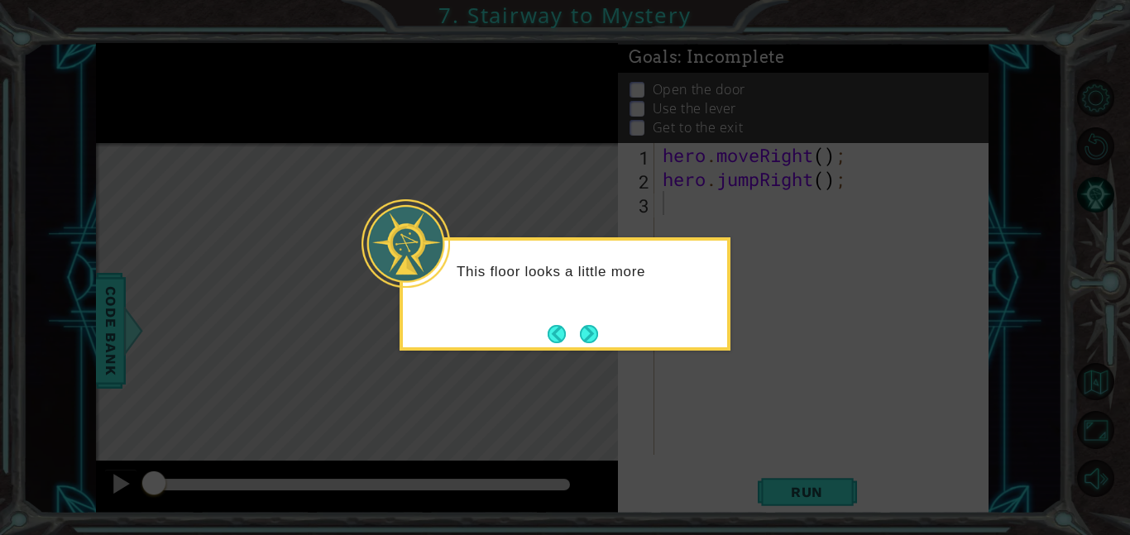
click at [599, 361] on icon at bounding box center [565, 267] width 1130 height 535
click at [583, 340] on button "Next" at bounding box center [589, 334] width 18 height 18
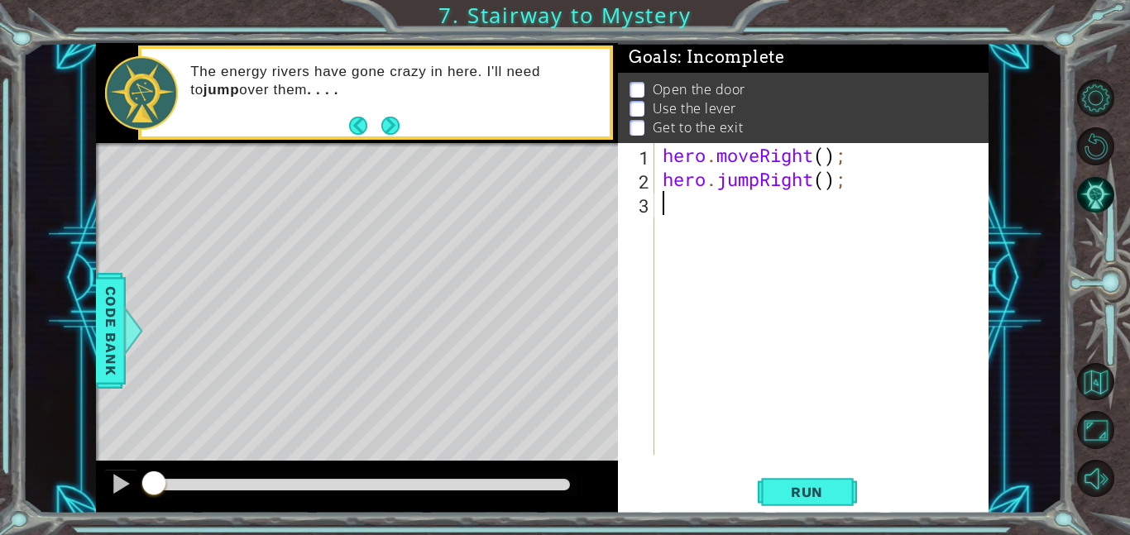
click at [824, 178] on div "hero . moveRight ( ) ; hero . jumpRight ( ) ;" at bounding box center [826, 323] width 334 height 360
click at [799, 506] on button "Run" at bounding box center [807, 491] width 99 height 37
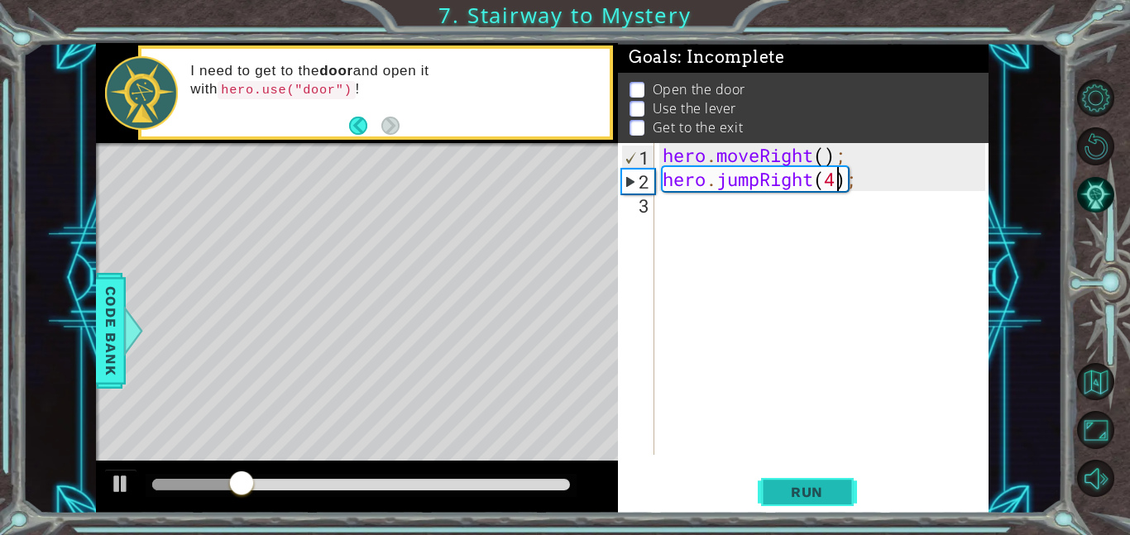
click at [801, 498] on span "Run" at bounding box center [806, 492] width 65 height 17
click at [805, 490] on span "Run" at bounding box center [806, 492] width 65 height 17
type textarea "hero.jumpRight();"
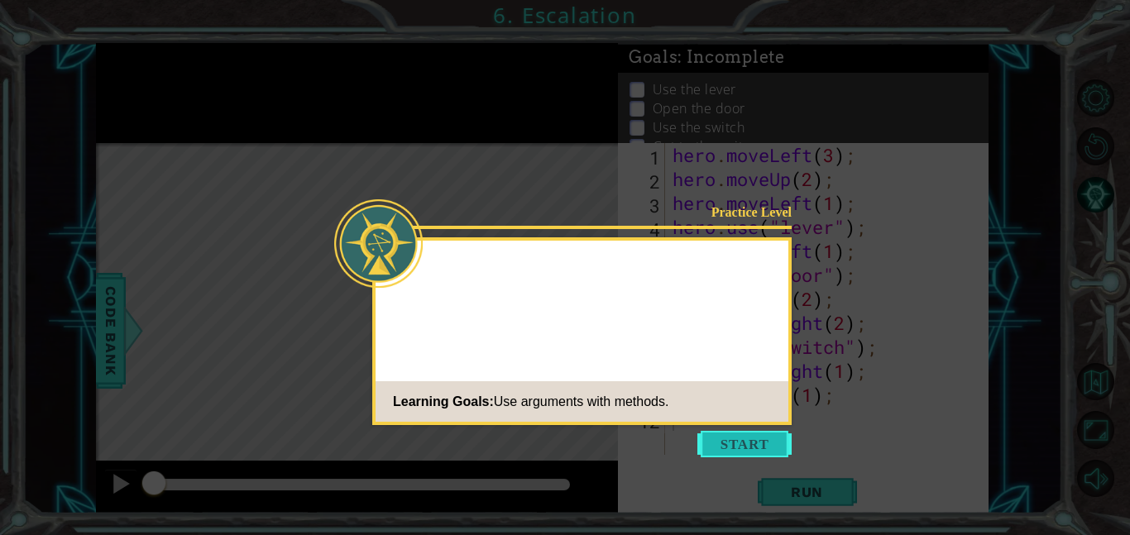
click at [751, 444] on button "Start" at bounding box center [744, 444] width 94 height 26
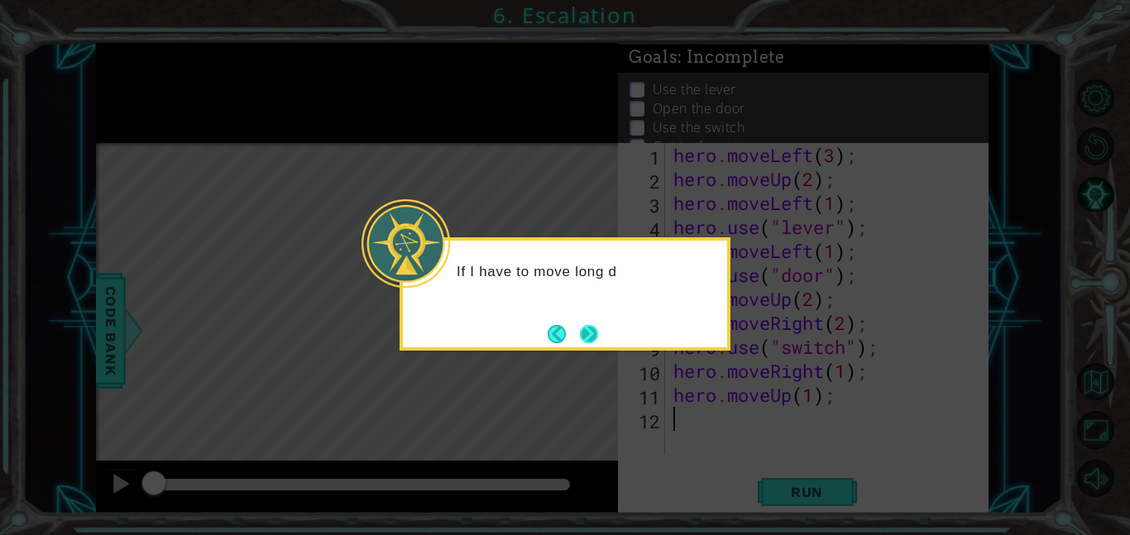
click at [589, 332] on button "Next" at bounding box center [589, 334] width 18 height 18
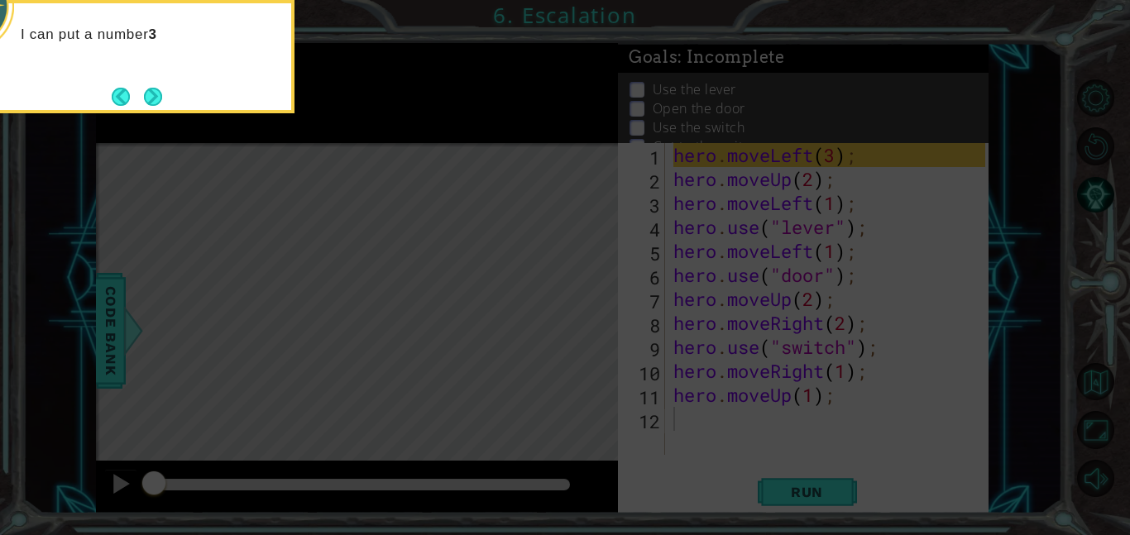
click at [589, 332] on icon at bounding box center [565, 80] width 1130 height 910
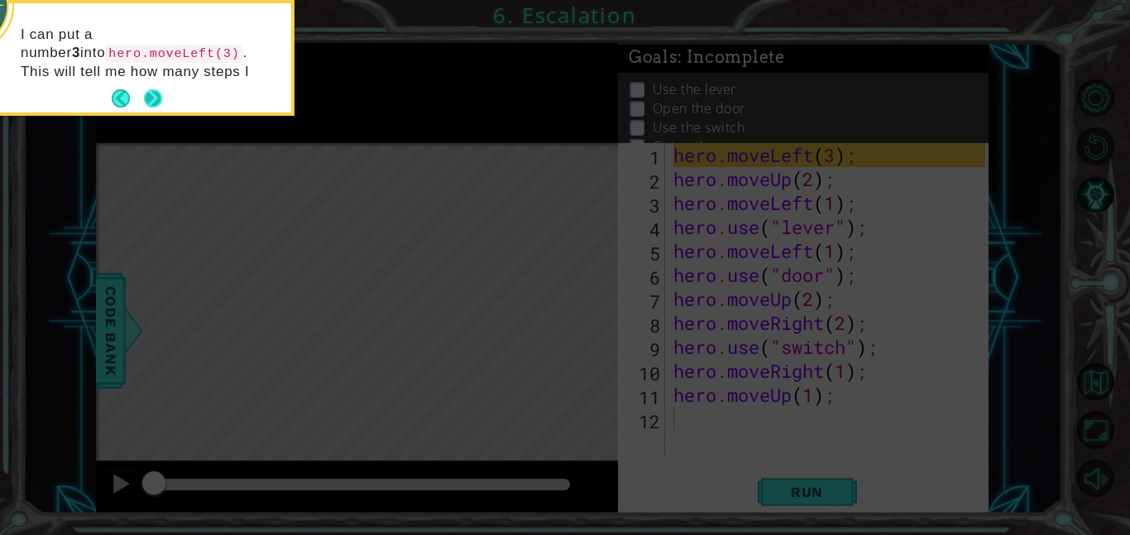
click at [158, 103] on button "Next" at bounding box center [153, 98] width 18 height 18
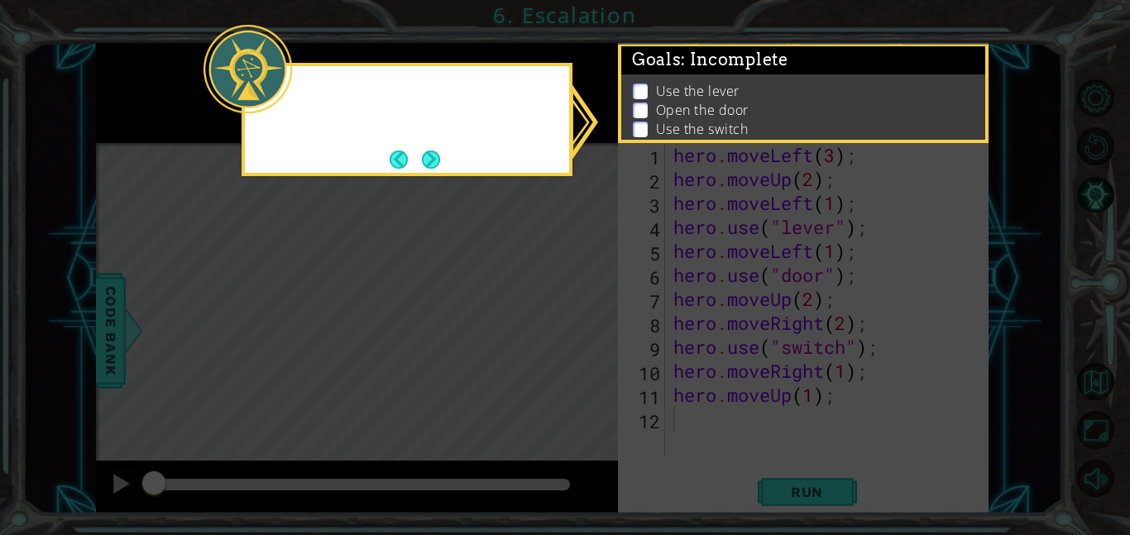
click at [158, 103] on icon at bounding box center [565, 267] width 1130 height 535
click at [328, 141] on div "I'm not sure where the exit is, but I can" at bounding box center [407, 119] width 331 height 113
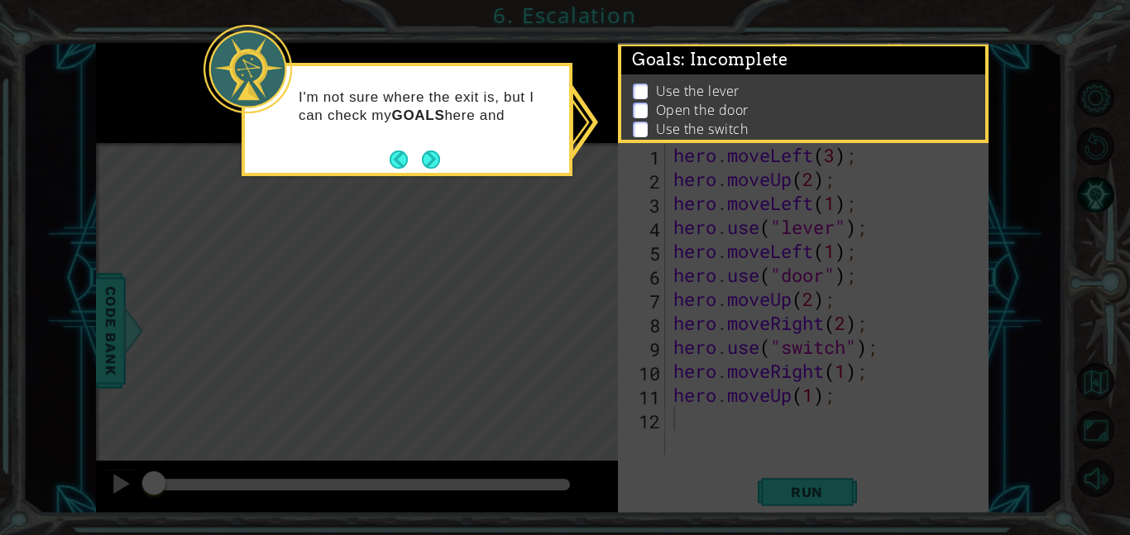
click at [328, 141] on div "I'm not sure where the exit is, but I can check my GOALS here and" at bounding box center [407, 115] width 324 height 84
click at [328, 141] on div "I'm not sure where the exit is, but I can check my GOALS here and figure" at bounding box center [407, 115] width 324 height 84
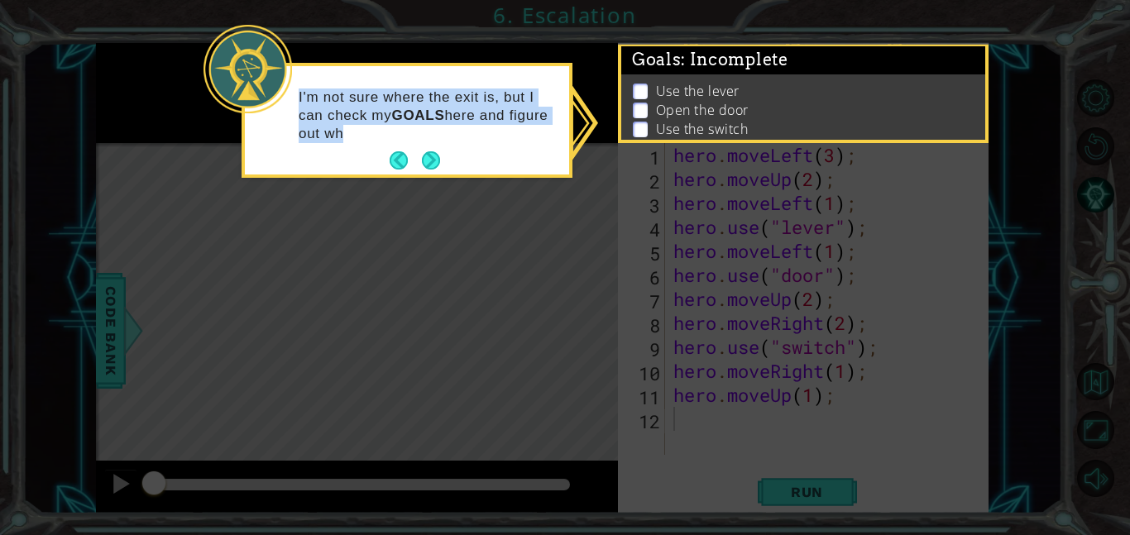
click at [328, 141] on p "I'm not sure where the exit is, but I can check my GOALS here and figure out wh" at bounding box center [428, 116] width 259 height 55
click at [440, 165] on button "Next" at bounding box center [431, 160] width 18 height 18
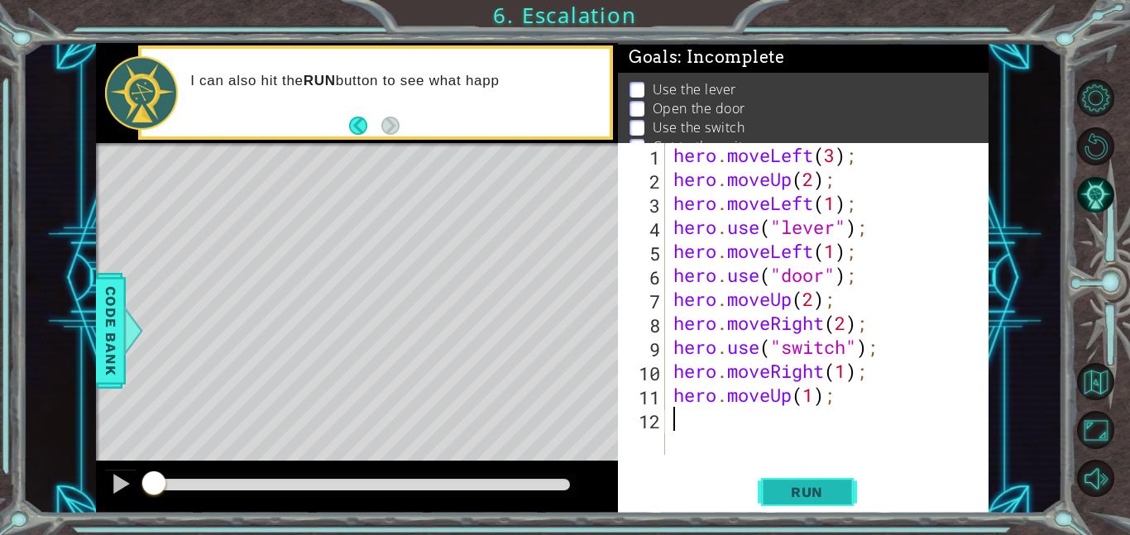
click at [806, 500] on button "Run" at bounding box center [807, 491] width 99 height 37
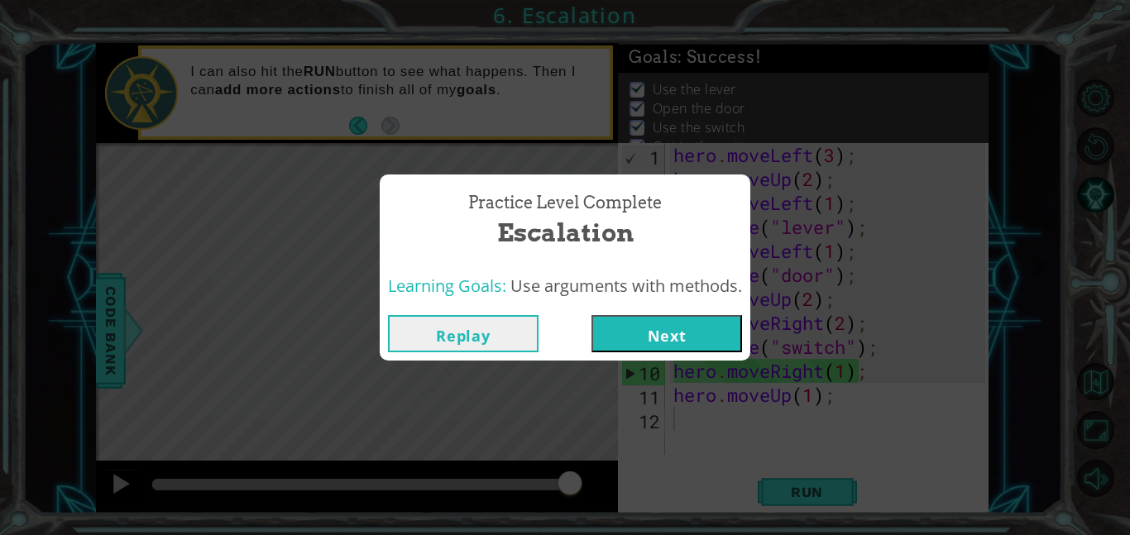
click at [675, 332] on button "Next" at bounding box center [666, 333] width 151 height 37
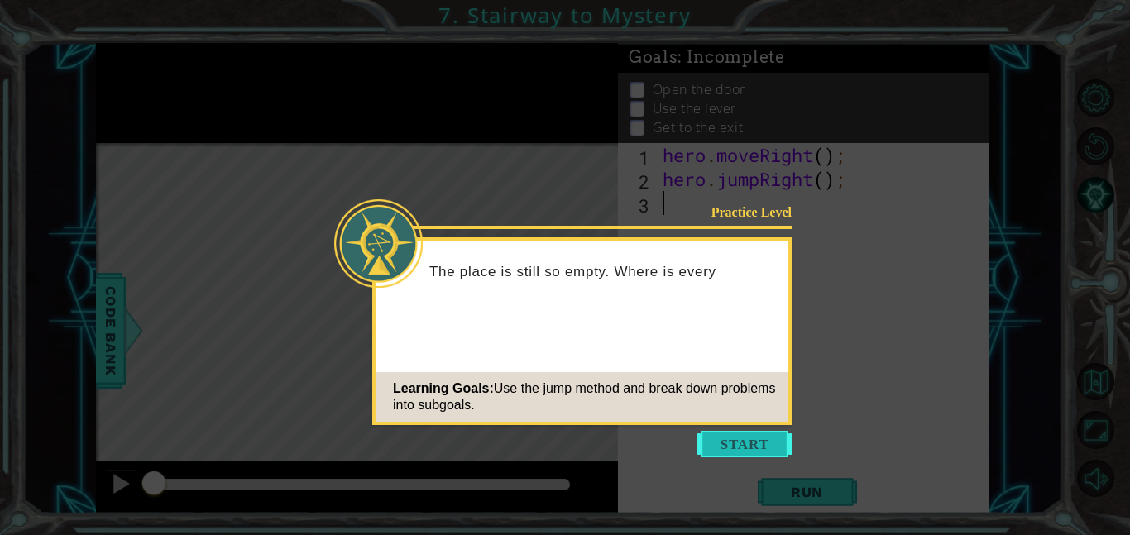
click at [745, 445] on button "Start" at bounding box center [744, 444] width 94 height 26
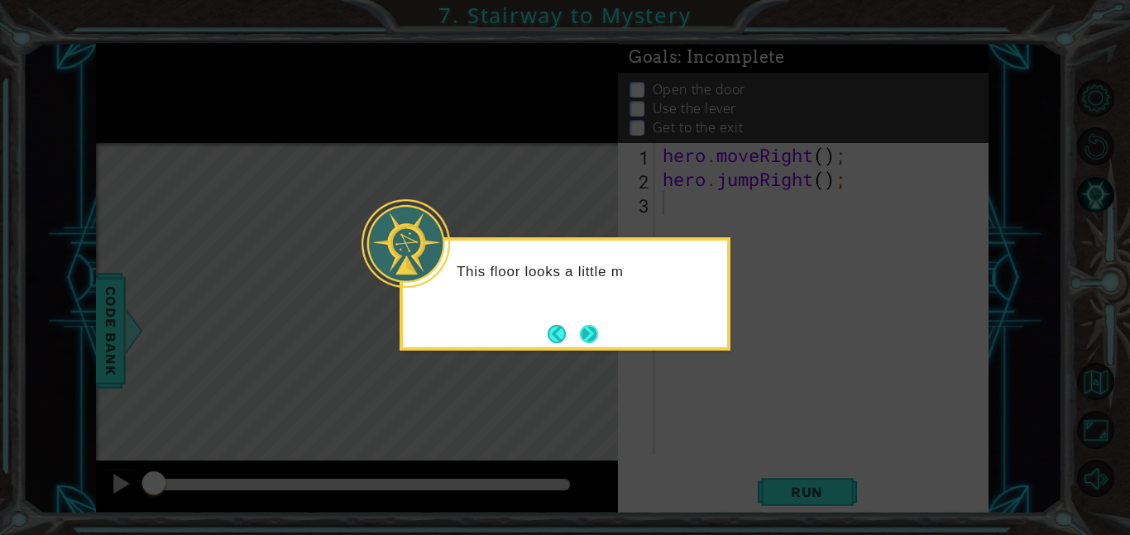
click at [591, 336] on button "Next" at bounding box center [589, 334] width 18 height 18
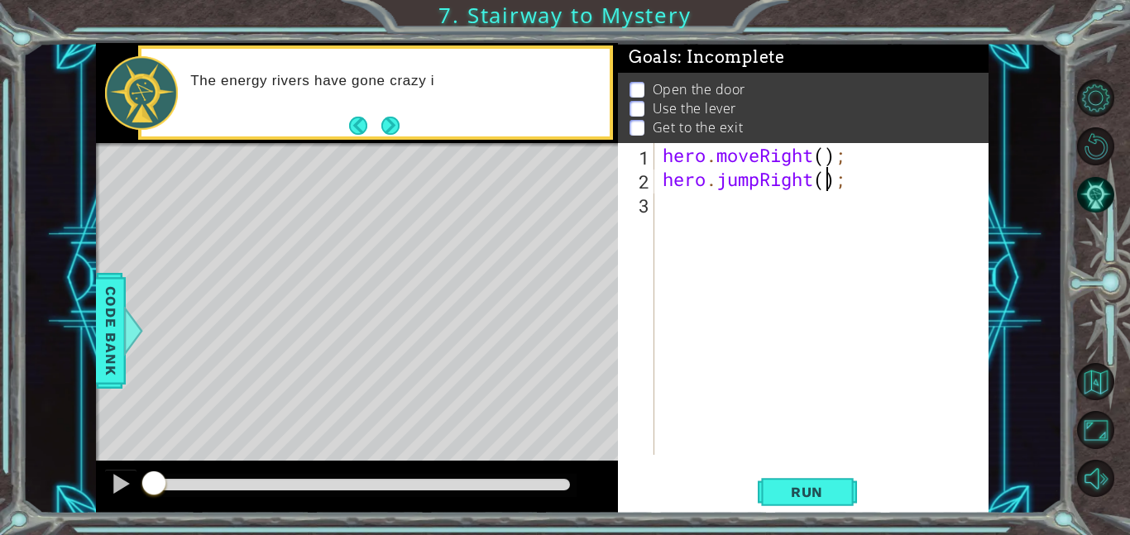
click at [825, 184] on div "hero . moveRight ( ) ; hero . jumpRight ( ) ;" at bounding box center [826, 323] width 334 height 360
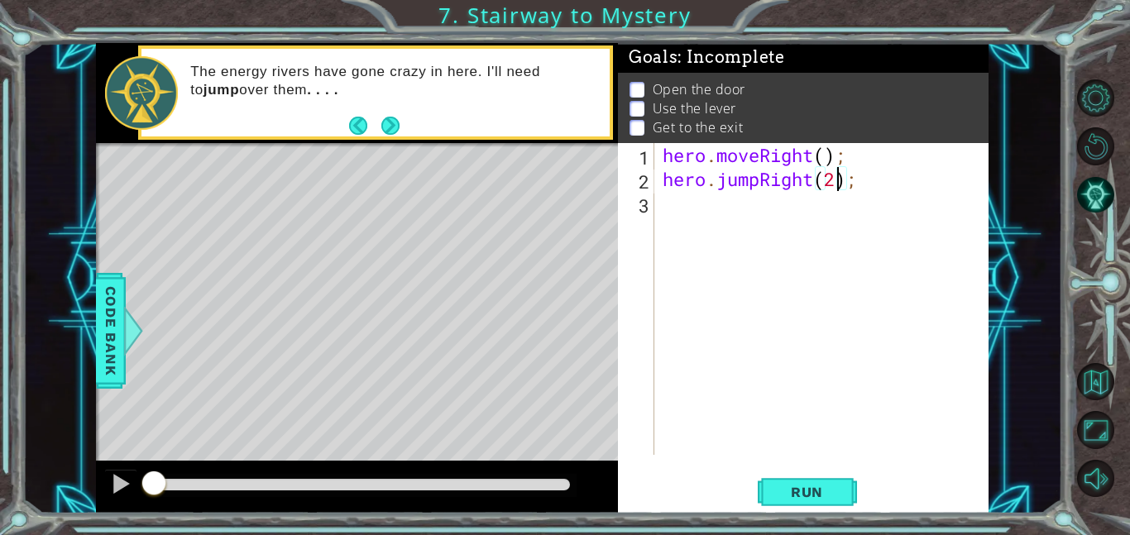
click at [821, 160] on div "hero . moveRight ( ) ; hero . jumpRight ( 2 ) ;" at bounding box center [826, 323] width 334 height 360
click at [826, 157] on div "hero . moveRight ( ) ; hero . jumpRight ( 2 ) ;" at bounding box center [826, 323] width 334 height 360
type textarea "hero.moveRight(1);"
click at [875, 193] on div "hero . moveRight ( 1 ) ; hero . jumpRight ( 2 ) ;" at bounding box center [826, 323] width 334 height 360
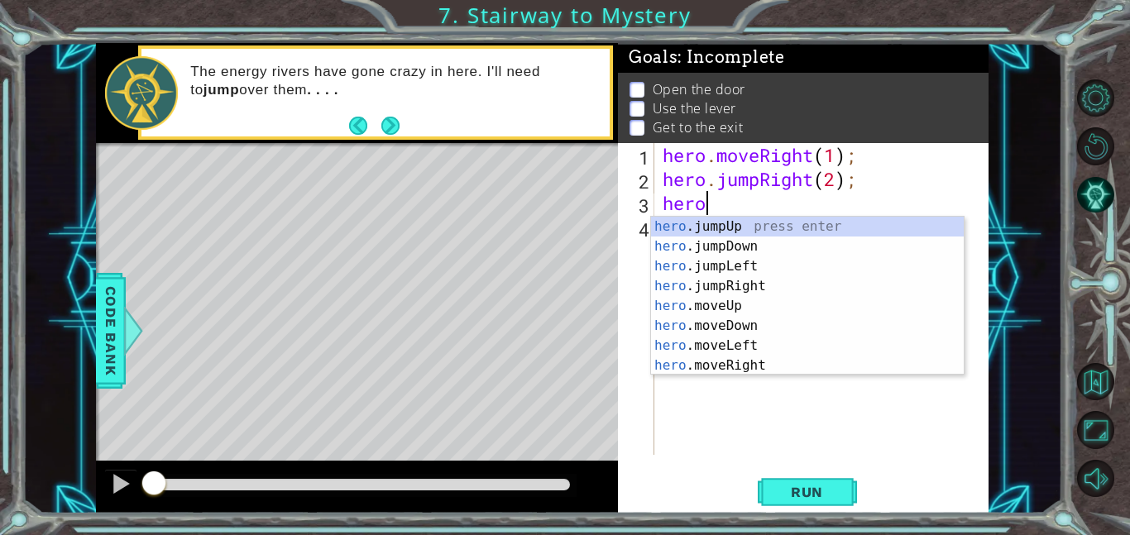
scroll to position [0, 1]
click at [791, 304] on div "hero .jumpUp press enter hero .jumpDown press enter hero .jumpLeft press enter …" at bounding box center [807, 316] width 313 height 199
type textarea "hero.moveUp(1);"
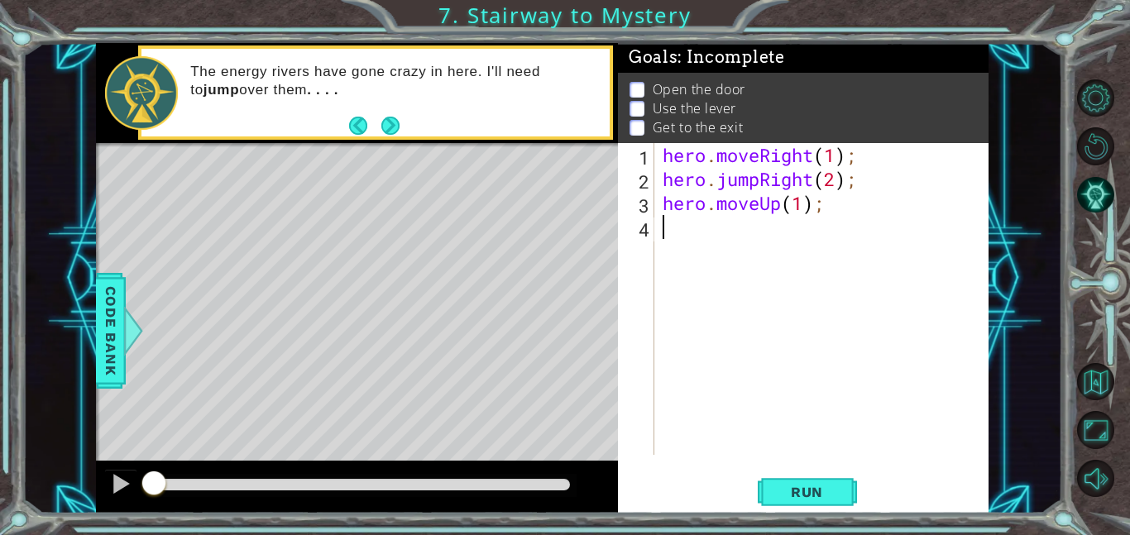
click at [759, 245] on div "hero . moveRight ( 1 ) ; hero . jumpRight ( 2 ) ; hero . moveUp ( 1 ) ;" at bounding box center [826, 323] width 334 height 360
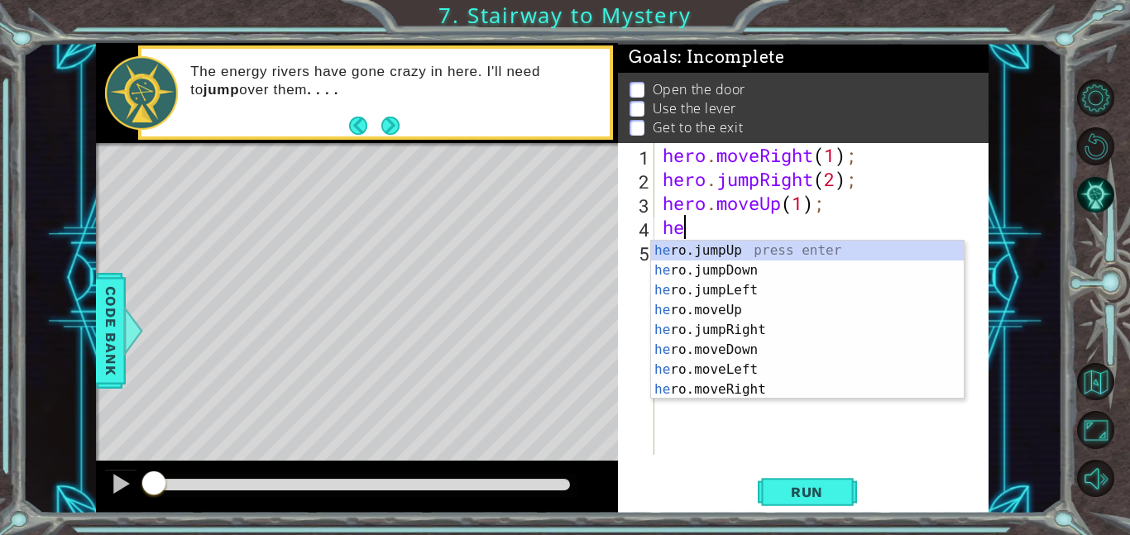
type textarea "hero"
click at [749, 292] on div "hero .jumpUp press enter hero .jumpDown press enter hero .jumpLeft press enter …" at bounding box center [807, 340] width 313 height 199
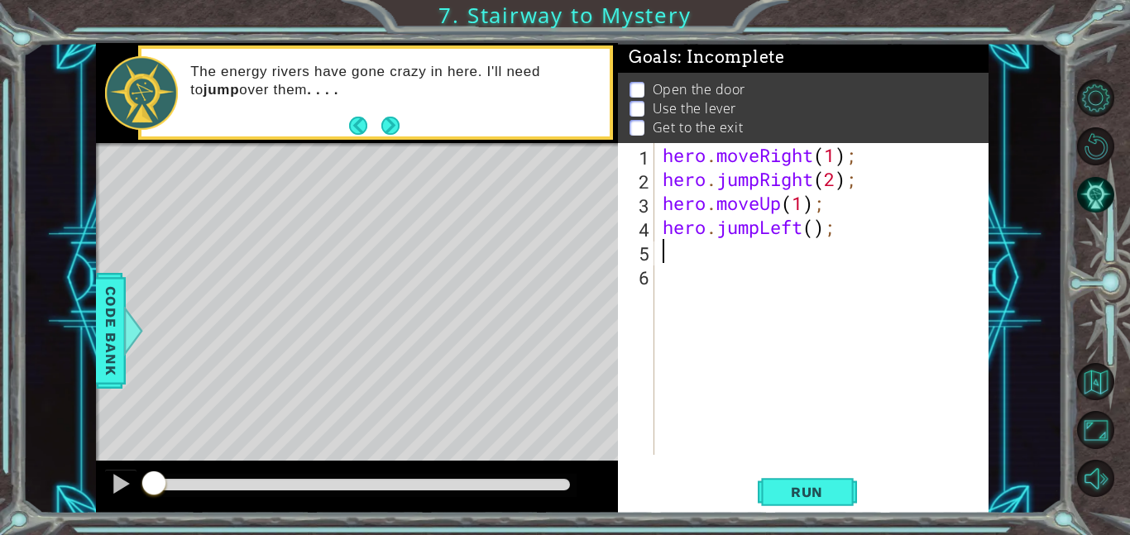
scroll to position [0, 0]
click at [783, 233] on div "hero . moveRight ( 1 ) ; hero . jumpRight ( 2 ) ; hero . moveUp ( 1 ) ; hero . …" at bounding box center [826, 323] width 334 height 360
click at [802, 234] on div "hero . moveRight ( 1 ) ; hero . jumpRight ( 2 ) ; hero . moveUp ( 1 ) ; hero . …" at bounding box center [826, 323] width 334 height 360
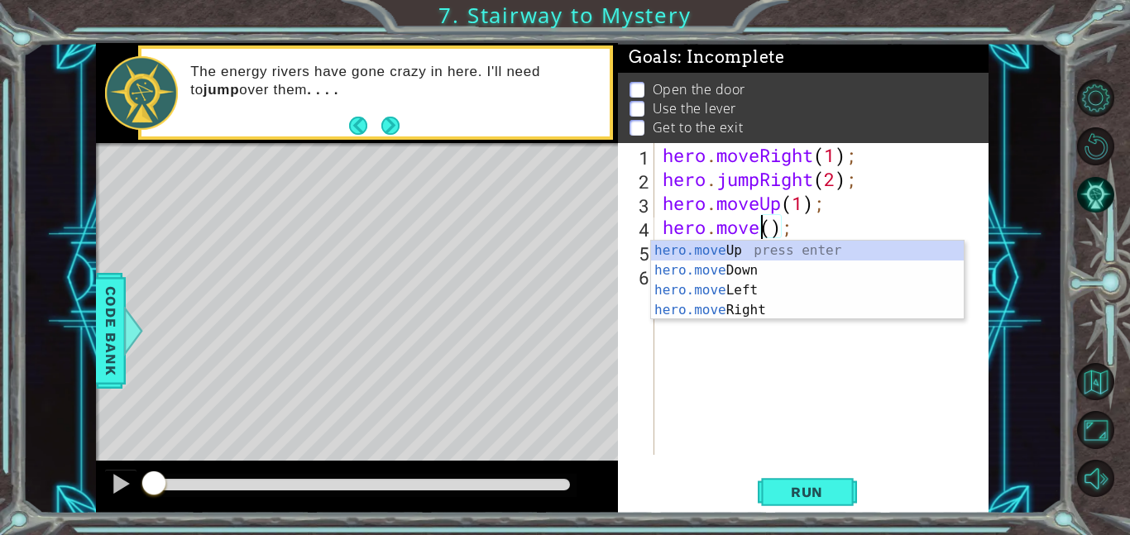
scroll to position [0, 4]
click at [773, 291] on div "hero.move Up press enter hero.move Down press enter hero.move Left press enter …" at bounding box center [807, 300] width 313 height 119
type textarea "hero.moveLeft(1);"
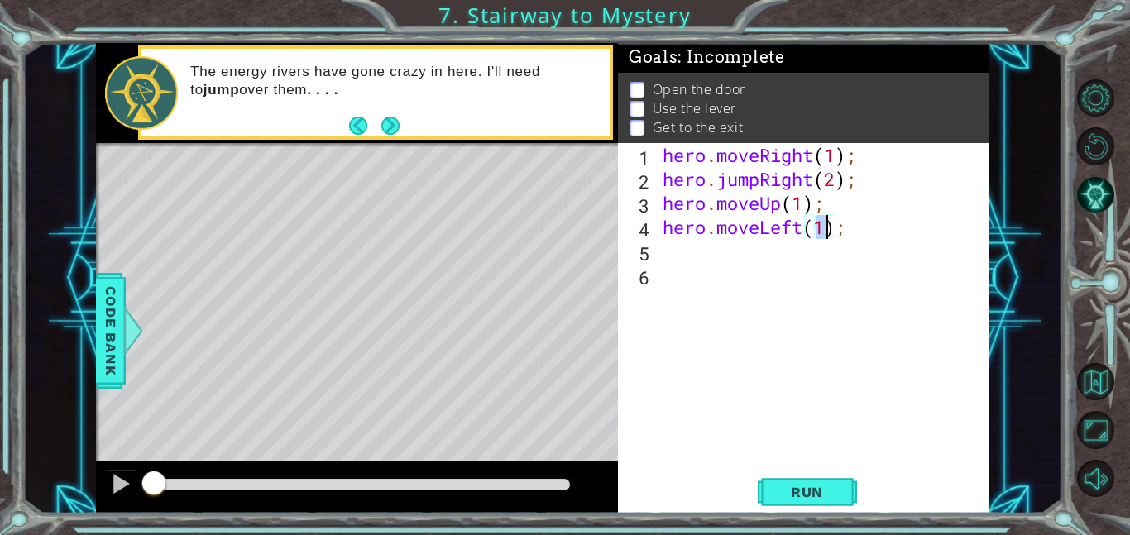
click at [844, 243] on div "hero . moveRight ( 1 ) ; hero . jumpRight ( 2 ) ; hero . moveUp ( 1 ) ; hero . …" at bounding box center [826, 323] width 334 height 360
click at [861, 240] on div "hero . moveRight ( 1 ) ; hero . jumpRight ( 2 ) ; hero . moveUp ( 1 ) ; hero . …" at bounding box center [826, 323] width 334 height 360
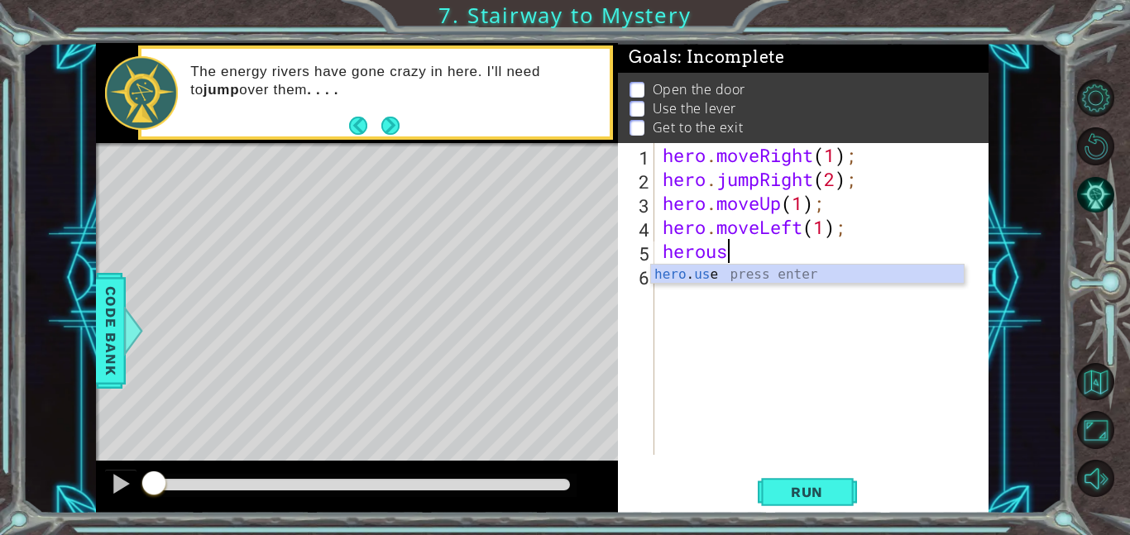
scroll to position [0, 2]
click at [727, 280] on div "hero . use press enter" at bounding box center [807, 295] width 313 height 60
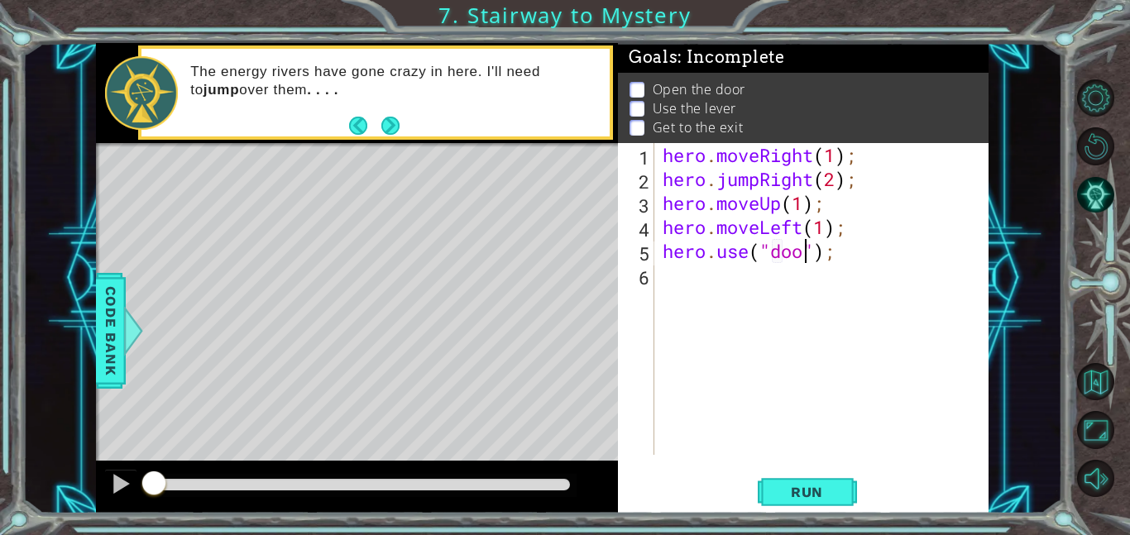
scroll to position [0, 7]
click at [908, 251] on div "hero . moveRight ( 1 ) ; hero . jumpRight ( 2 ) ; hero . moveUp ( 1 ) ; hero . …" at bounding box center [826, 323] width 334 height 360
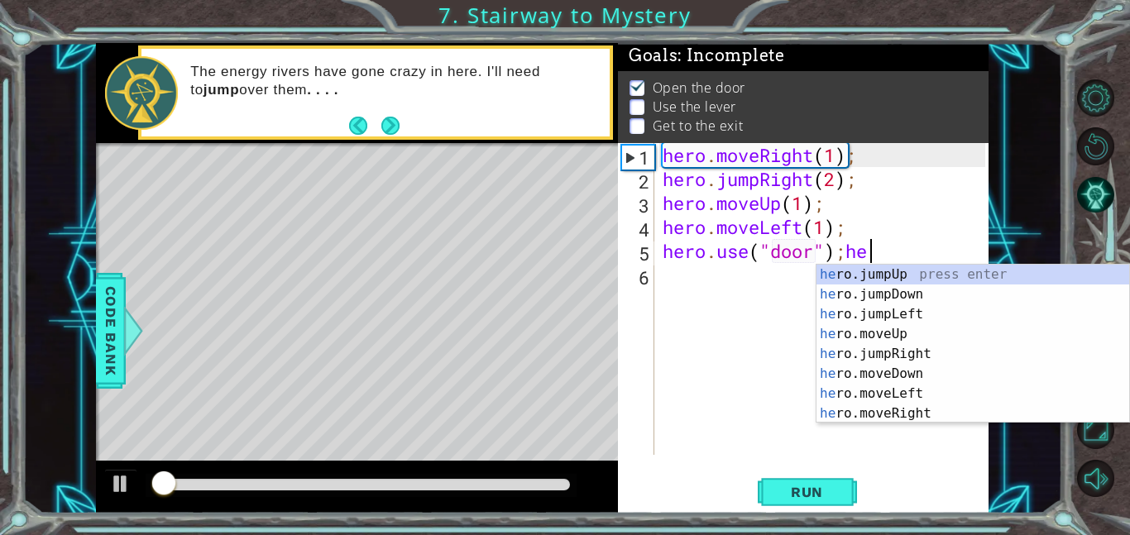
scroll to position [0, 9]
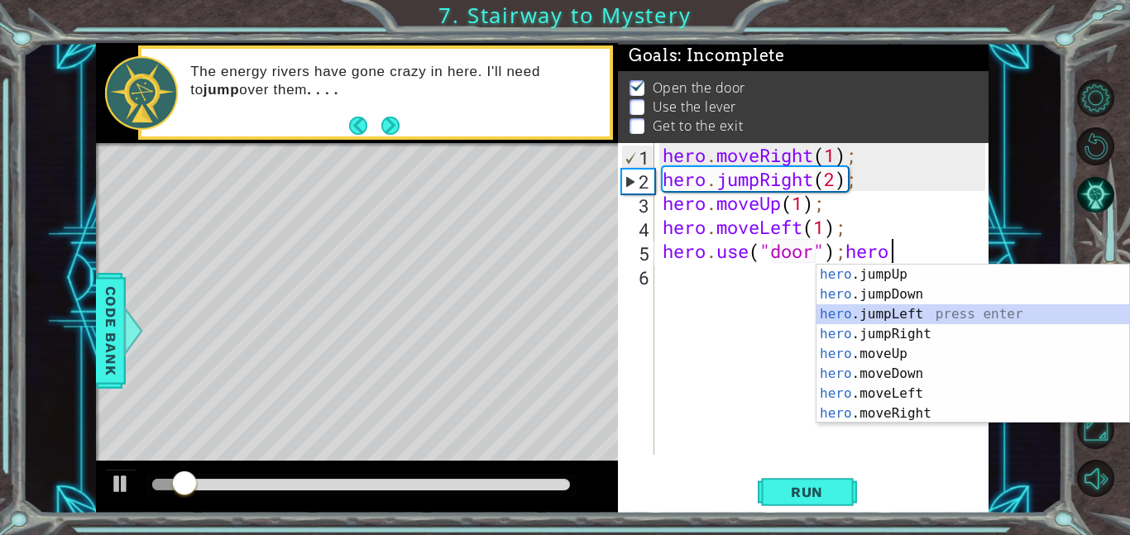
click at [895, 317] on div "hero .jumpUp press enter hero .jumpDown press enter hero .jumpLeft press enter …" at bounding box center [972, 364] width 313 height 199
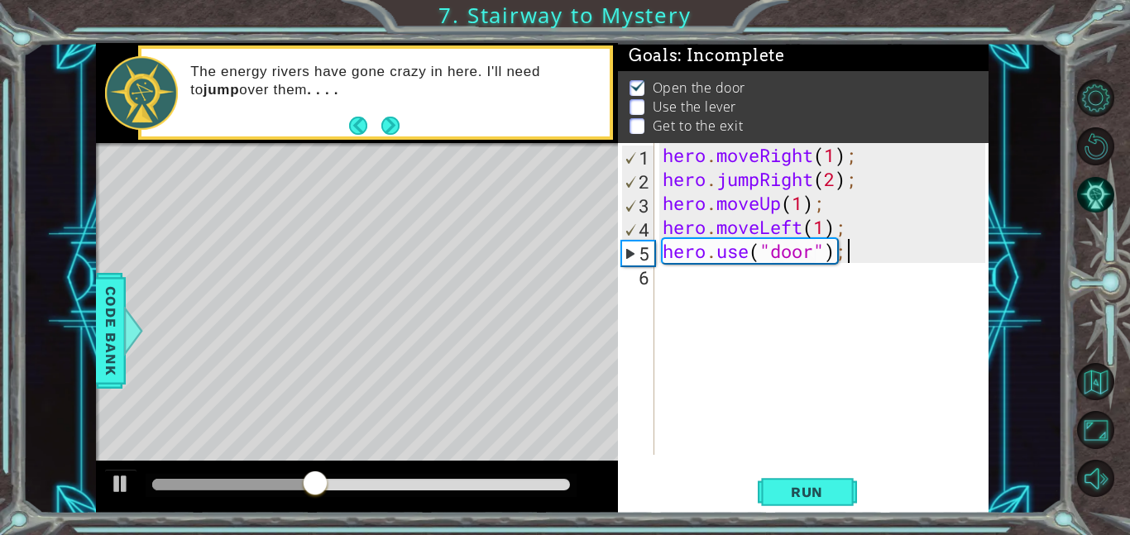
scroll to position [0, 7]
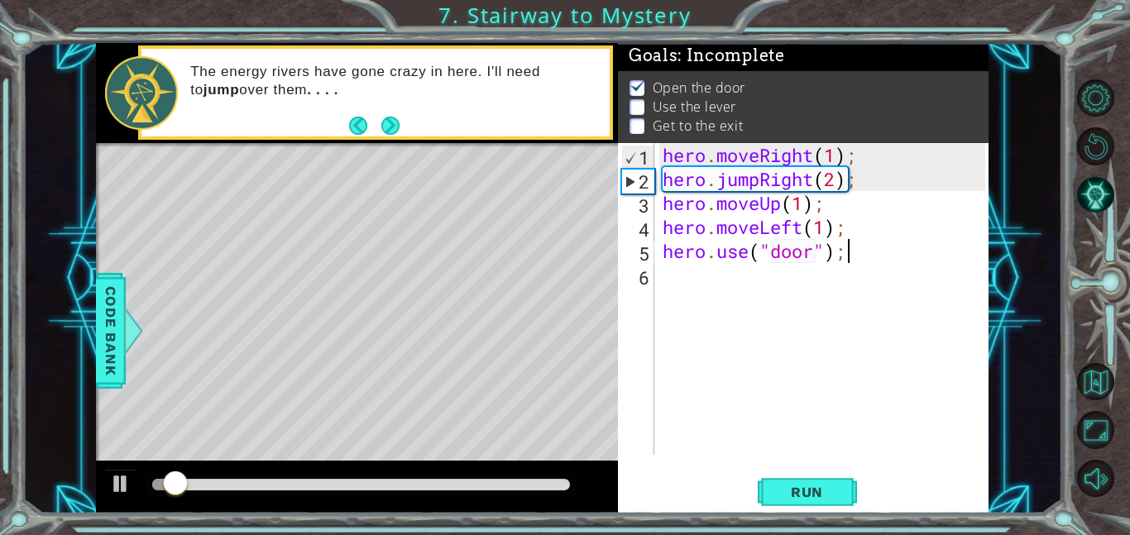
click at [893, 255] on div "hero . moveRight ( 1 ) ; hero . jumpRight ( 2 ) ; hero . moveUp ( 1 ) ; hero . …" at bounding box center [826, 323] width 334 height 360
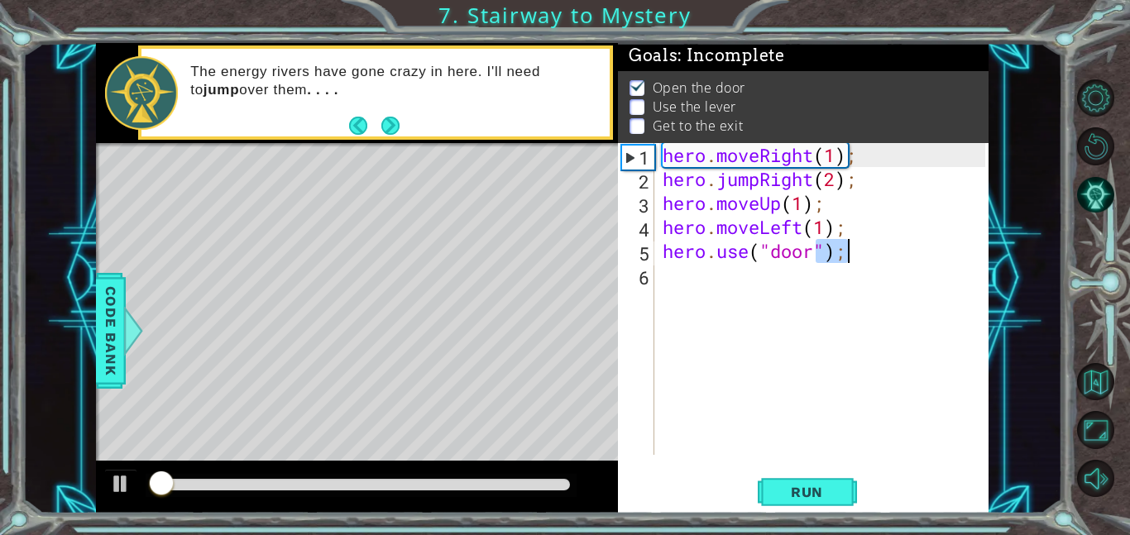
type textarea "hero.use("door");"
click at [893, 255] on div "hero . moveRight ( 1 ) ; hero . jumpRight ( 2 ) ; hero . moveUp ( 1 ) ; hero . …" at bounding box center [822, 299] width 326 height 312
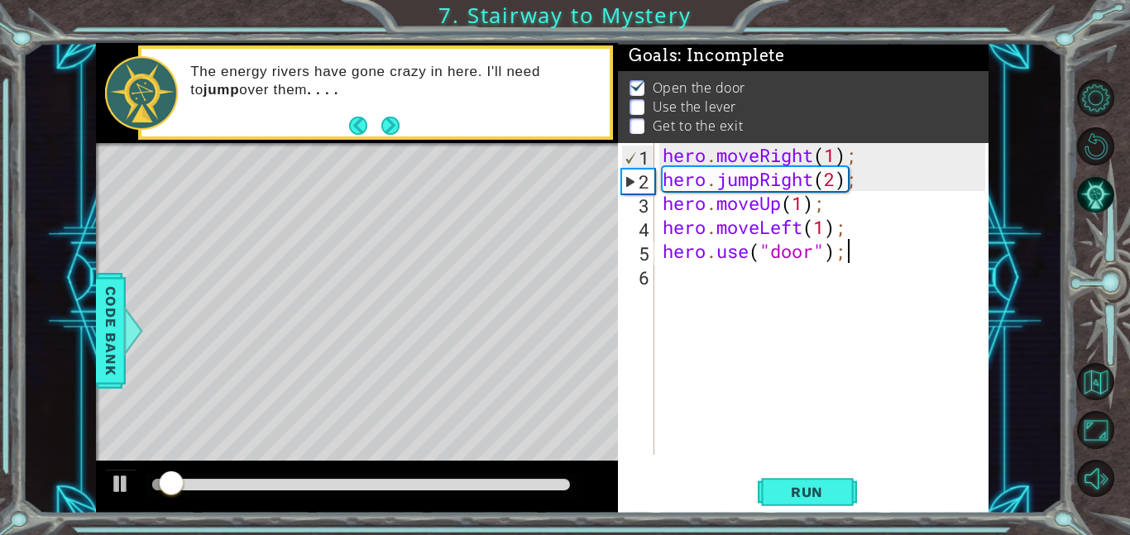
click at [892, 256] on div "hero . moveRight ( 1 ) ; hero . jumpRight ( 2 ) ; hero . moveUp ( 1 ) ; hero . …" at bounding box center [826, 323] width 334 height 360
click at [125, 490] on div at bounding box center [121, 484] width 22 height 22
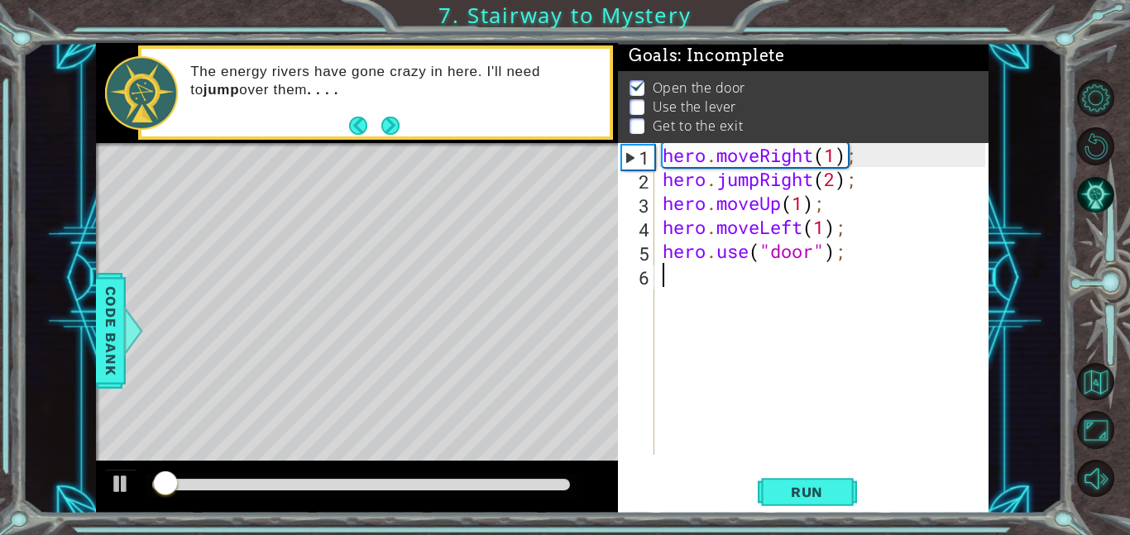
click at [873, 276] on div "hero . moveRight ( 1 ) ; hero . jumpRight ( 2 ) ; hero . moveUp ( 1 ) ; hero . …" at bounding box center [826, 323] width 334 height 360
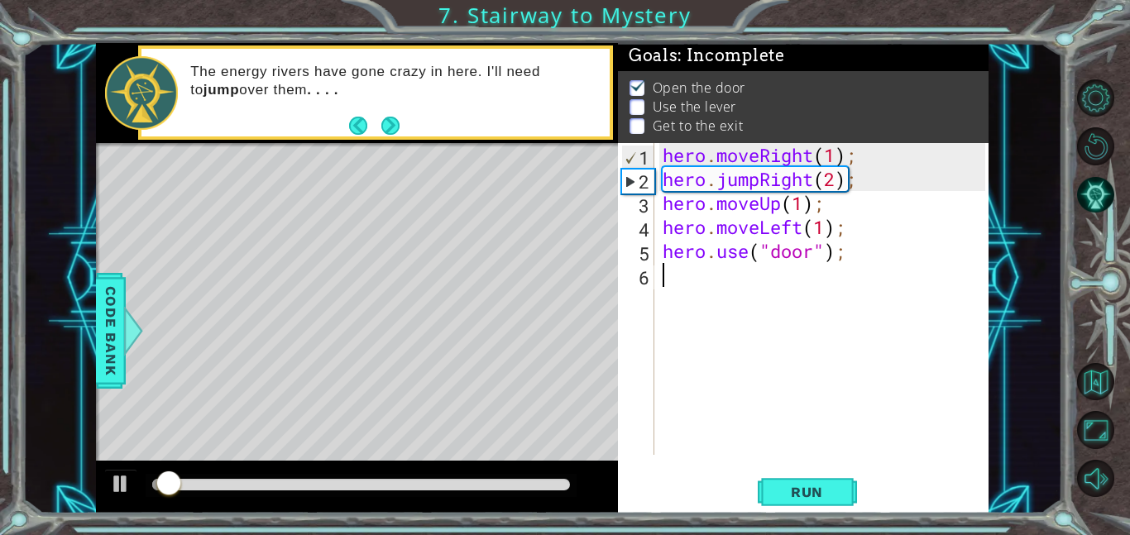
scroll to position [0, 0]
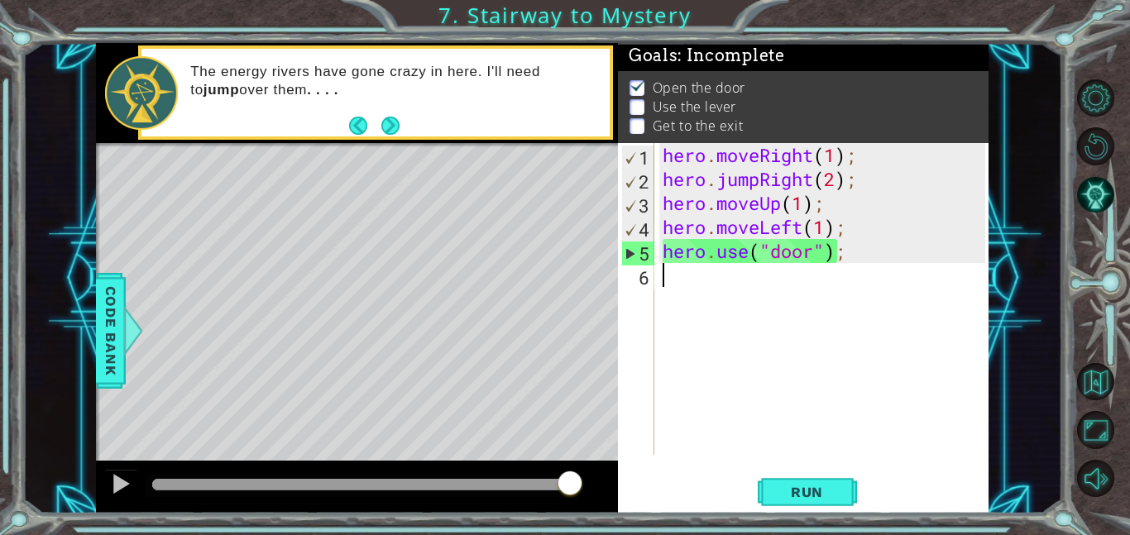
drag, startPoint x: 341, startPoint y: 487, endPoint x: 715, endPoint y: 529, distance: 377.1
click at [715, 529] on div "1 ההההההההההההההההההההההההההההההההההההההההההההההההההההההההההההההההההההההההההההה…" at bounding box center [565, 267] width 1130 height 535
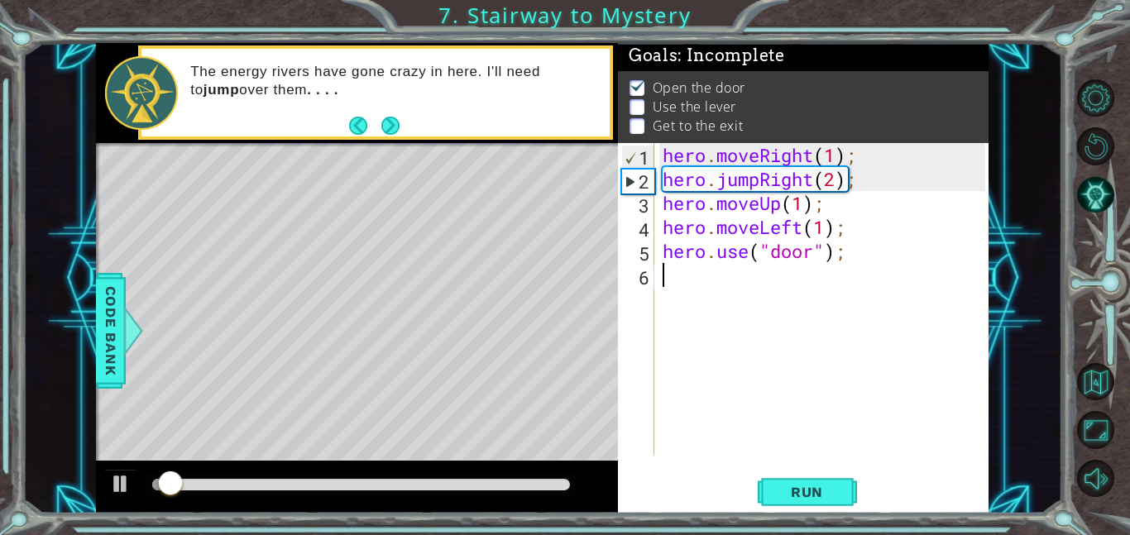
click at [706, 283] on div "hero . moveRight ( 1 ) ; hero . jumpRight ( 2 ) ; hero . moveUp ( 1 ) ; hero . …" at bounding box center [826, 323] width 334 height 360
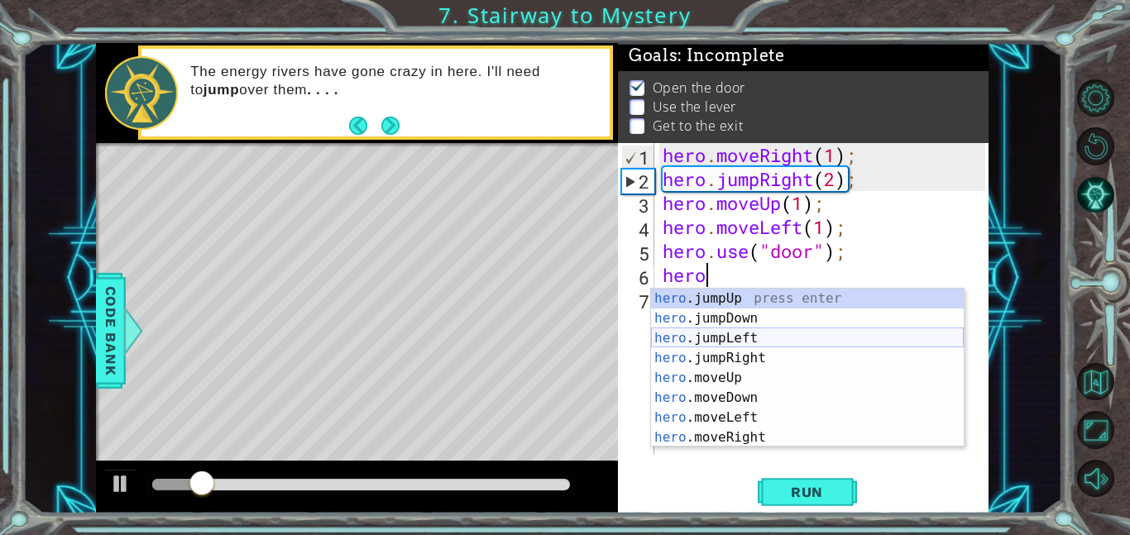
scroll to position [0, 2]
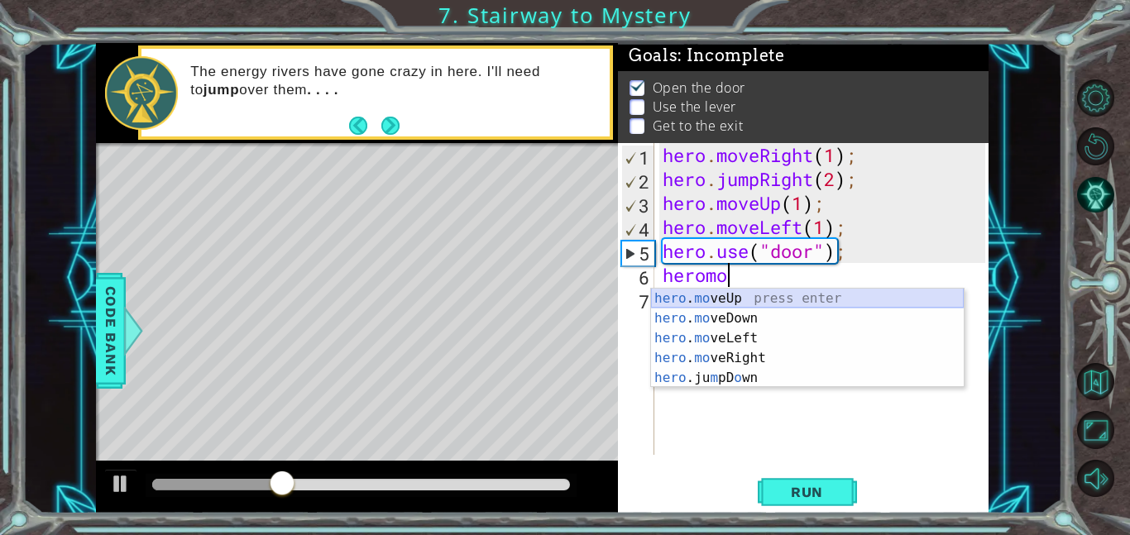
click at [749, 294] on div "hero . mo veUp press enter hero . mo veDown press enter hero . mo veLeft press …" at bounding box center [807, 358] width 313 height 139
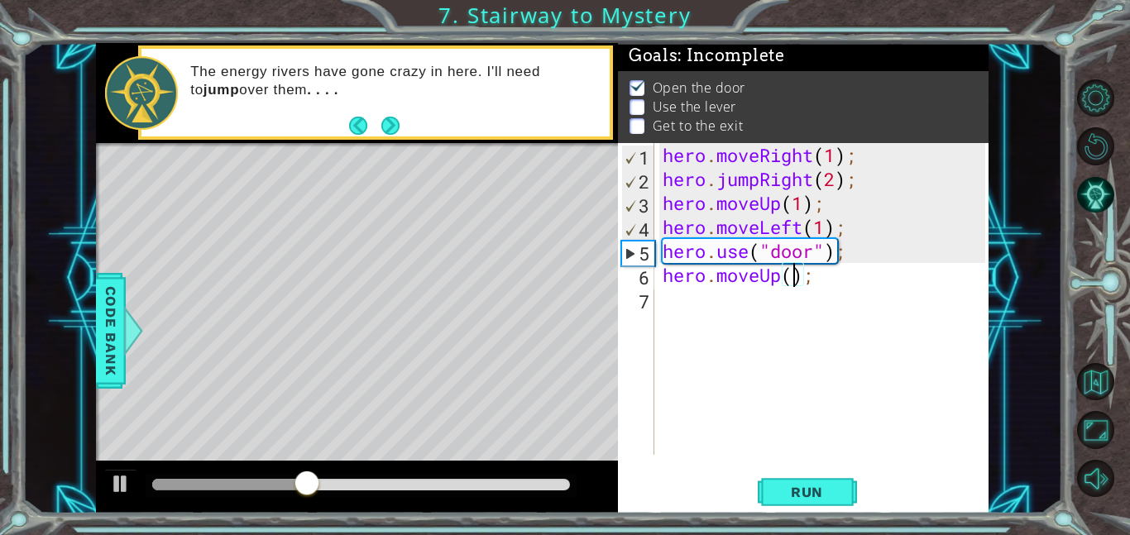
type textarea "hero.moveUp(2);"
click at [788, 294] on div "hero . moveRight ( 1 ) ; hero . jumpRight ( 2 ) ; hero . moveUp ( 1 ) ; hero . …" at bounding box center [826, 323] width 334 height 360
type textarea "hero"
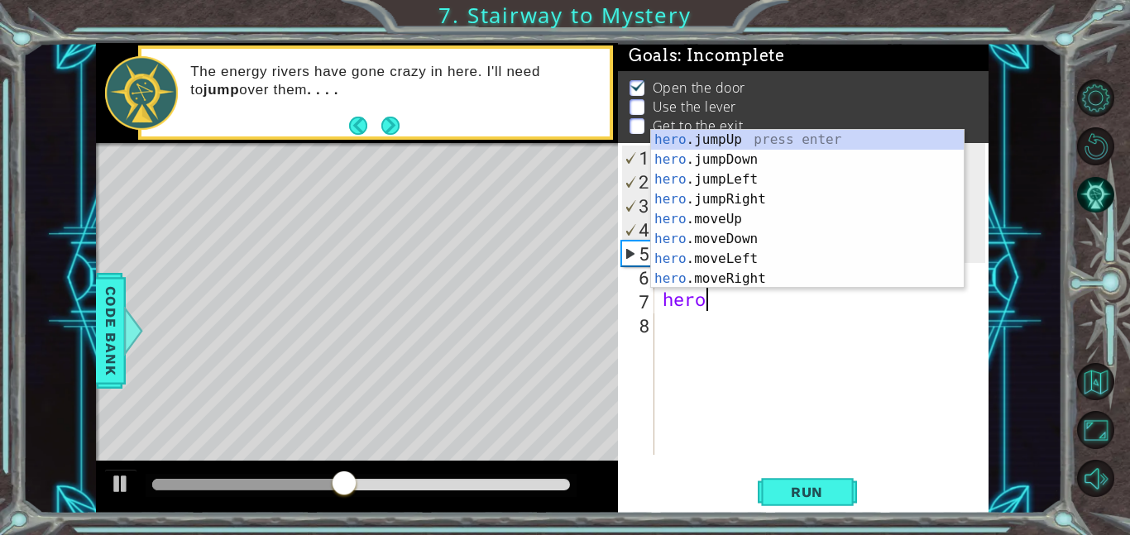
scroll to position [0, 1]
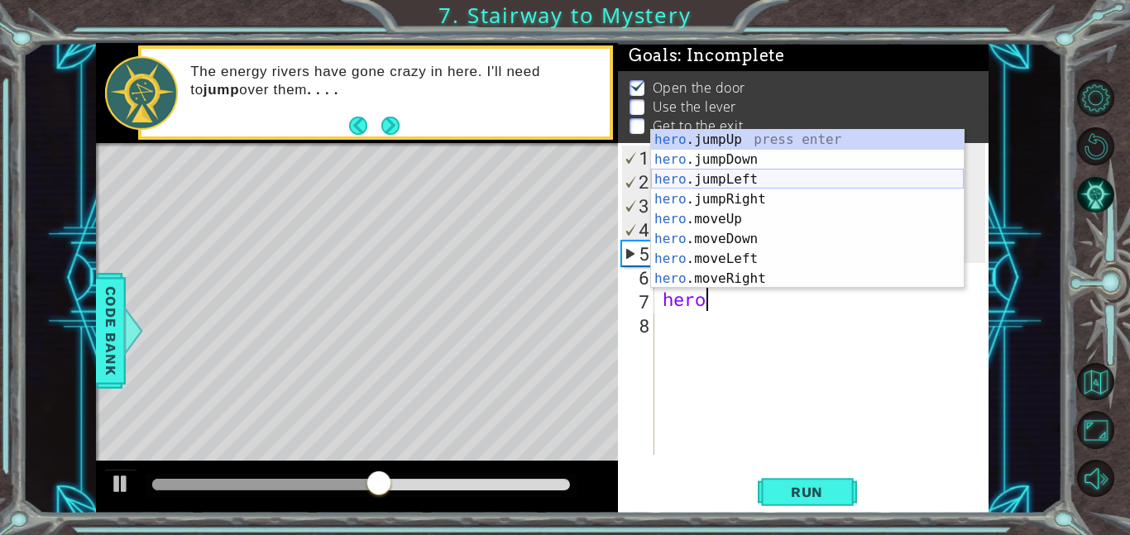
click at [780, 183] on div "hero .jumpUp press enter hero .jumpDown press enter hero .jumpLeft press enter …" at bounding box center [807, 229] width 313 height 199
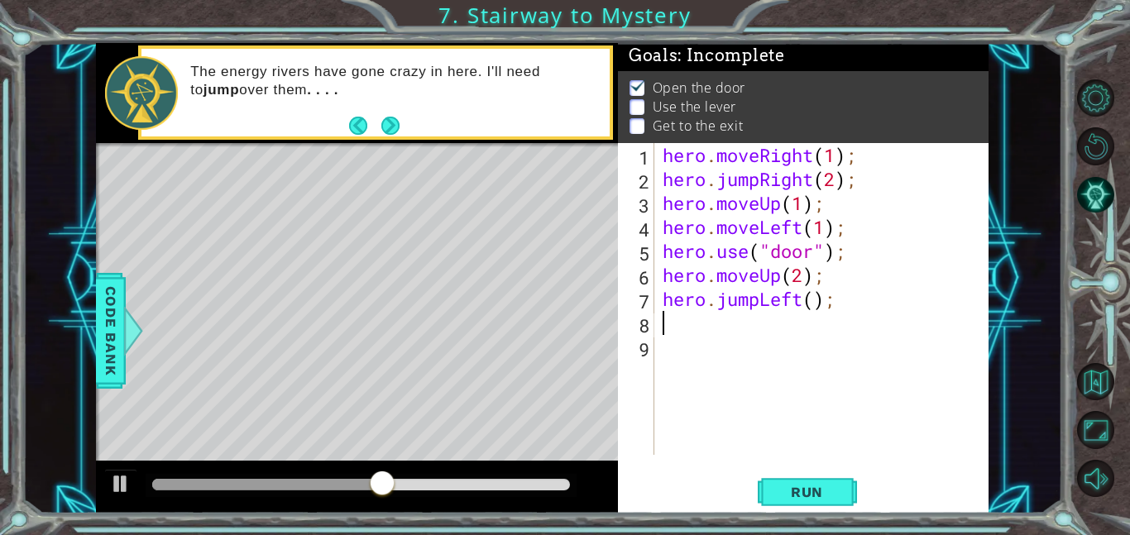
scroll to position [0, 0]
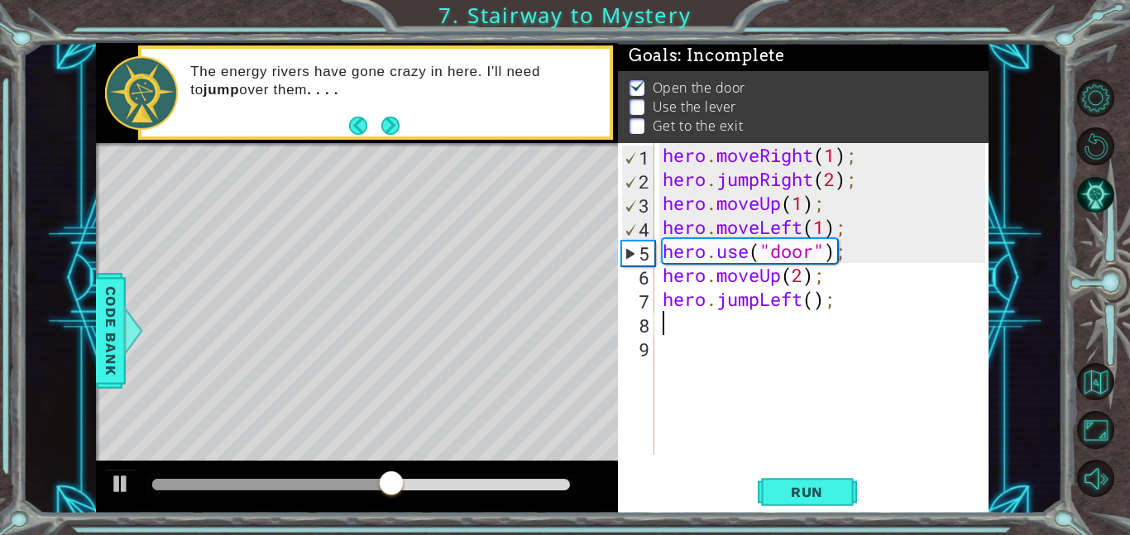
type textarea "1"
click at [804, 298] on div "hero . moveRight ( 1 ) ; hero . jumpRight ( 2 ) ; hero . moveUp ( 1 ) ; hero . …" at bounding box center [826, 323] width 334 height 360
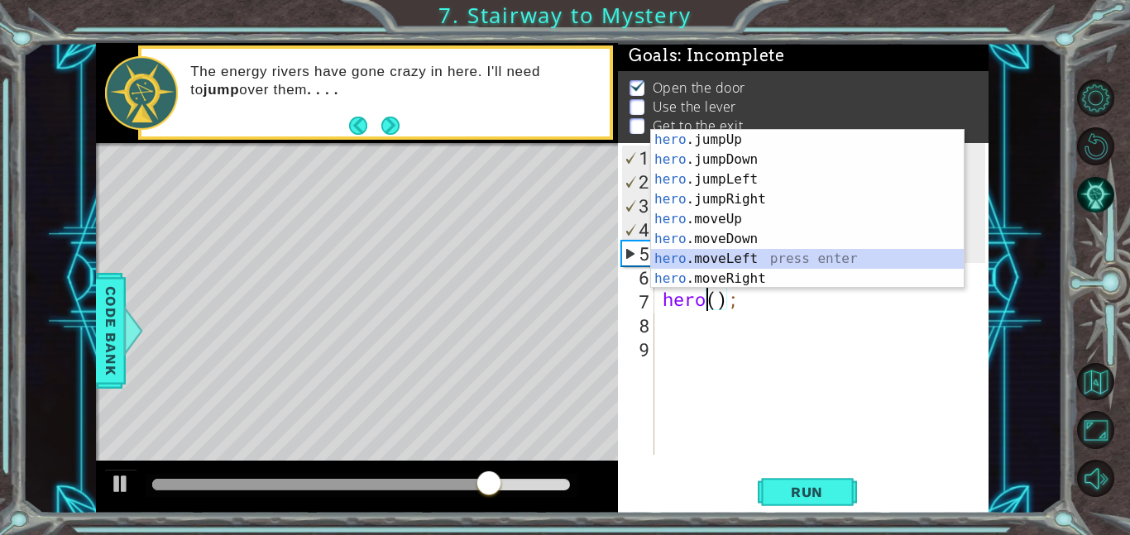
click at [766, 262] on div "hero .jumpUp press enter hero .jumpDown press enter hero .jumpLeft press enter …" at bounding box center [807, 229] width 313 height 199
type textarea "hero.moveLeft(1);"
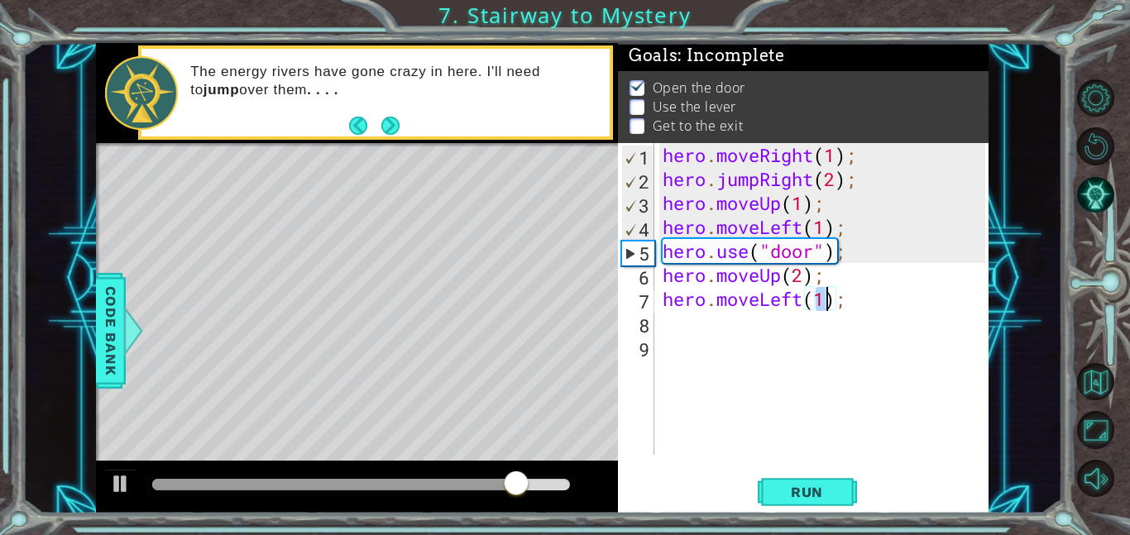
click at [864, 305] on div "hero . moveRight ( 1 ) ; hero . jumpRight ( 2 ) ; hero . moveUp ( 1 ) ; hero . …" at bounding box center [826, 323] width 334 height 360
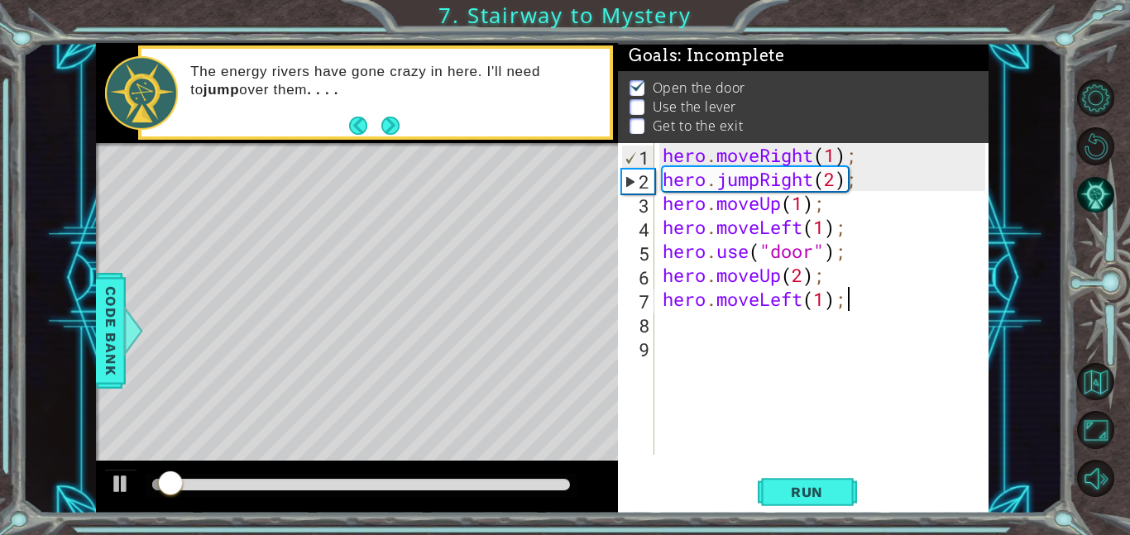
click at [806, 320] on div "hero . moveRight ( 1 ) ; hero . jumpRight ( 2 ) ; hero . moveUp ( 1 ) ; hero . …" at bounding box center [826, 323] width 334 height 360
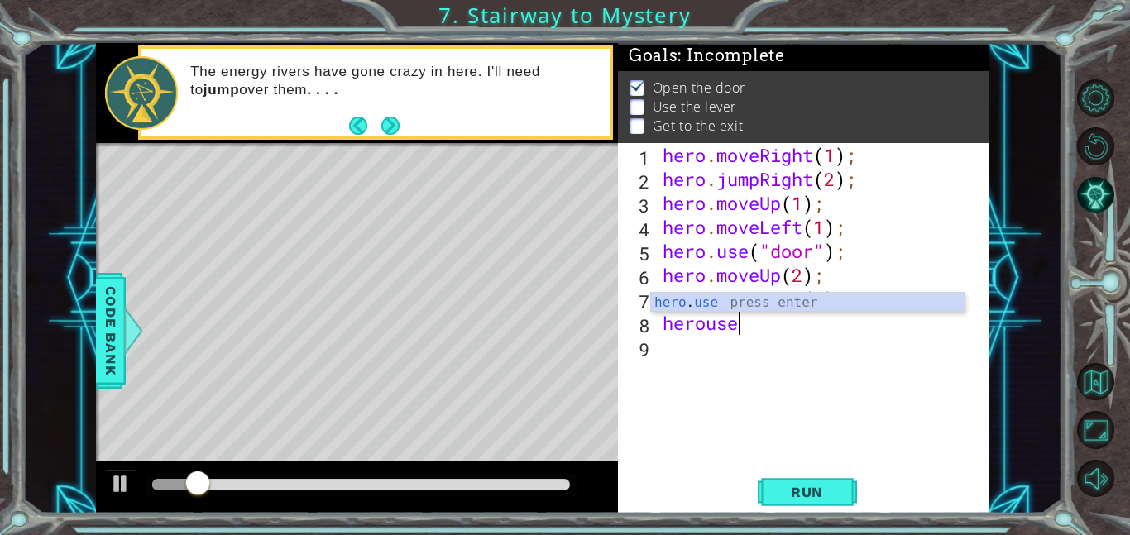
scroll to position [0, 2]
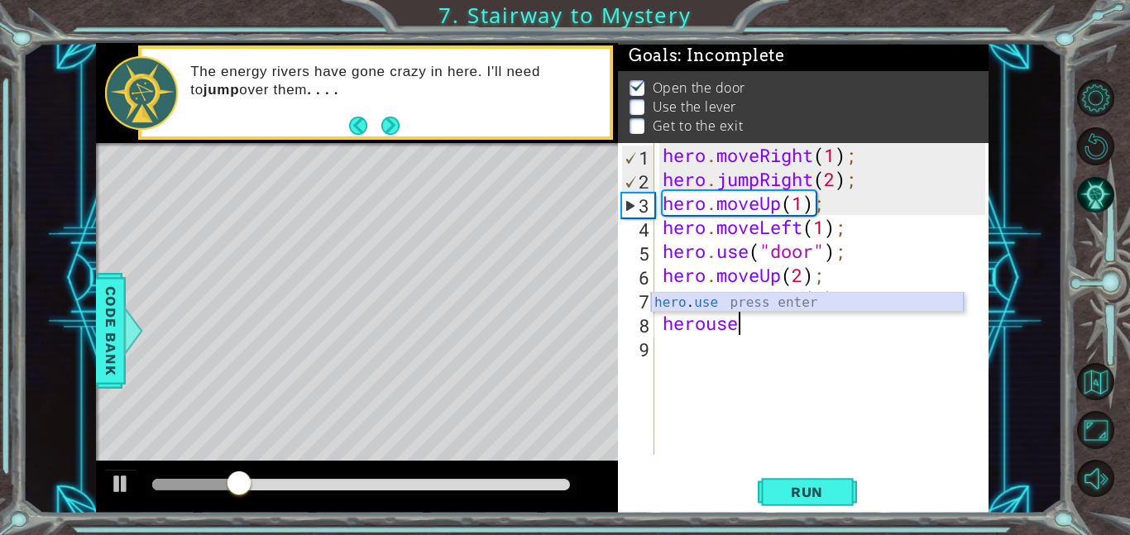
click at [776, 302] on div "hero . use press enter" at bounding box center [807, 323] width 313 height 60
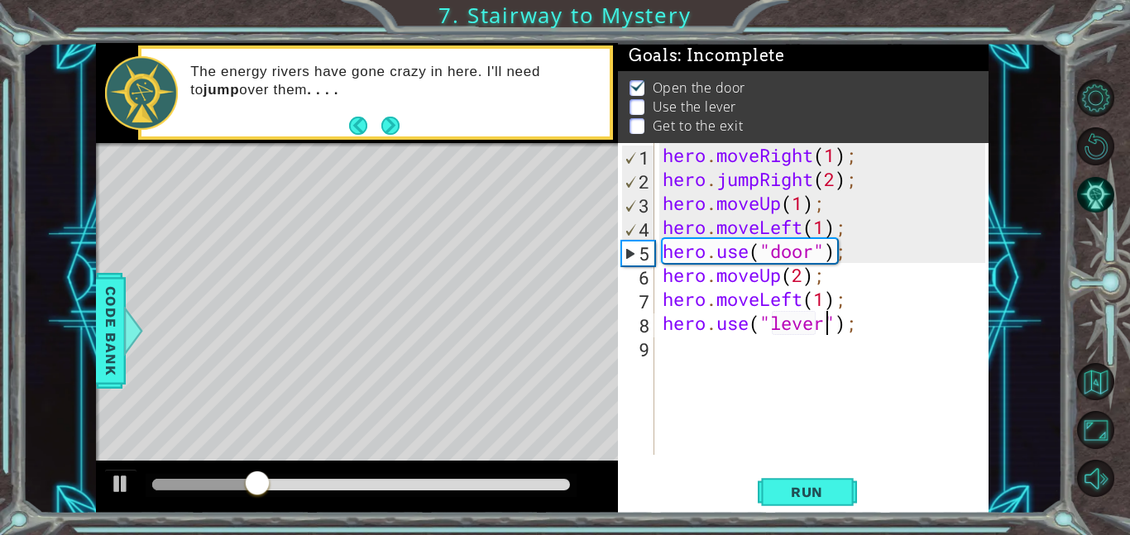
type textarea "hero.use("lever");"
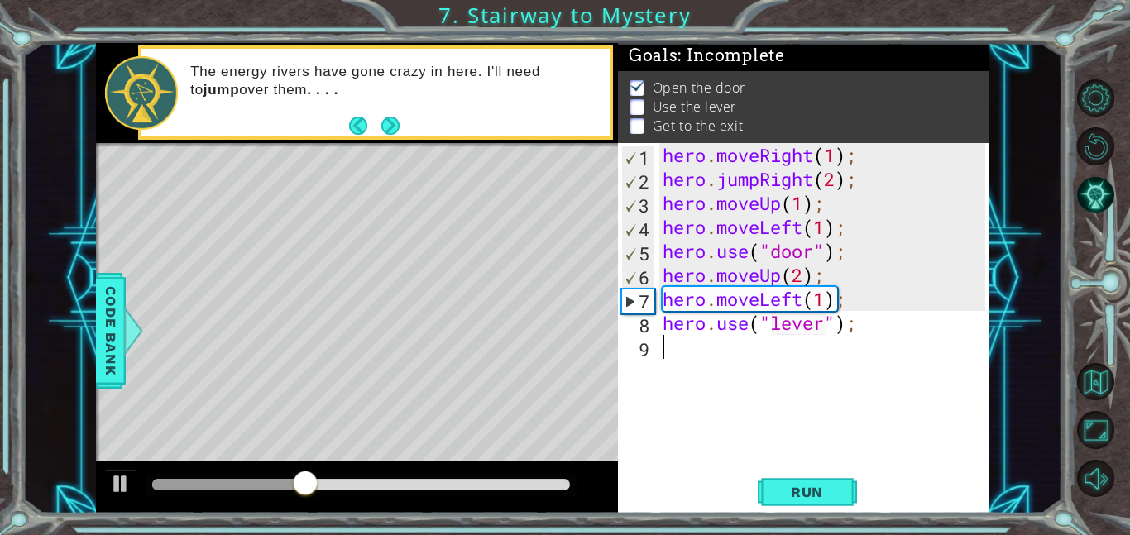
click at [791, 336] on div "hero . moveRight ( 1 ) ; hero . jumpRight ( 2 ) ; hero . moveUp ( 1 ) ; hero . …" at bounding box center [826, 323] width 334 height 360
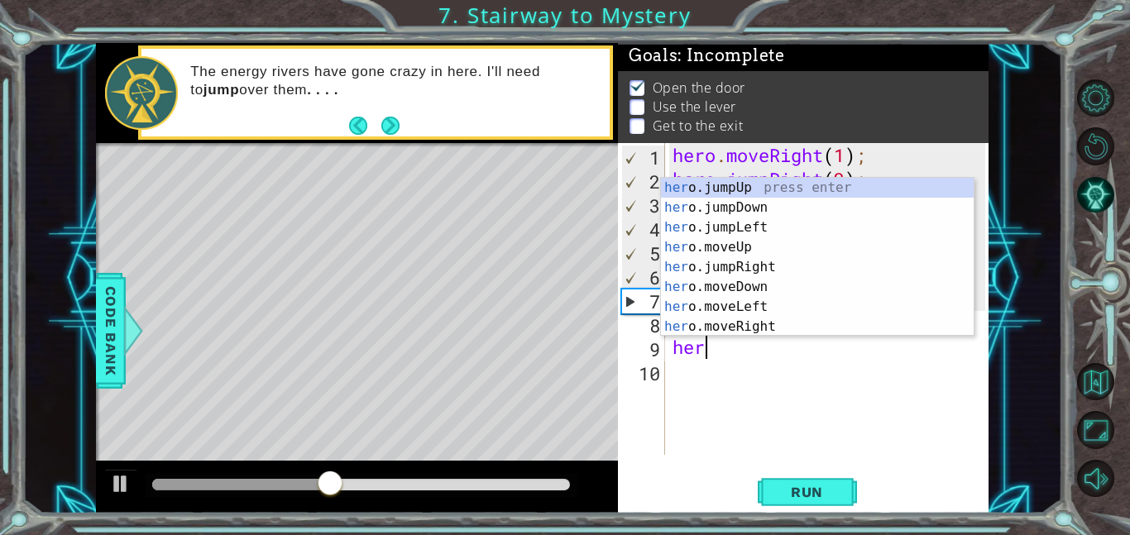
scroll to position [0, 1]
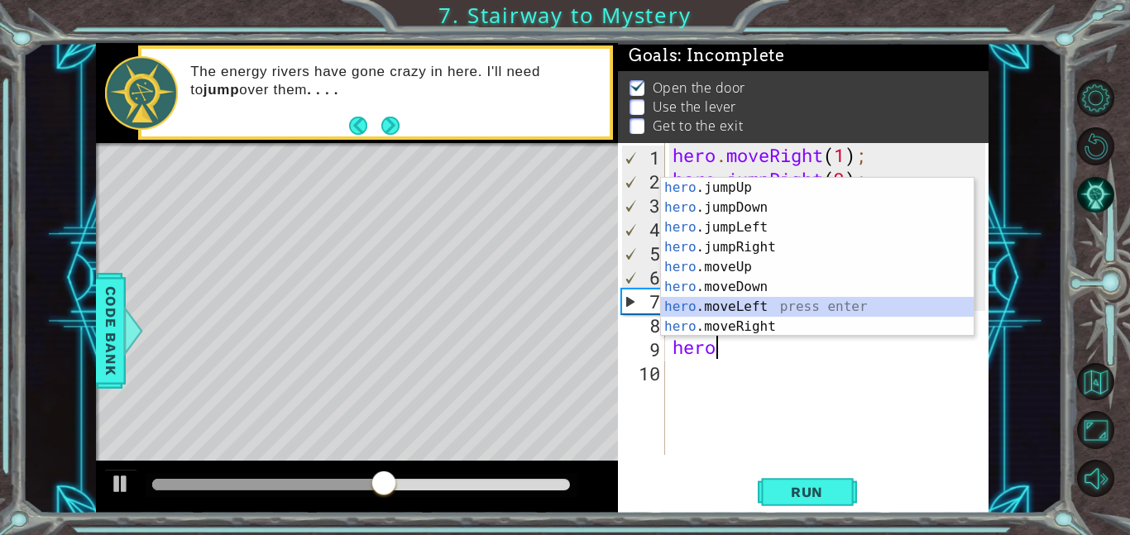
click at [778, 308] on div "hero .jumpUp press enter hero .jumpDown press enter hero .jumpLeft press enter …" at bounding box center [817, 277] width 313 height 199
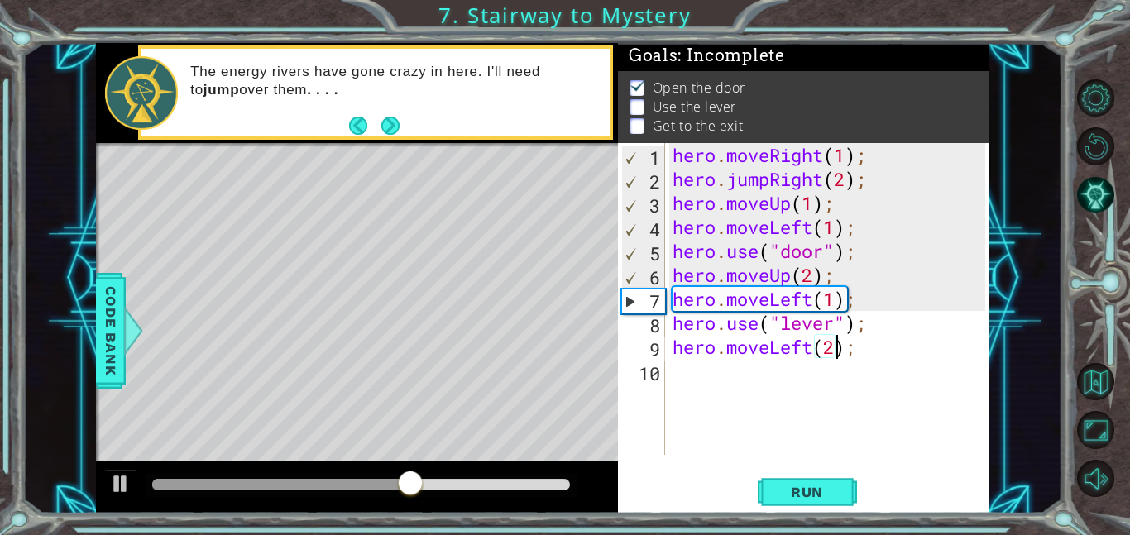
type textarea "hero.moveLeft(2);"
click at [878, 376] on div "hero . moveRight ( 1 ) ; hero . jumpRight ( 2 ) ; hero . moveUp ( 1 ) ; hero . …" at bounding box center [831, 323] width 324 height 360
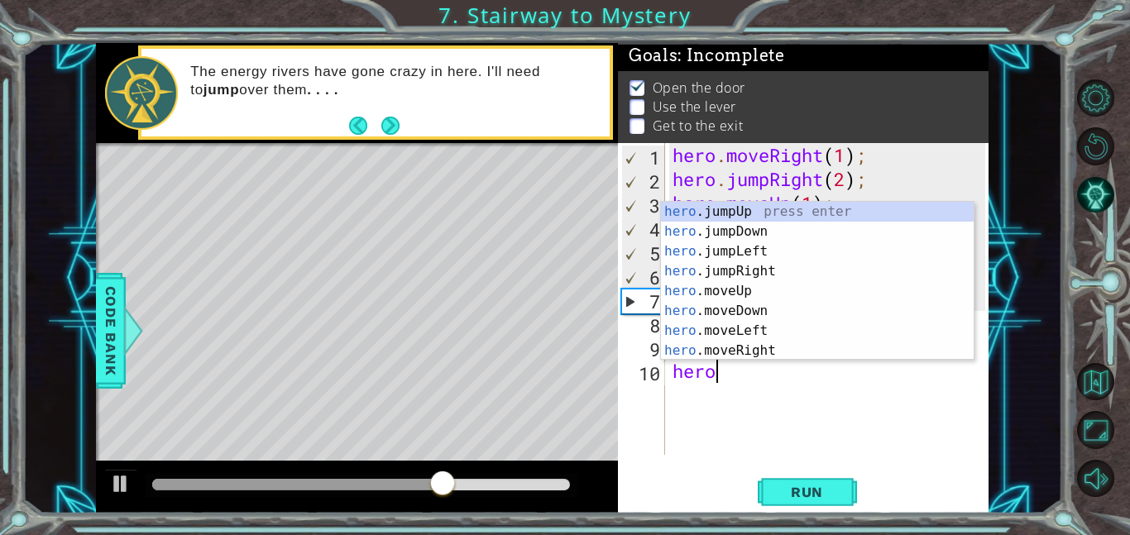
type textarea "herojum"
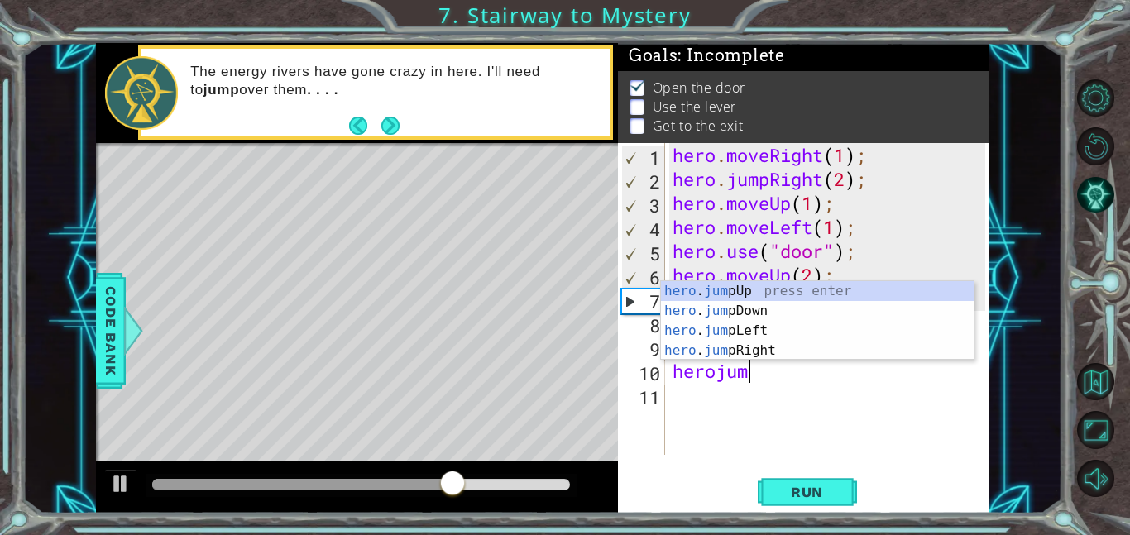
scroll to position [0, 2]
click at [816, 290] on div "hero . jum pUp press enter hero . jum pDown press enter hero . jum pLeft press …" at bounding box center [817, 340] width 313 height 119
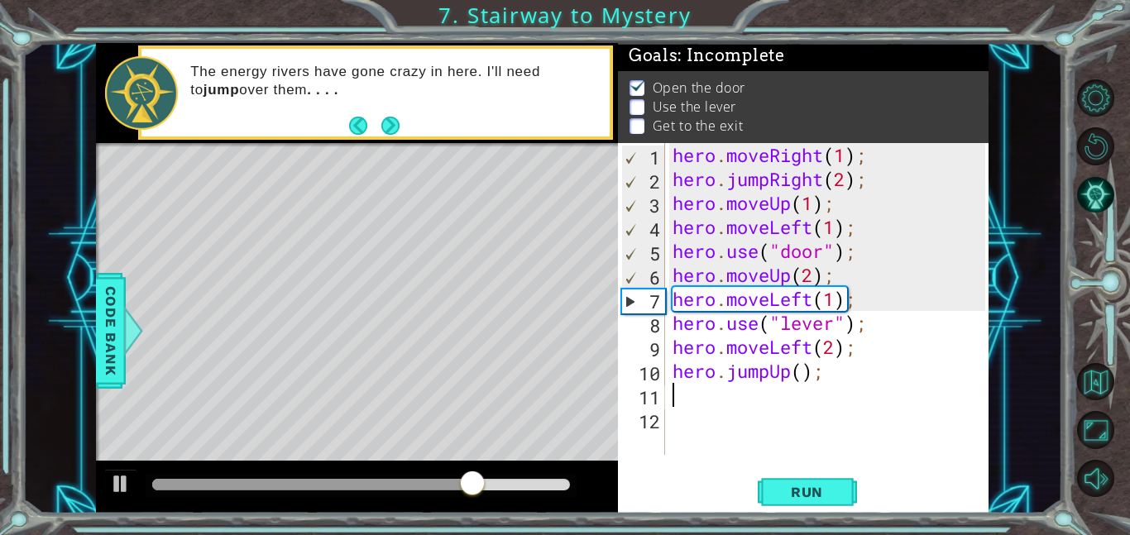
scroll to position [0, 0]
click at [804, 374] on div "hero . moveRight ( 1 ) ; hero . jumpRight ( 2 ) ; hero . moveUp ( 1 ) ; hero . …" at bounding box center [831, 323] width 324 height 360
type textarea "hero.jumpUp(1);"
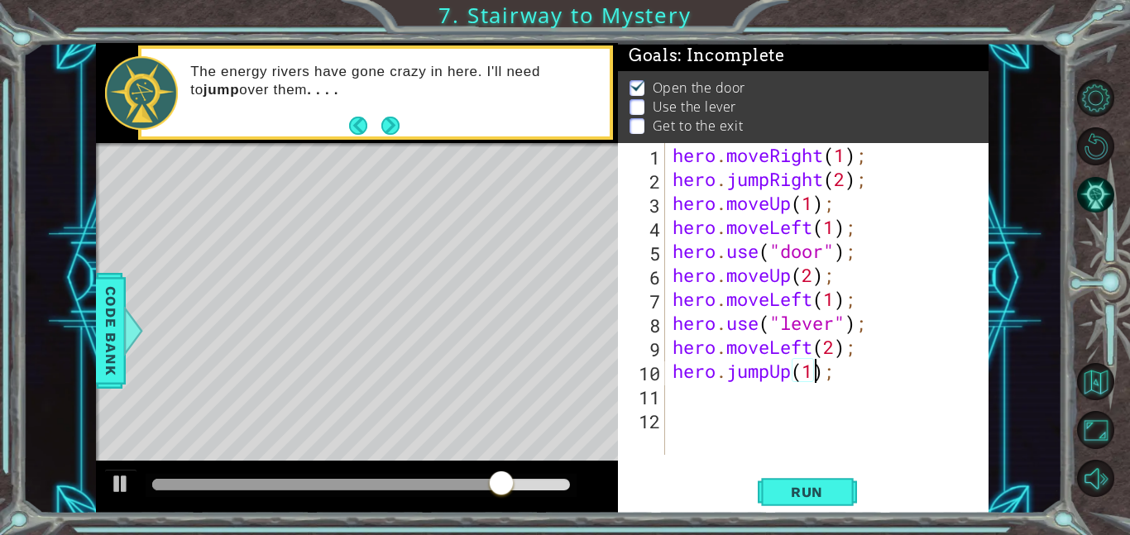
scroll to position [0, 6]
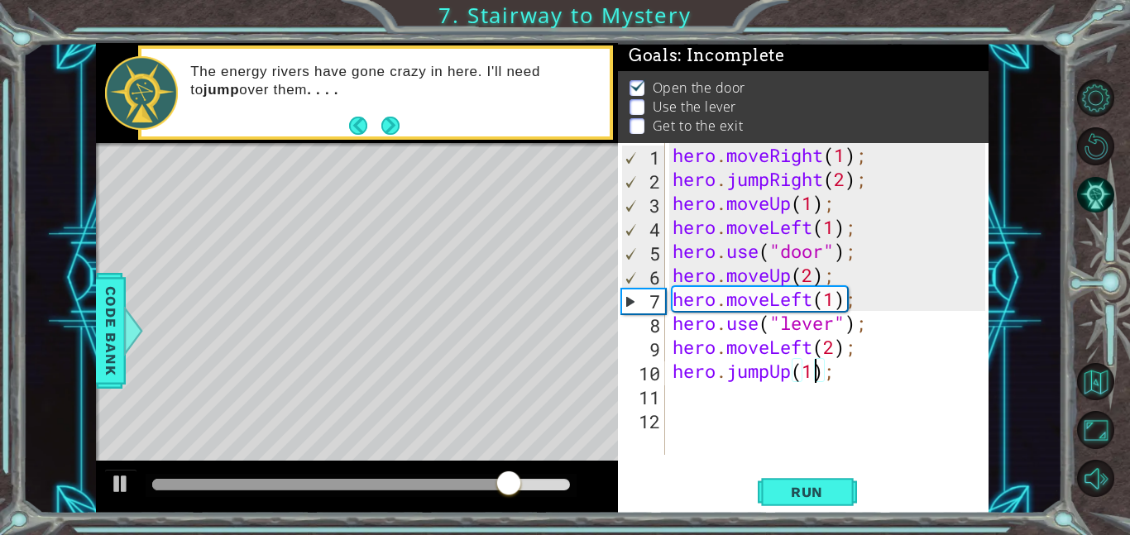
click at [769, 397] on div "hero . moveRight ( 1 ) ; hero . jumpRight ( 2 ) ; hero . moveUp ( 1 ) ; hero . …" at bounding box center [831, 323] width 324 height 360
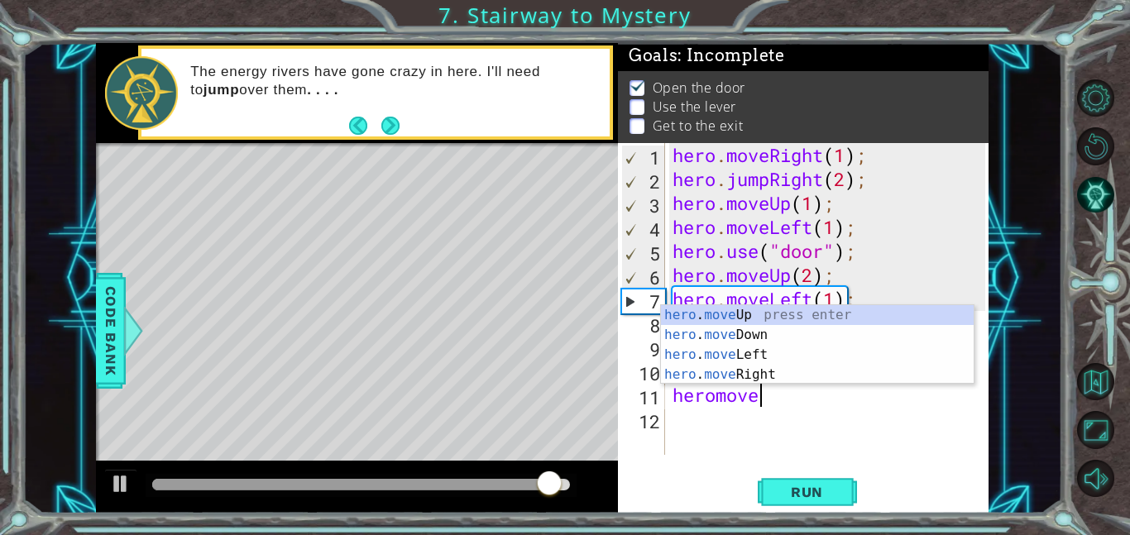
scroll to position [0, 2]
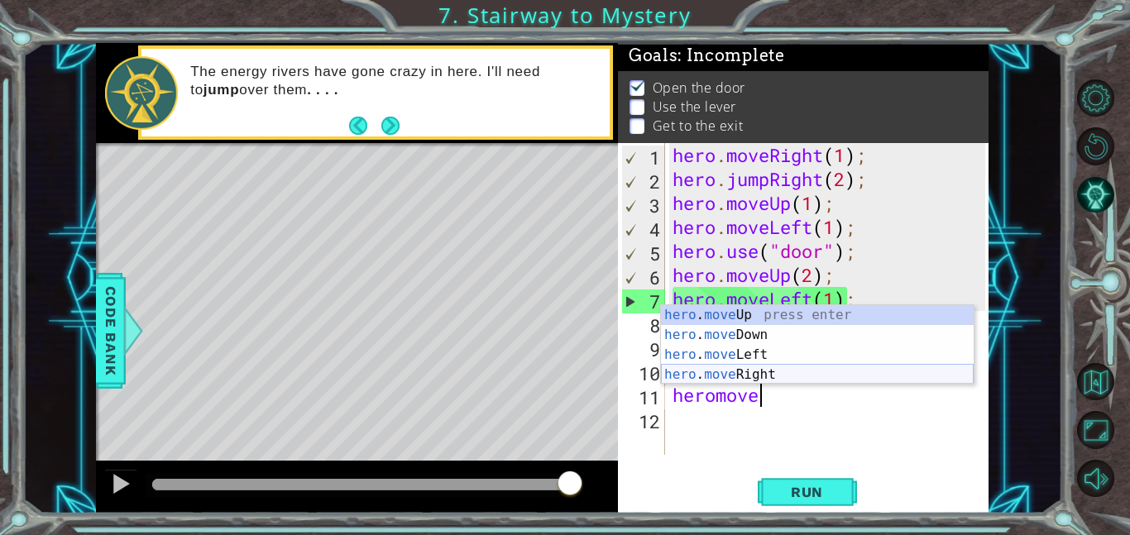
click at [768, 373] on div "hero . move Up press enter hero . move Down press enter hero . move Left press …" at bounding box center [817, 364] width 313 height 119
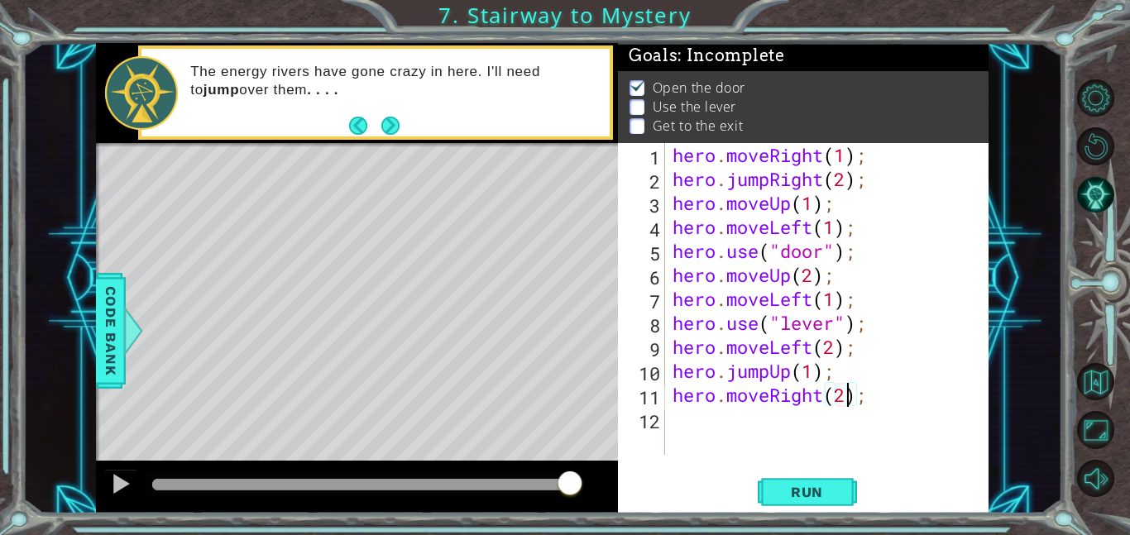
scroll to position [0, 7]
type textarea "hero.moveRight(2);"
click at [809, 500] on span "Run" at bounding box center [806, 492] width 65 height 17
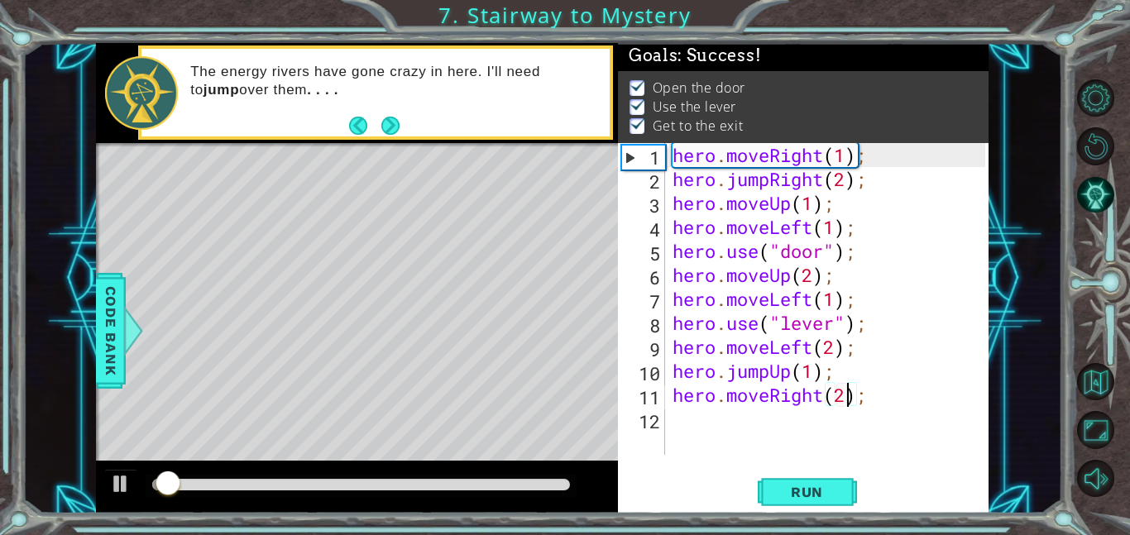
click at [557, 486] on div at bounding box center [361, 485] width 418 height 12
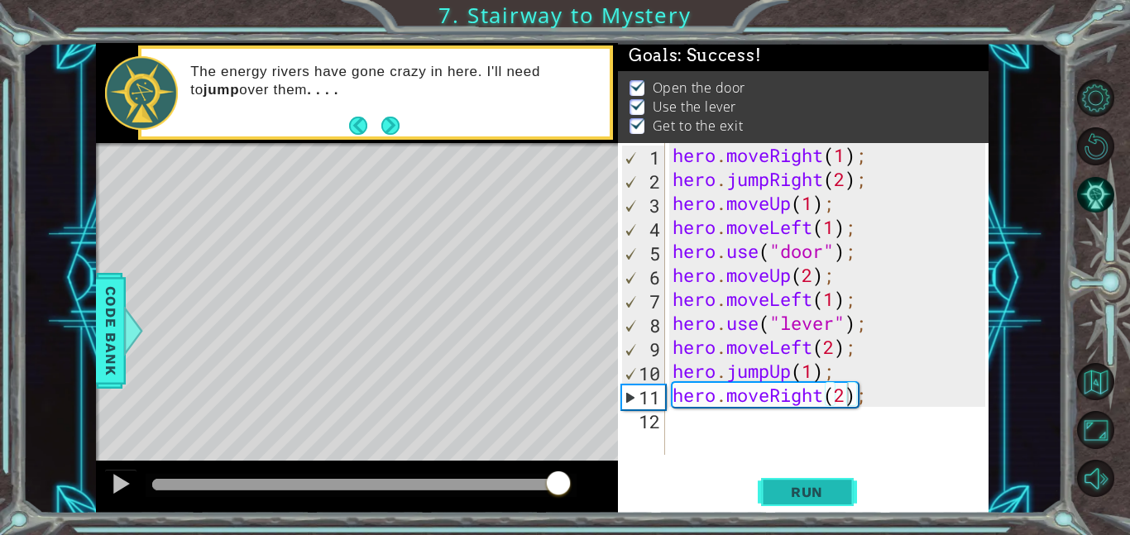
click at [786, 500] on button "Run" at bounding box center [807, 491] width 99 height 37
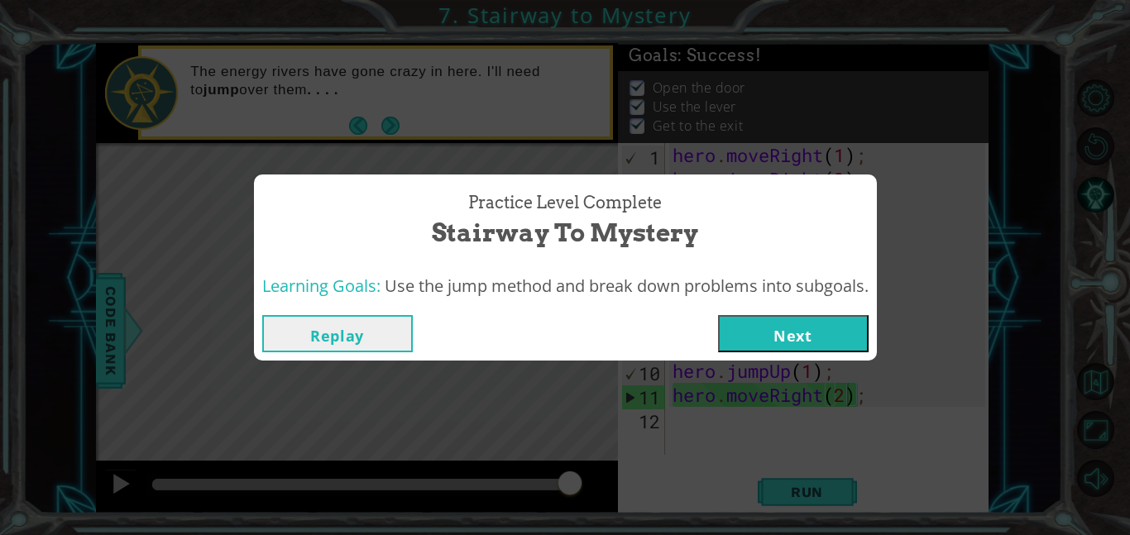
click at [812, 337] on button "Next" at bounding box center [793, 333] width 151 height 37
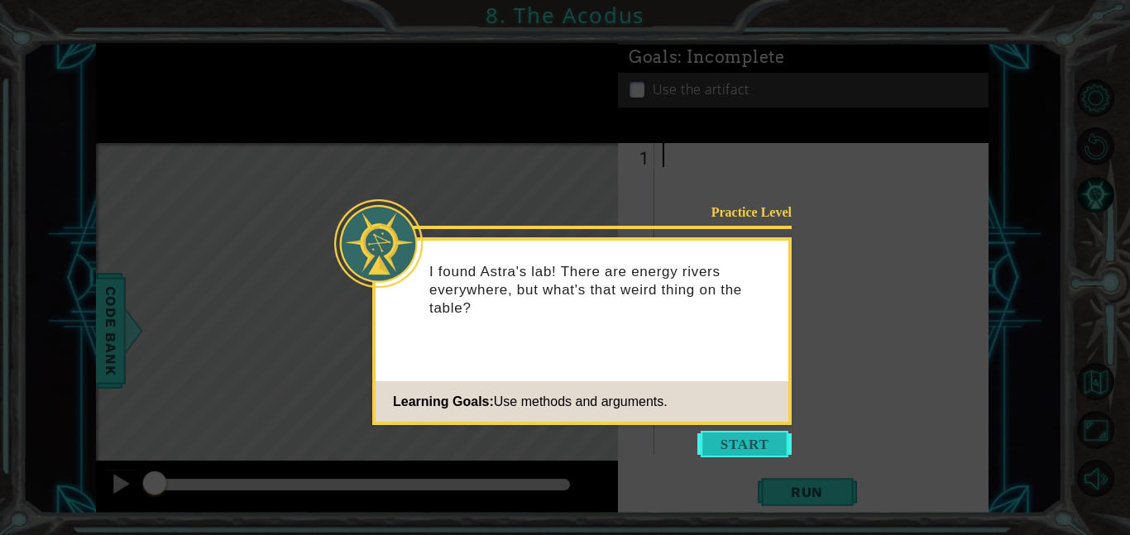
click at [745, 439] on button "Start" at bounding box center [744, 444] width 94 height 26
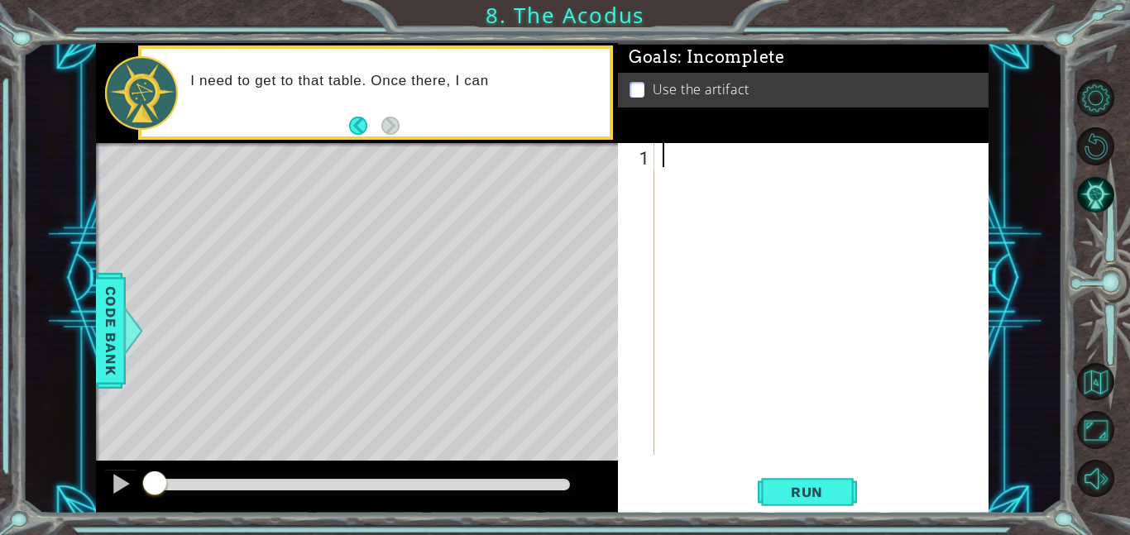
click at [745, 439] on div at bounding box center [826, 323] width 334 height 360
